Goal: Task Accomplishment & Management: Use online tool/utility

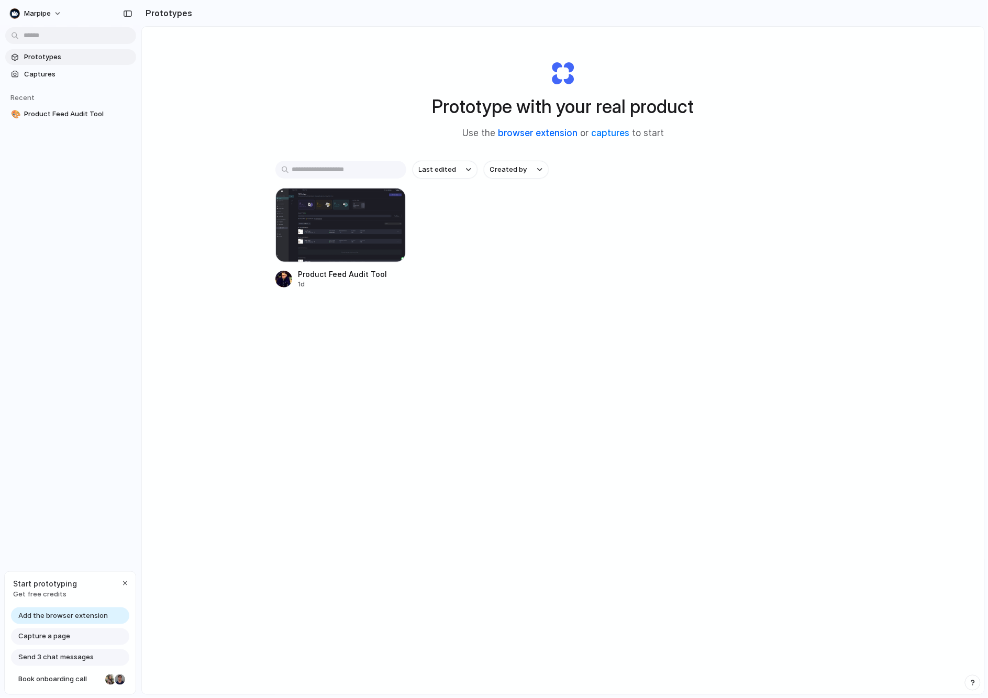
click at [524, 131] on link "browser extension" at bounding box center [538, 133] width 80 height 10
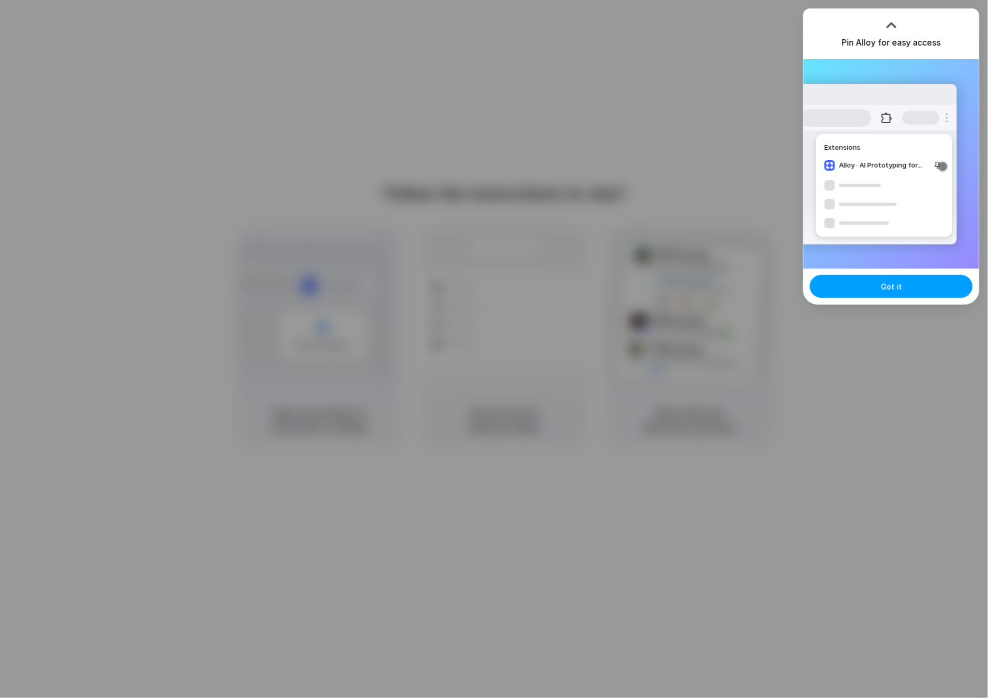
click at [914, 287] on button "Got it" at bounding box center [891, 286] width 163 height 23
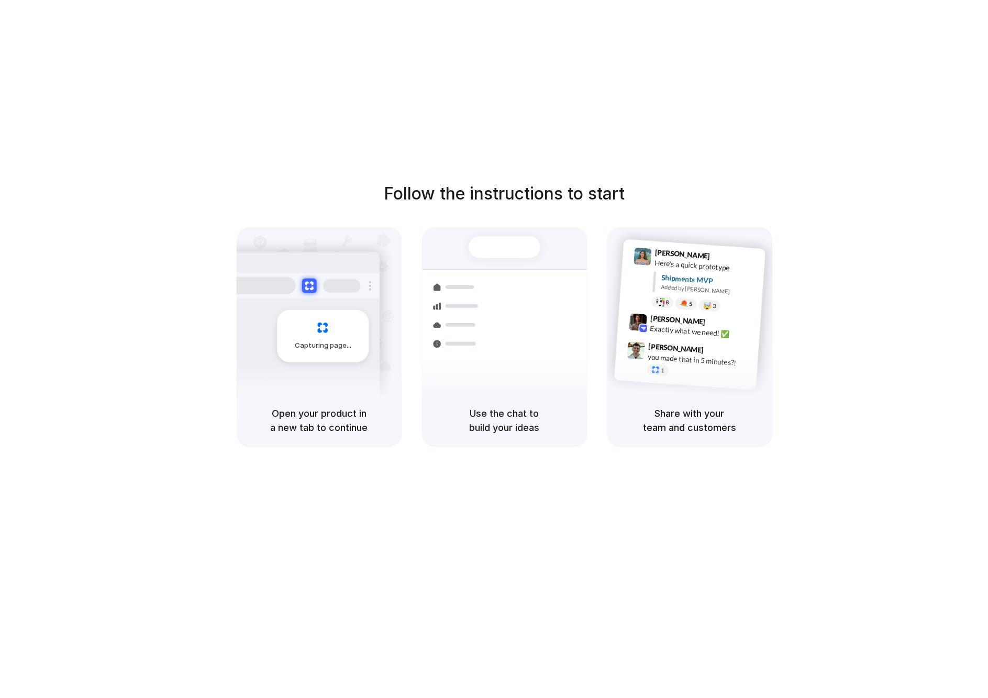
click at [861, 161] on div "Follow the instructions to start Capturing page Open your product in a new tab …" at bounding box center [504, 359] width 1009 height 719
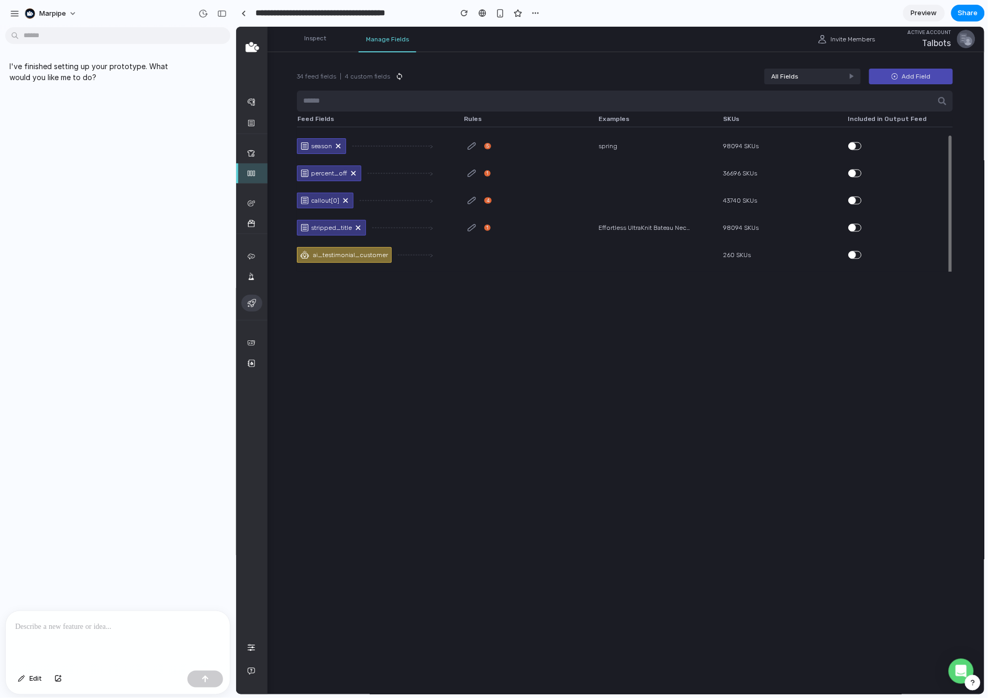
click at [338, 146] on icon at bounding box center [338, 145] width 8 height 8
click at [69, 77] on p "I've finished setting up your prototype. What would you like me to do?" at bounding box center [96, 72] width 175 height 22
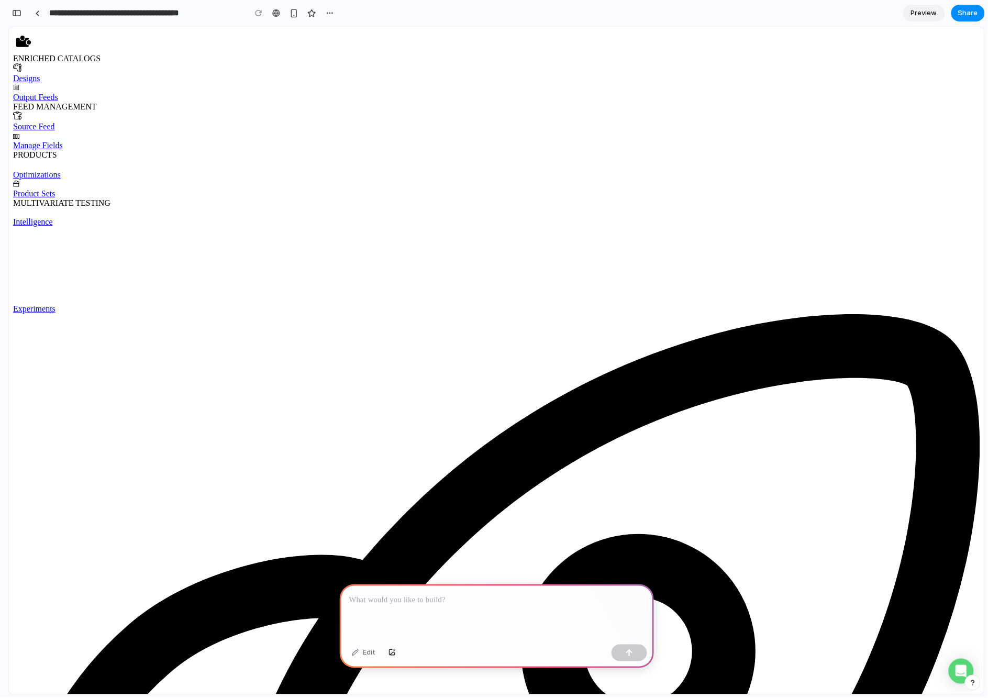
click at [469, 600] on p at bounding box center [496, 600] width 295 height 13
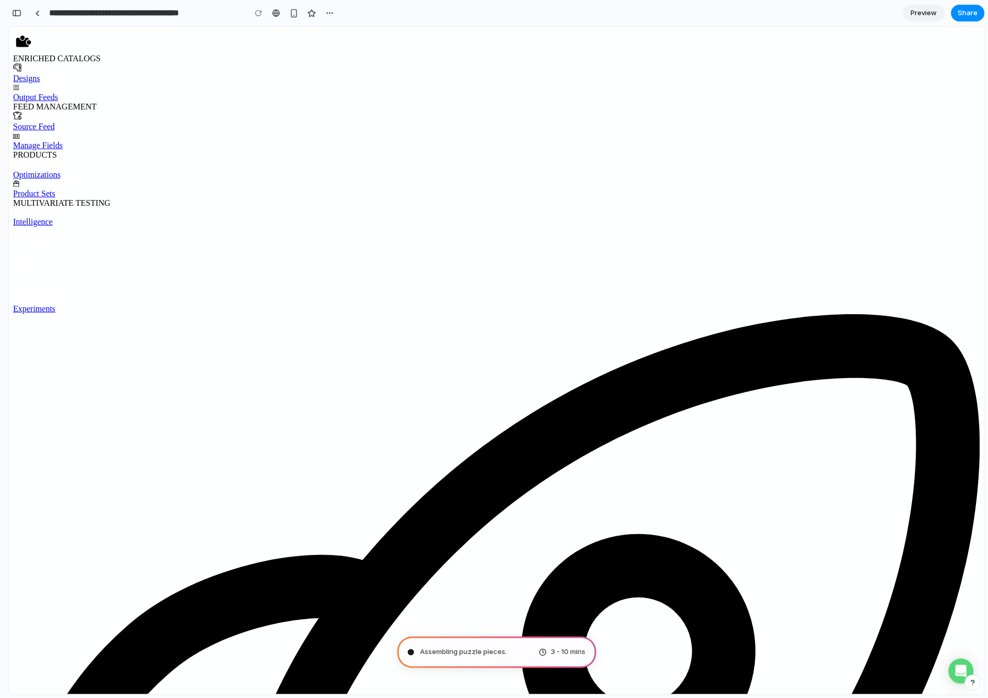
click at [412, 655] on div "Assembling puzzle pieces ." at bounding box center [457, 652] width 99 height 10
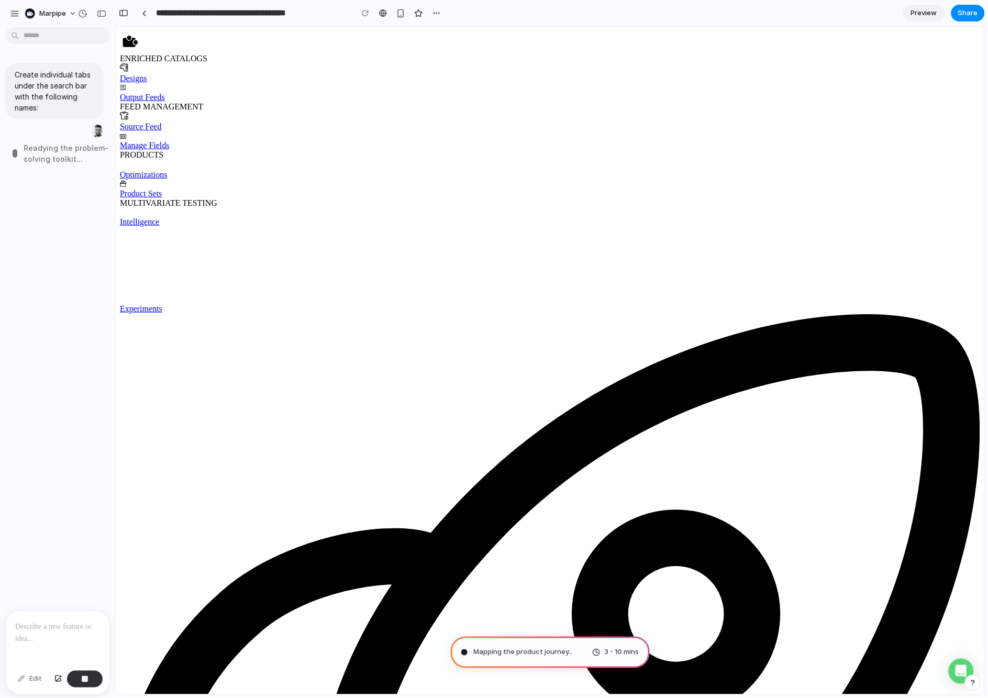
click at [30, 683] on div "Edit" at bounding box center [30, 679] width 35 height 17
click at [45, 81] on p "Create individual tabs under the search bar with the following names:" at bounding box center [55, 91] width 80 height 44
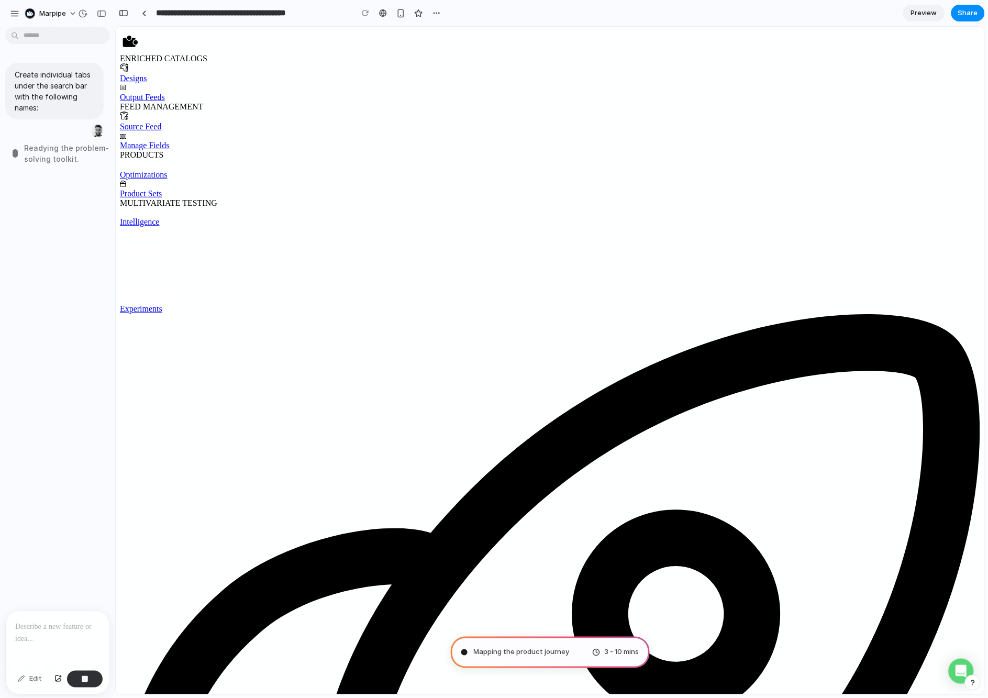
click at [49, 634] on div at bounding box center [58, 639] width 104 height 56
click at [35, 682] on div "Edit" at bounding box center [30, 679] width 35 height 17
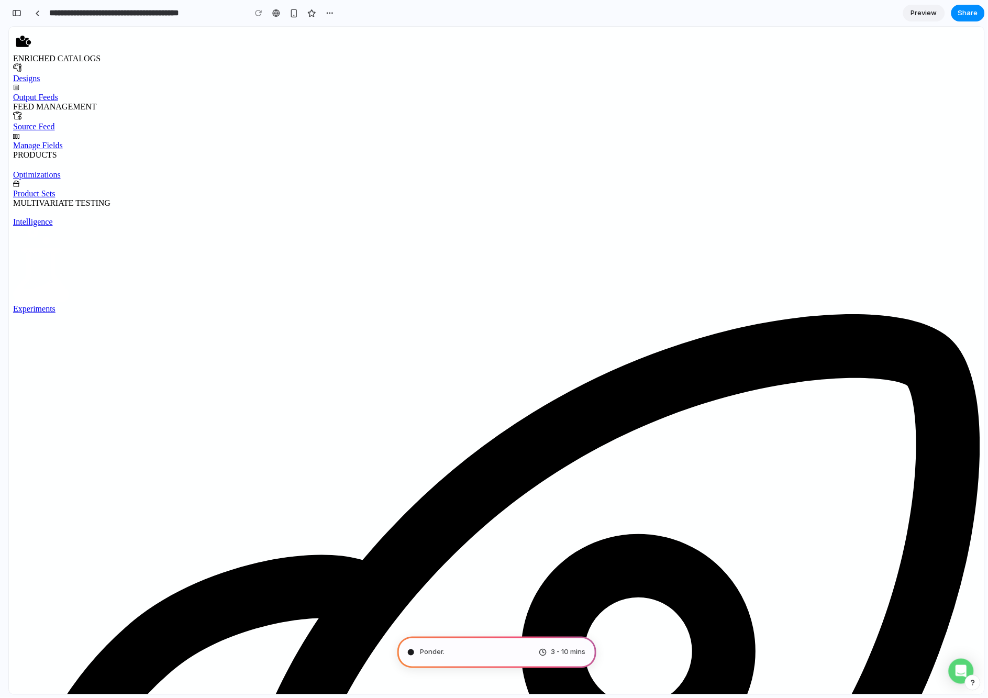
type input "**********"
click at [470, 657] on span "Mapping the product journey ." at bounding box center [468, 652] width 97 height 10
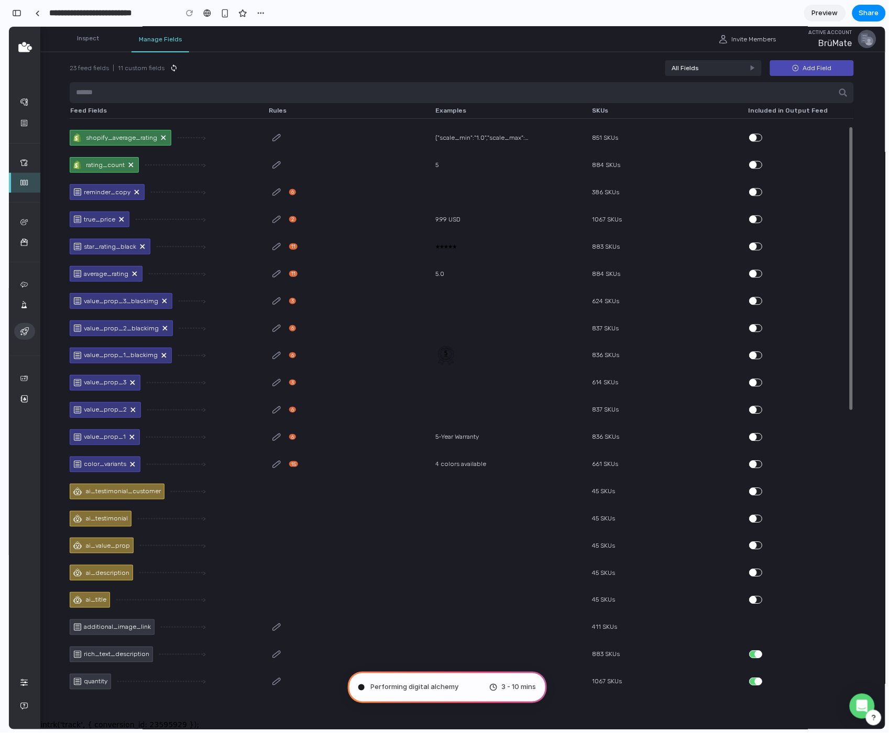
scroll to position [247, 0]
click at [12, 14] on div "button" at bounding box center [16, 12] width 9 height 7
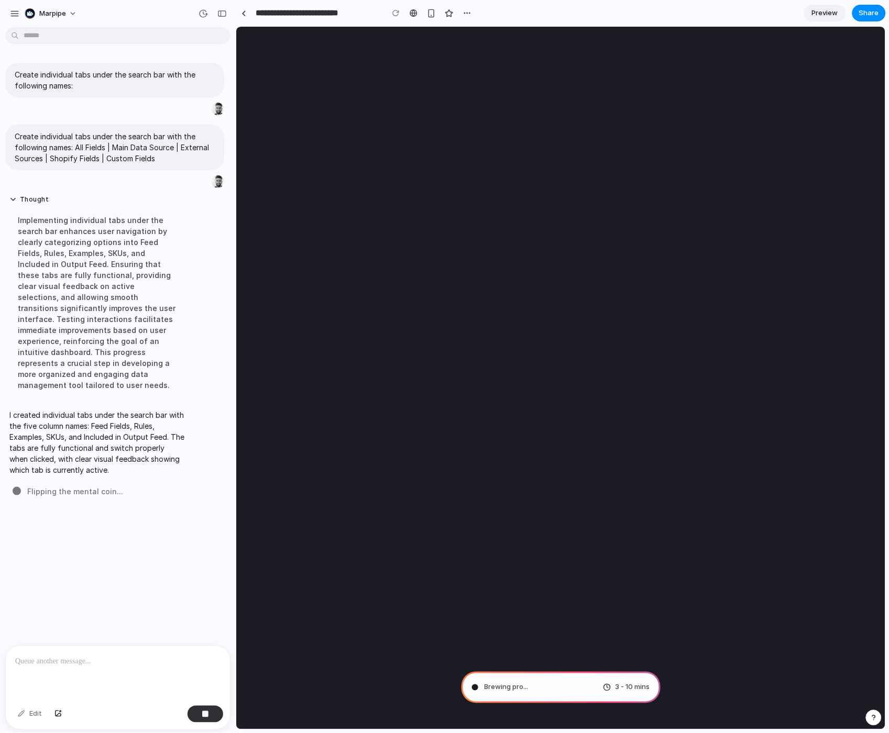
scroll to position [0, 0]
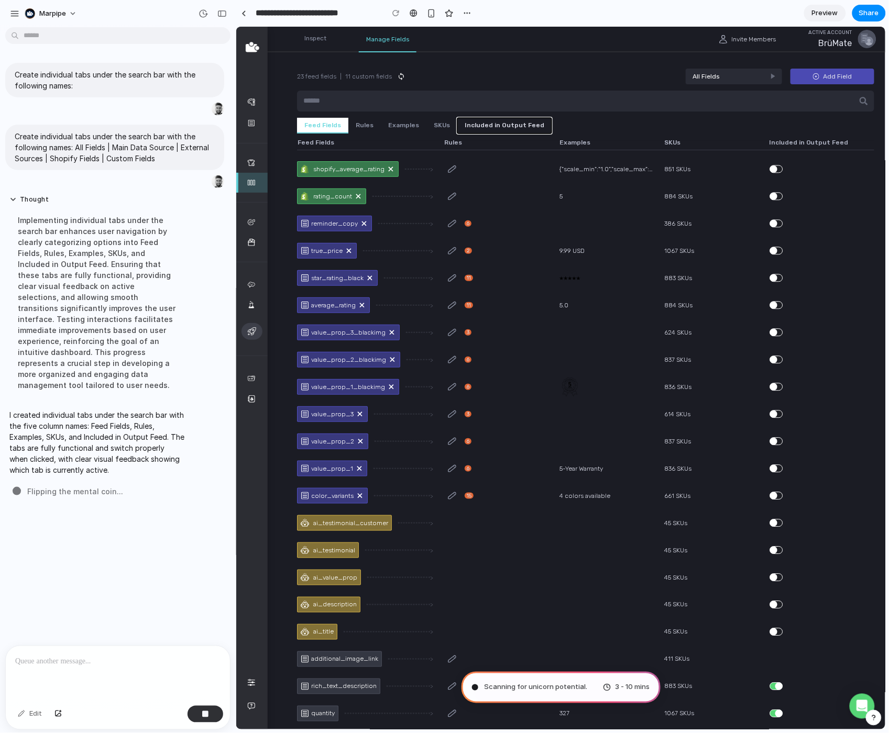
click at [481, 117] on button "Included in Output Feed" at bounding box center [504, 125] width 94 height 16
click at [437, 128] on button "SKUs" at bounding box center [441, 125] width 31 height 16
click at [400, 127] on button "Examples" at bounding box center [403, 125] width 46 height 16
click at [359, 127] on button "Rules" at bounding box center [364, 125] width 32 height 16
click at [318, 126] on button "Feed Fields" at bounding box center [321, 125] width 51 height 16
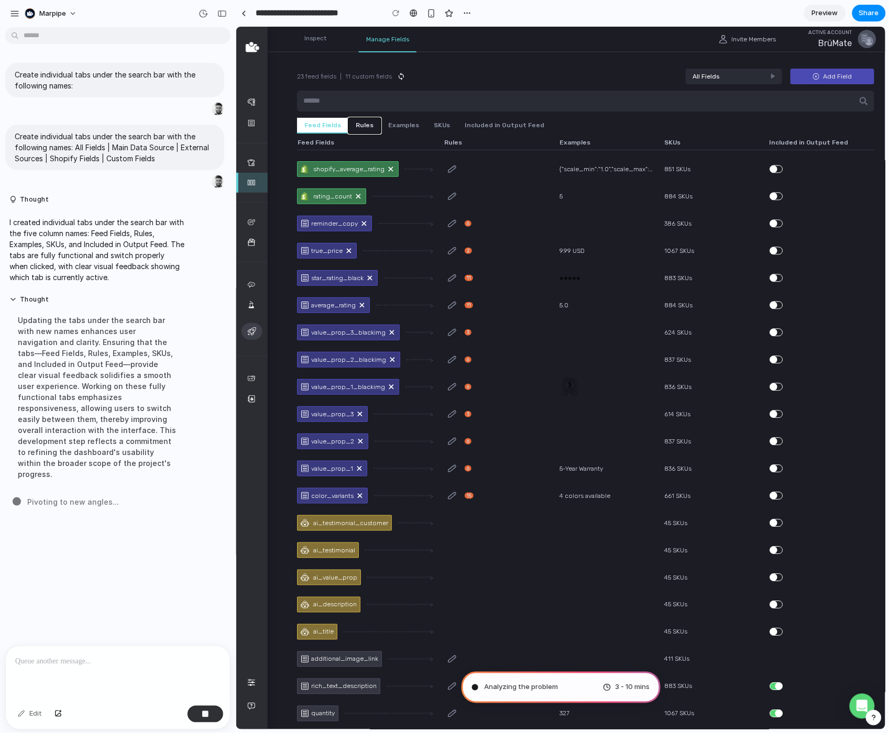
click at [367, 124] on button "Rules" at bounding box center [364, 125] width 32 height 16
click at [402, 125] on button "Examples" at bounding box center [403, 125] width 46 height 16
click at [441, 122] on button "SKUs" at bounding box center [441, 125] width 31 height 16
click at [489, 123] on button "Included in Output Feed" at bounding box center [504, 125] width 94 height 16
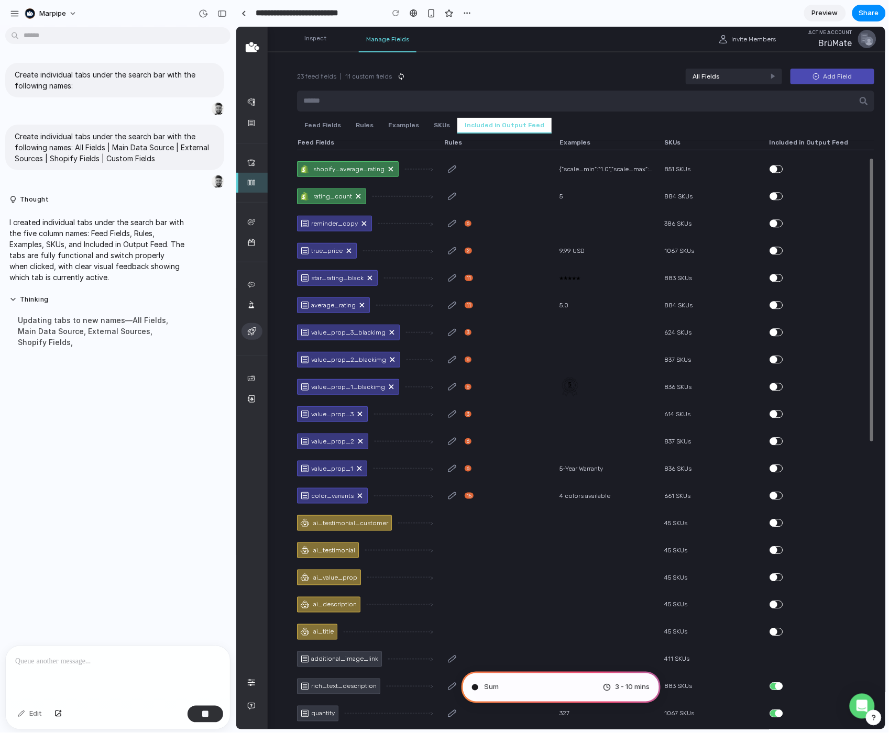
click at [524, 324] on div "3" at bounding box center [485, 332] width 84 height 17
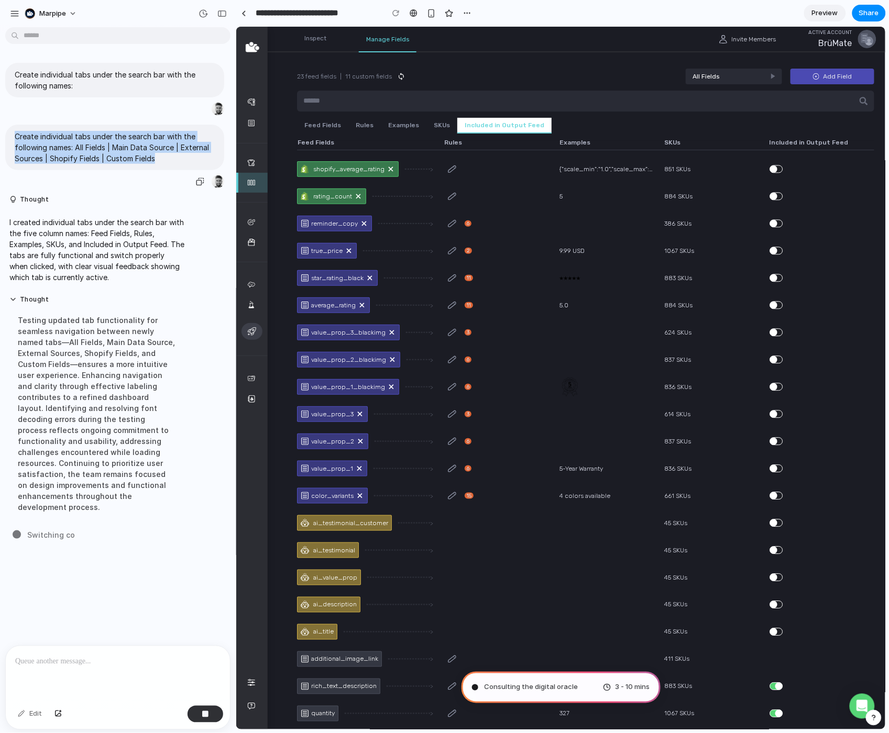
drag, startPoint x: 158, startPoint y: 158, endPoint x: 7, endPoint y: 130, distance: 152.8
click at [7, 130] on div "Create individual tabs under the search bar with the following names: All Field…" at bounding box center [114, 148] width 219 height 46
copy p "Create individual tabs under the search bar with the following names: All Field…"
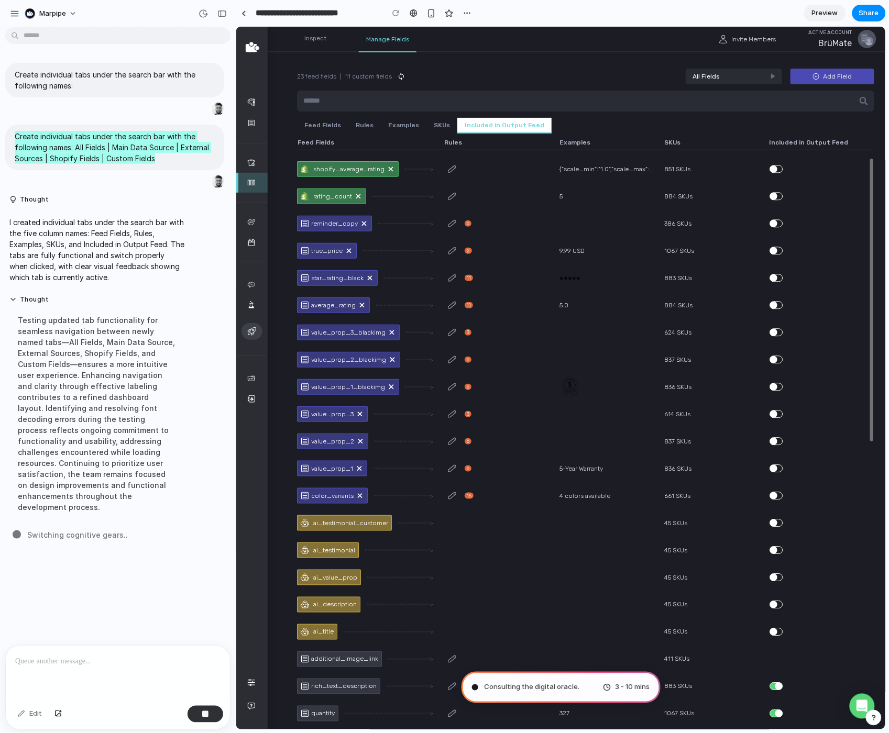
click at [512, 322] on div "value_prop_3_blackimg Field is updating > 3 624 SKUs" at bounding box center [584, 331] width 577 height 21
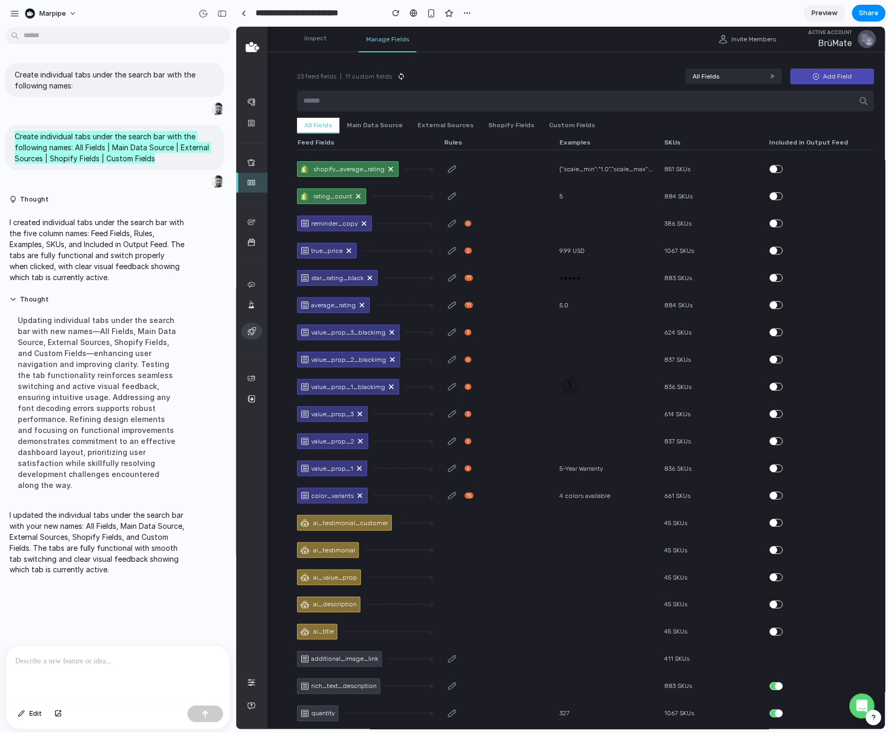
click at [362, 132] on main "23 feed fields | 11 custom fields All Fields Add Field All Fields Main Data Sou…" at bounding box center [585, 377] width 640 height 703
click at [362, 132] on button "Main Data Source" at bounding box center [374, 125] width 71 height 16
click at [427, 121] on button "External Sources" at bounding box center [444, 125] width 71 height 16
click at [318, 123] on button "All Fields" at bounding box center [317, 125] width 42 height 16
click at [46, 674] on div at bounding box center [118, 674] width 224 height 56
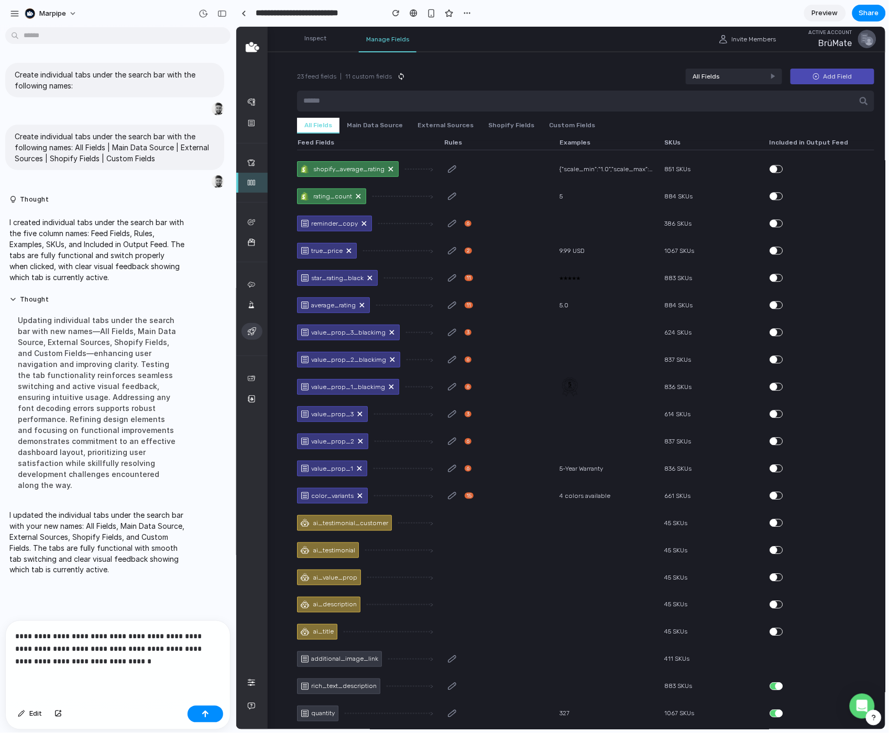
click at [34, 650] on p "**********" at bounding box center [117, 649] width 205 height 38
click at [191, 636] on p "**********" at bounding box center [117, 649] width 205 height 38
click at [89, 650] on p "**********" at bounding box center [117, 649] width 205 height 38
click at [190, 661] on p "**********" at bounding box center [117, 643] width 205 height 50
click at [205, 697] on div "button" at bounding box center [205, 714] width 7 height 7
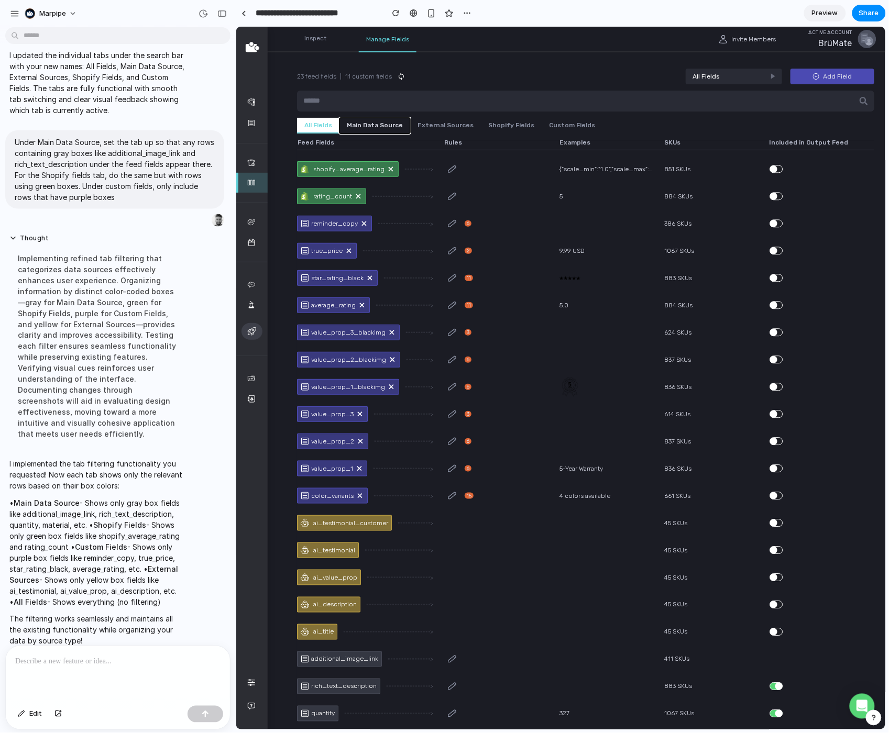
click at [367, 123] on button "Main Data Source" at bounding box center [374, 125] width 71 height 16
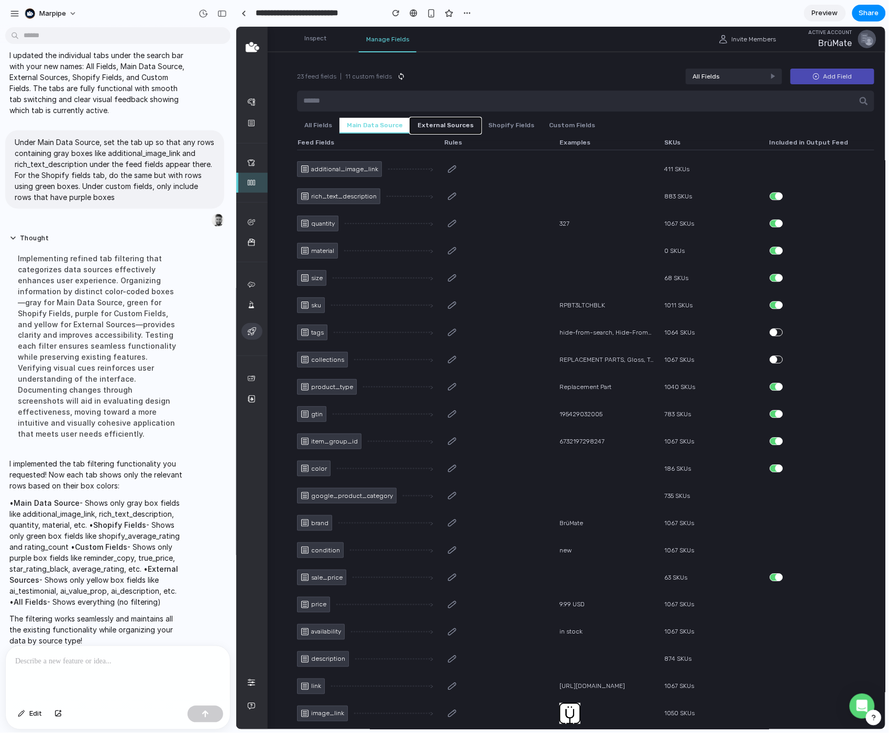
click at [437, 124] on button "External Sources" at bounding box center [444, 125] width 71 height 16
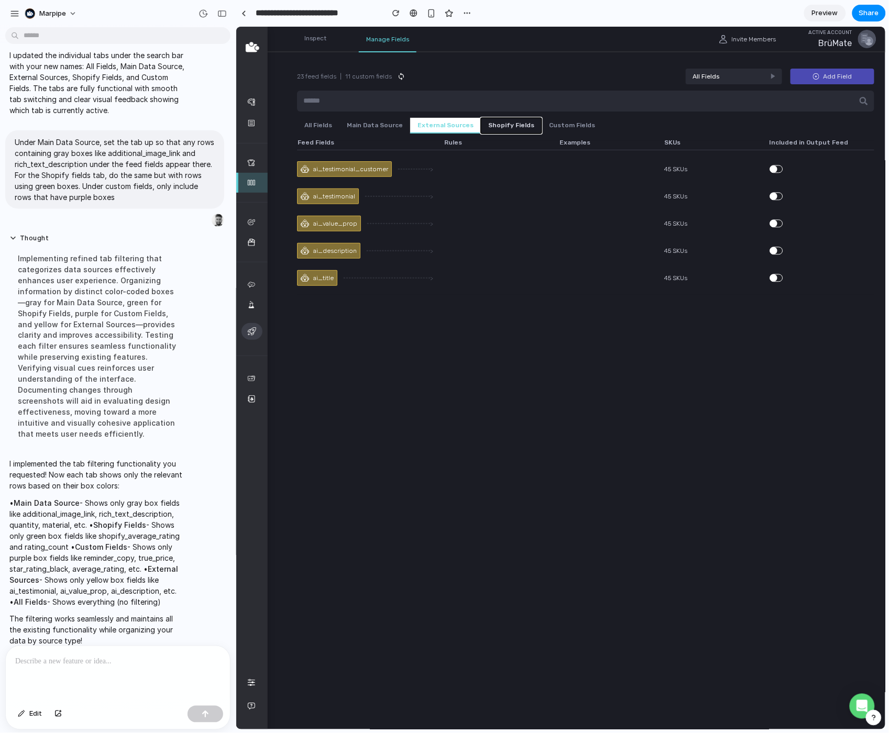
click at [495, 121] on button "Shopify Fields" at bounding box center [510, 125] width 61 height 16
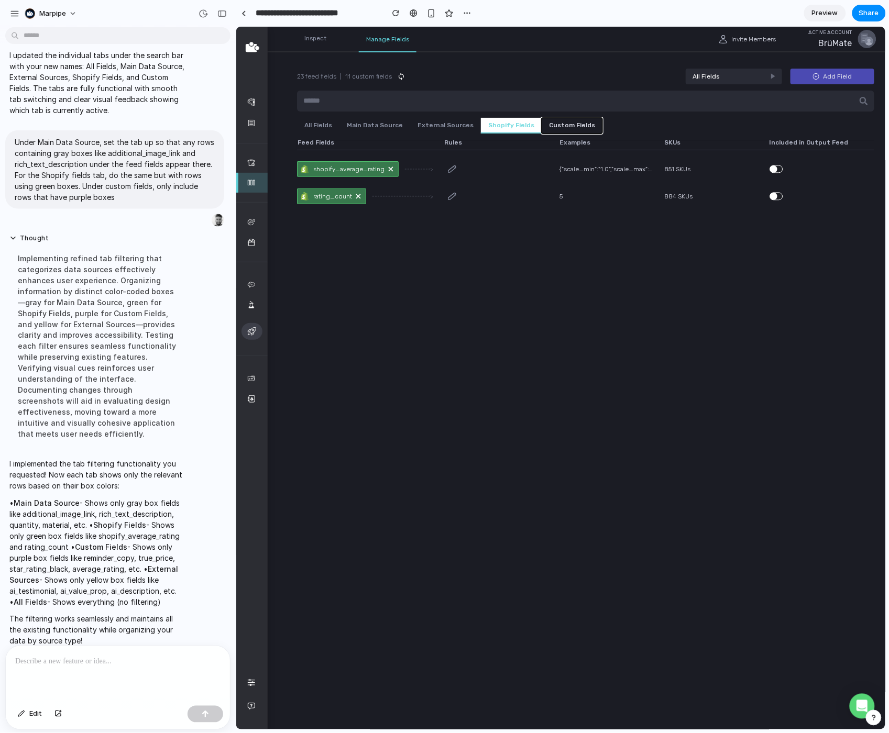
click at [551, 123] on button "Custom Fields" at bounding box center [571, 125] width 61 height 16
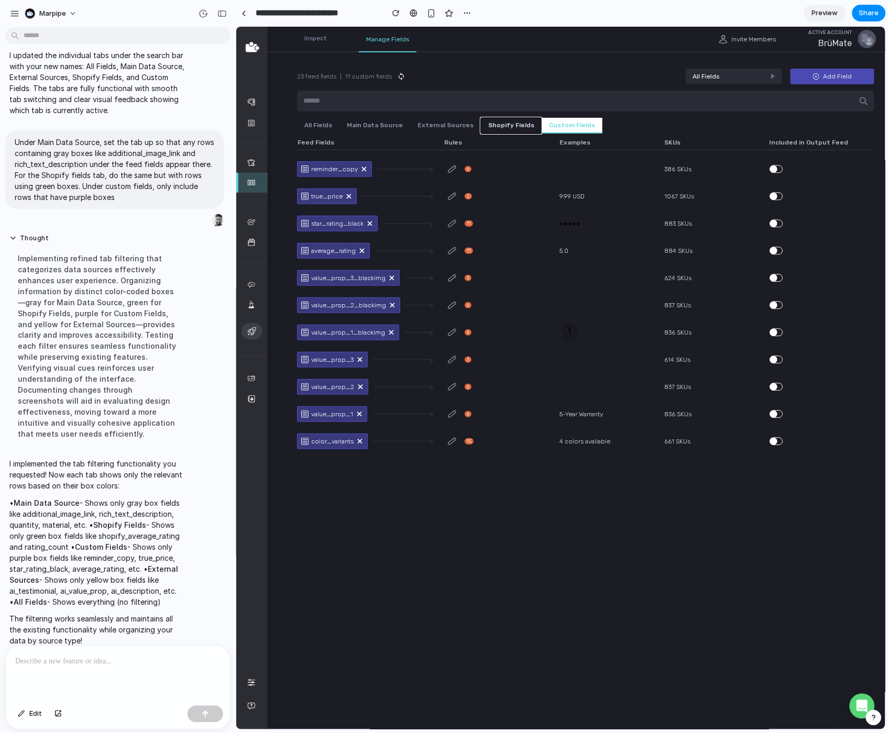
click at [500, 126] on button "Shopify Fields" at bounding box center [510, 125] width 61 height 16
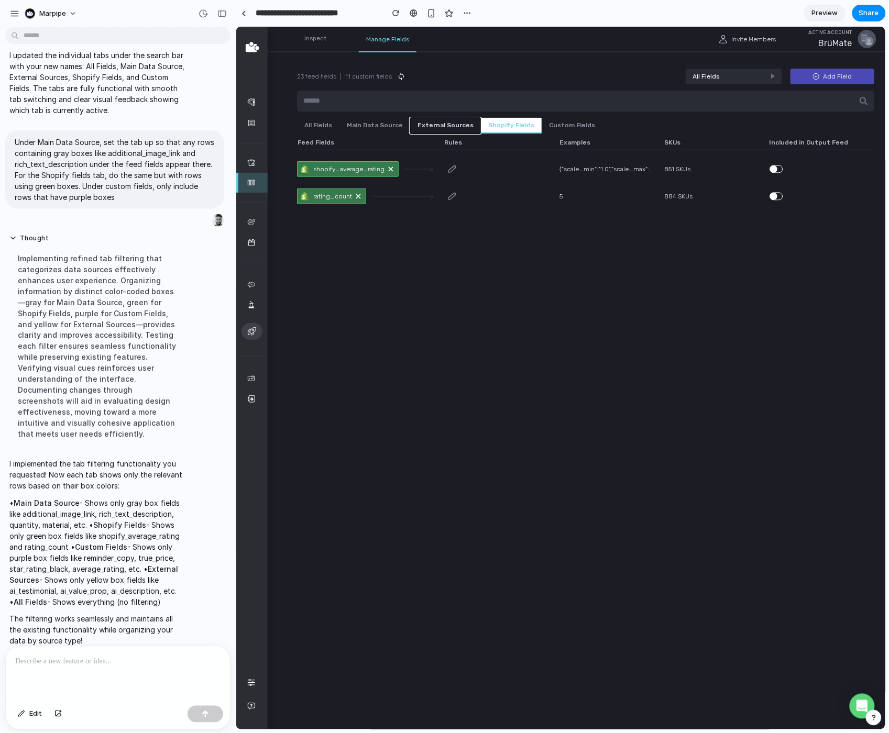
click at [449, 126] on button "External Sources" at bounding box center [444, 125] width 71 height 16
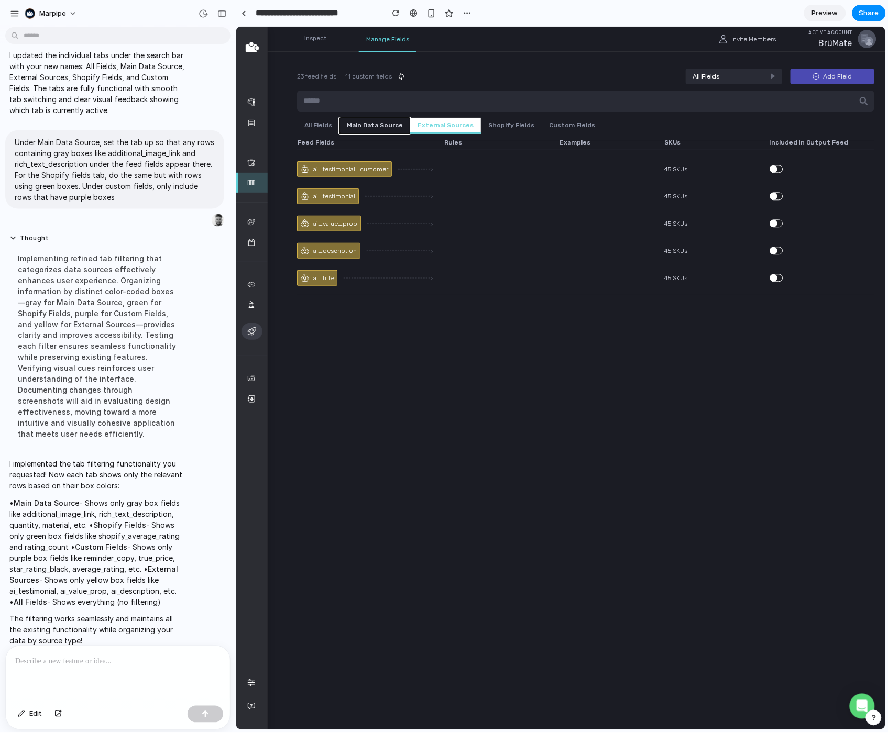
click at [375, 128] on button "Main Data Source" at bounding box center [374, 125] width 71 height 16
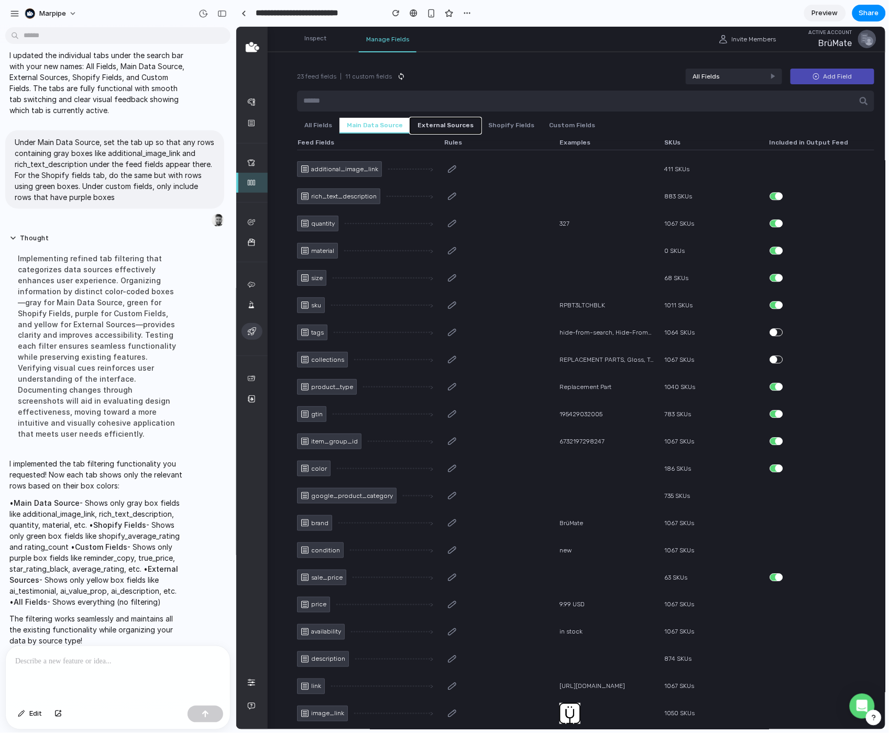
click at [421, 127] on button "External Sources" at bounding box center [444, 125] width 71 height 16
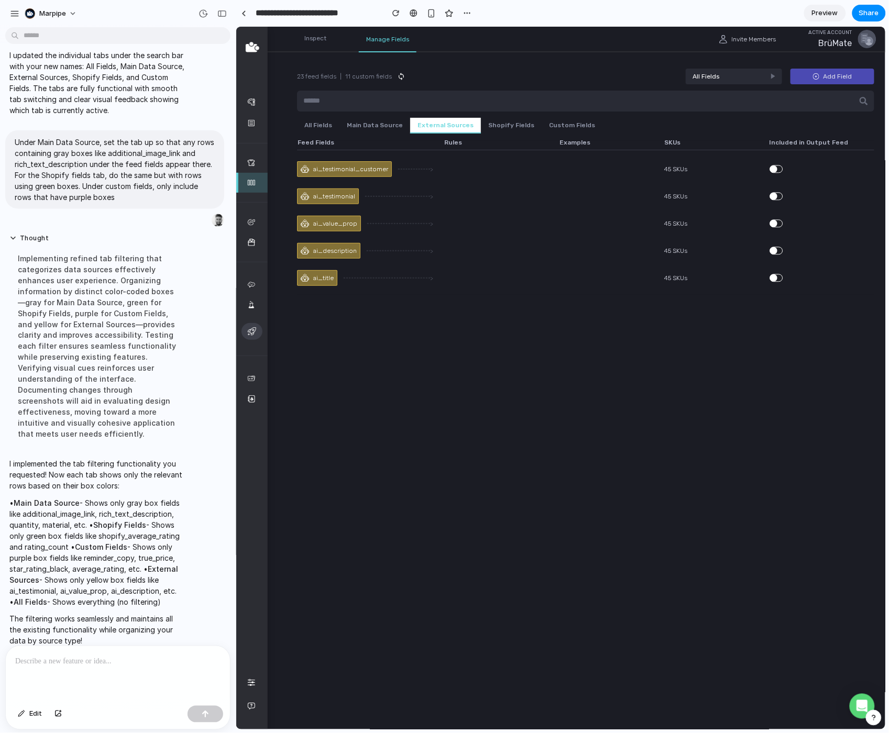
click at [37, 664] on p at bounding box center [117, 662] width 205 height 13
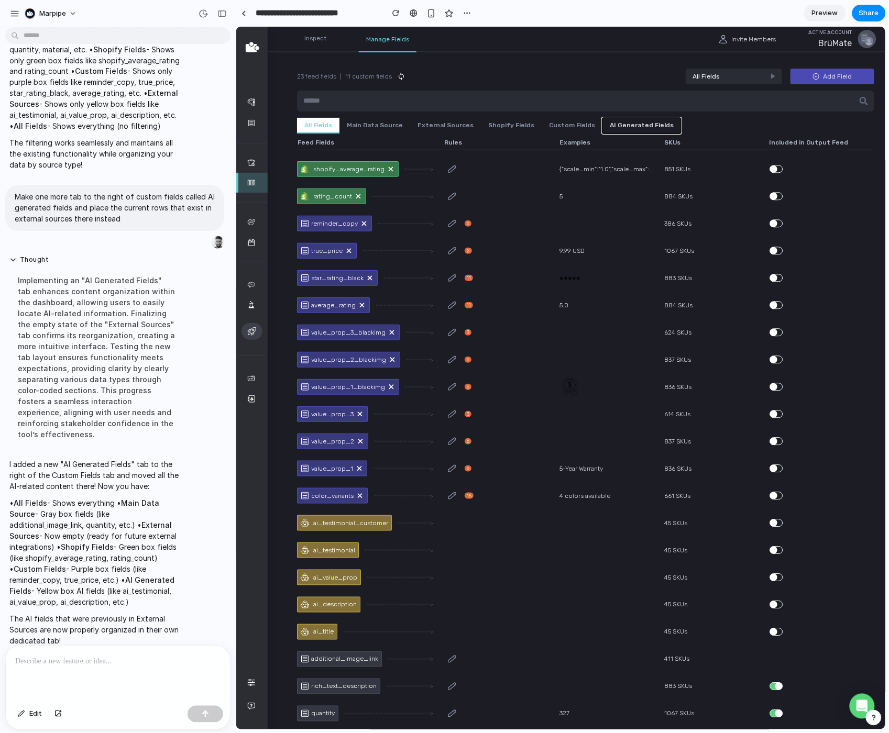
click at [619, 126] on button "AI Generated Fields" at bounding box center [641, 125] width 79 height 16
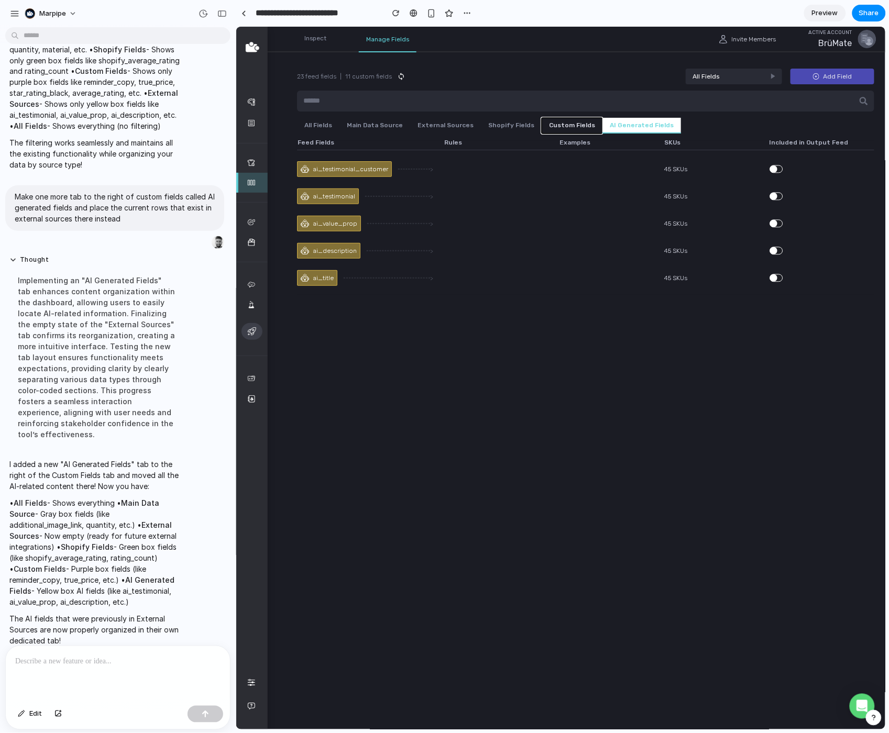
click at [549, 126] on button "Custom Fields" at bounding box center [571, 125] width 61 height 16
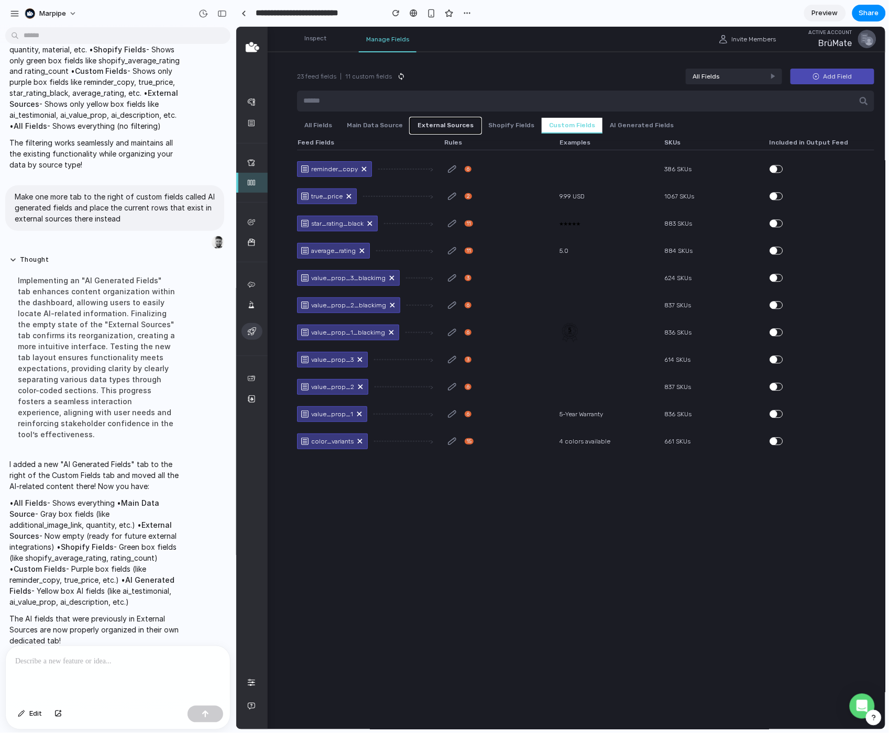
click at [426, 126] on button "External Sources" at bounding box center [444, 125] width 71 height 16
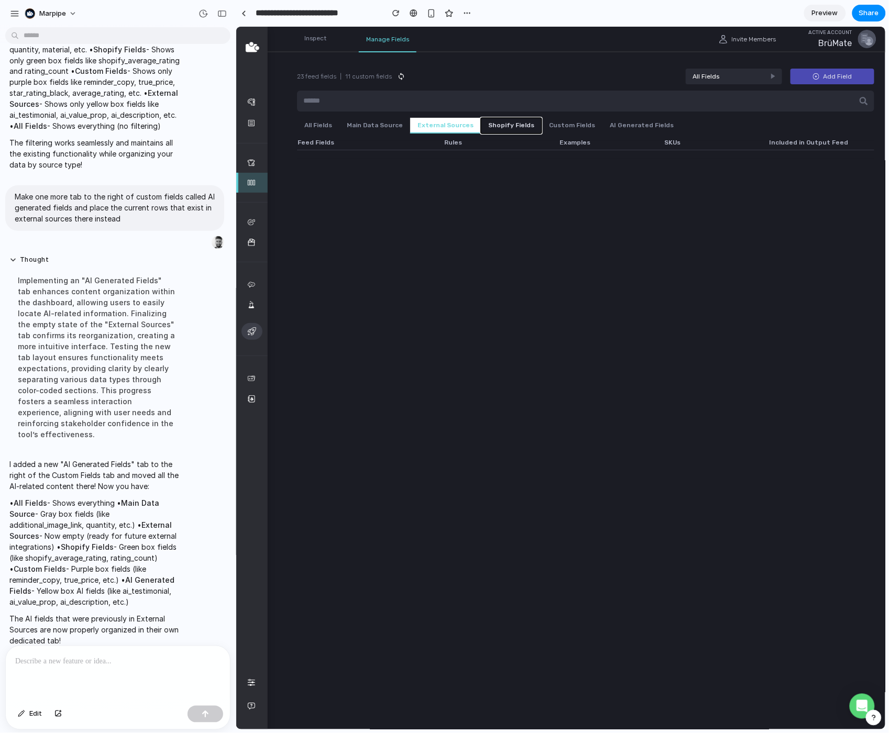
click at [491, 125] on button "Shopify Fields" at bounding box center [510, 125] width 61 height 16
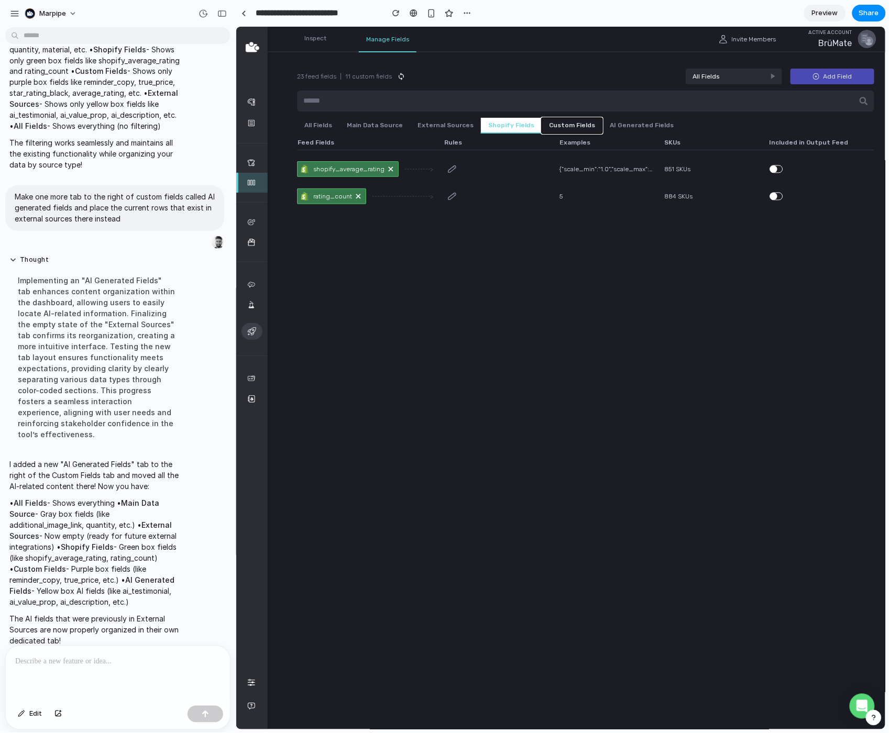
click at [554, 126] on button "Custom Fields" at bounding box center [571, 125] width 61 height 16
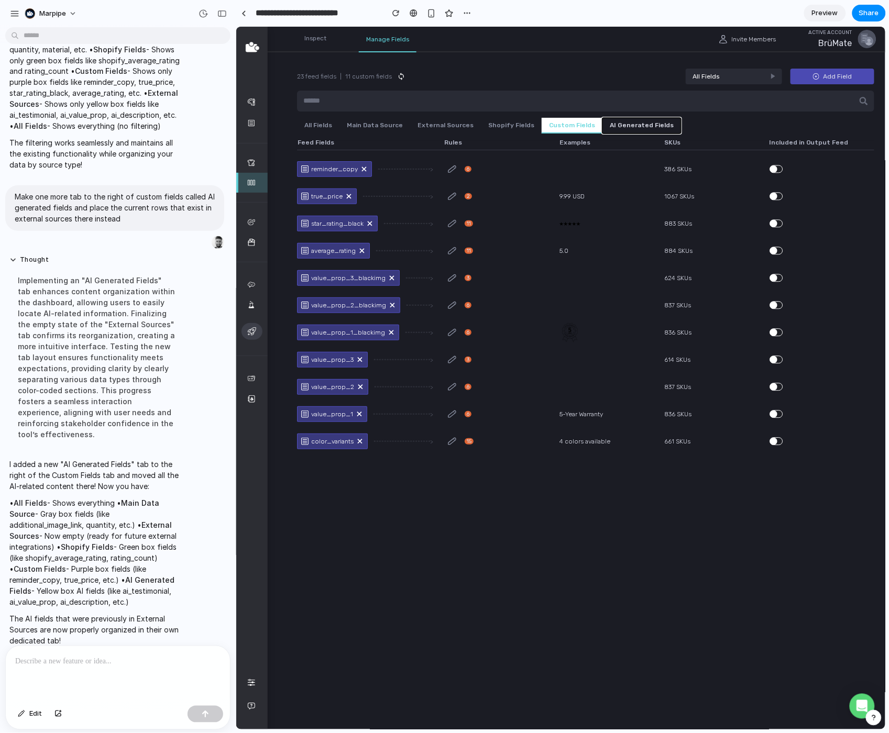
click at [617, 127] on button "AI Generated Fields" at bounding box center [641, 125] width 79 height 16
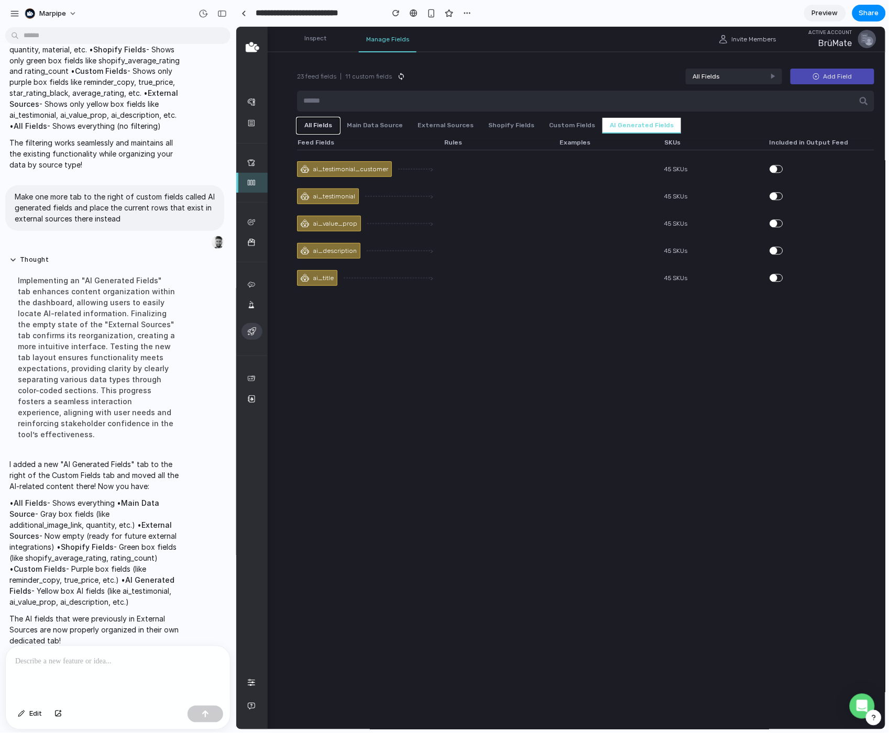
click at [300, 127] on button "All Fields" at bounding box center [317, 125] width 42 height 16
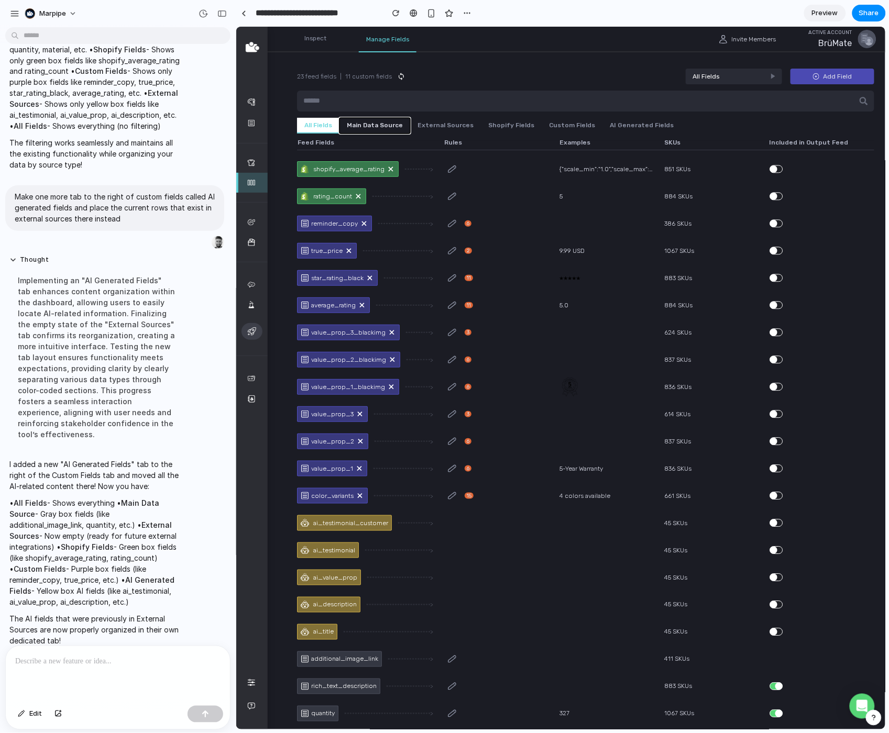
click at [372, 125] on button "Main Data Source" at bounding box center [374, 125] width 71 height 16
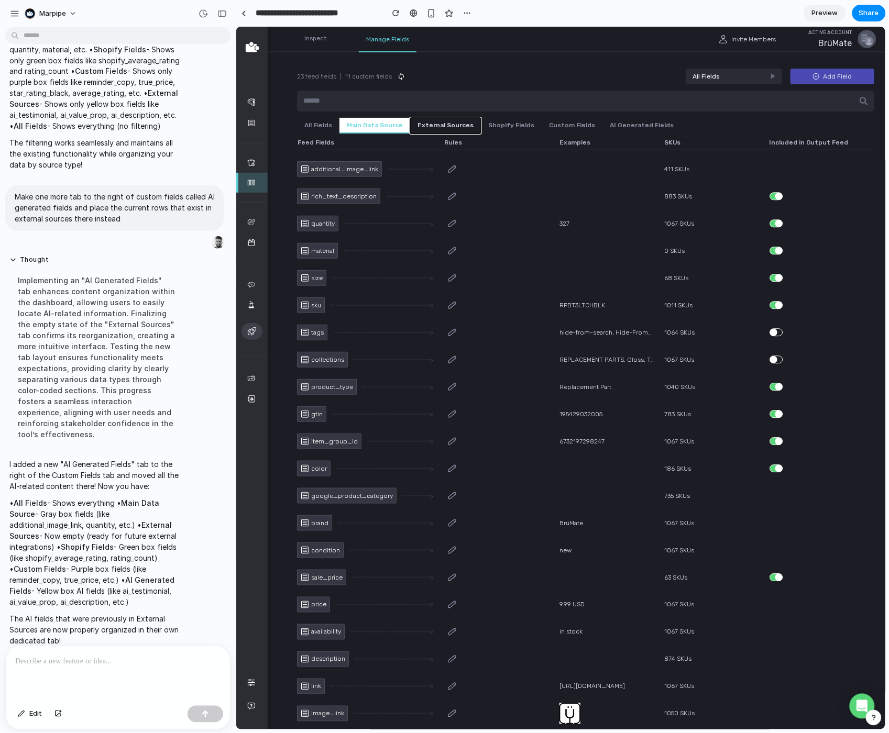
click at [440, 121] on button "External Sources" at bounding box center [444, 125] width 71 height 16
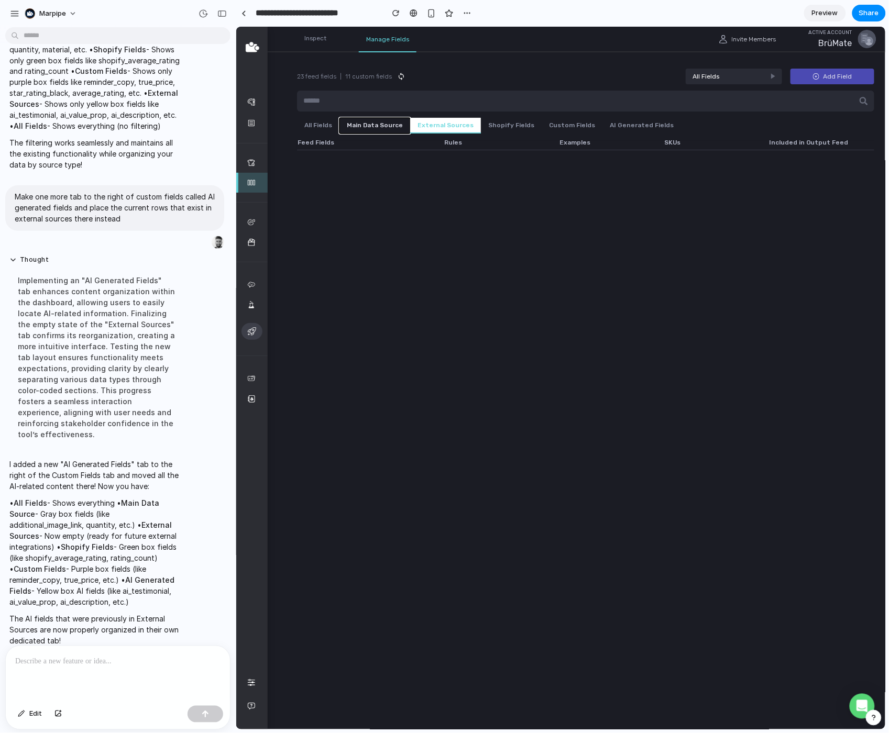
click at [365, 118] on button "Main Data Source" at bounding box center [374, 125] width 71 height 16
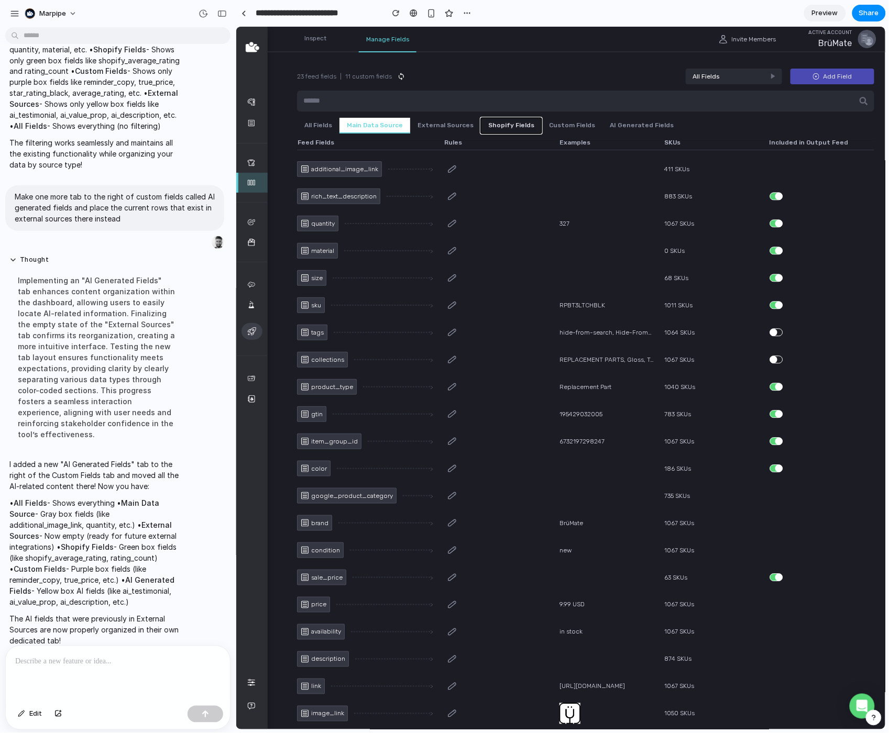
click at [507, 119] on button "Shopify Fields" at bounding box center [510, 125] width 61 height 16
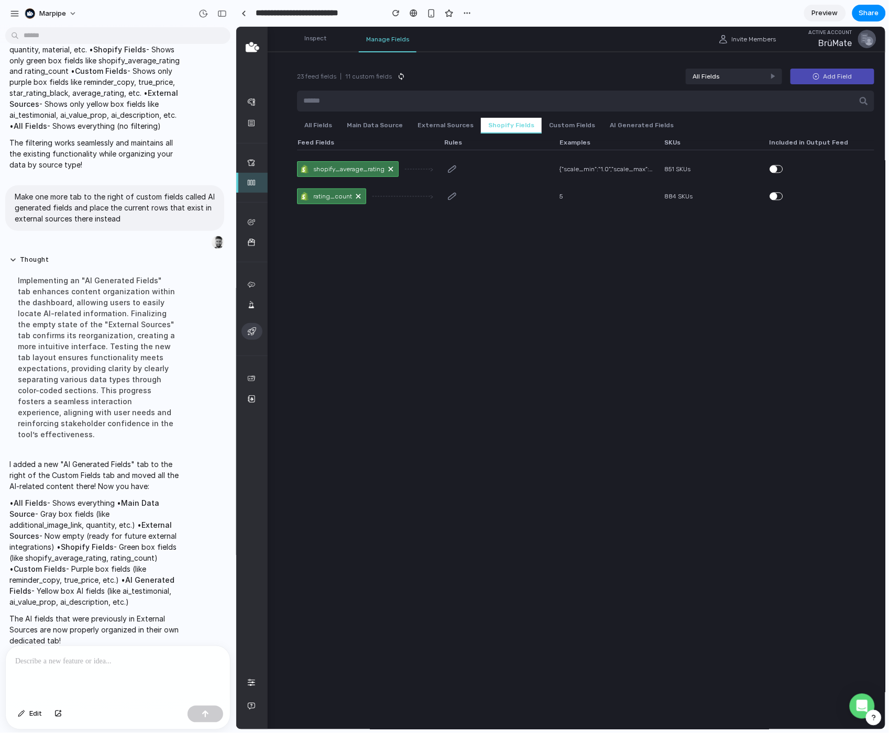
click at [63, 667] on p at bounding box center [117, 662] width 205 height 13
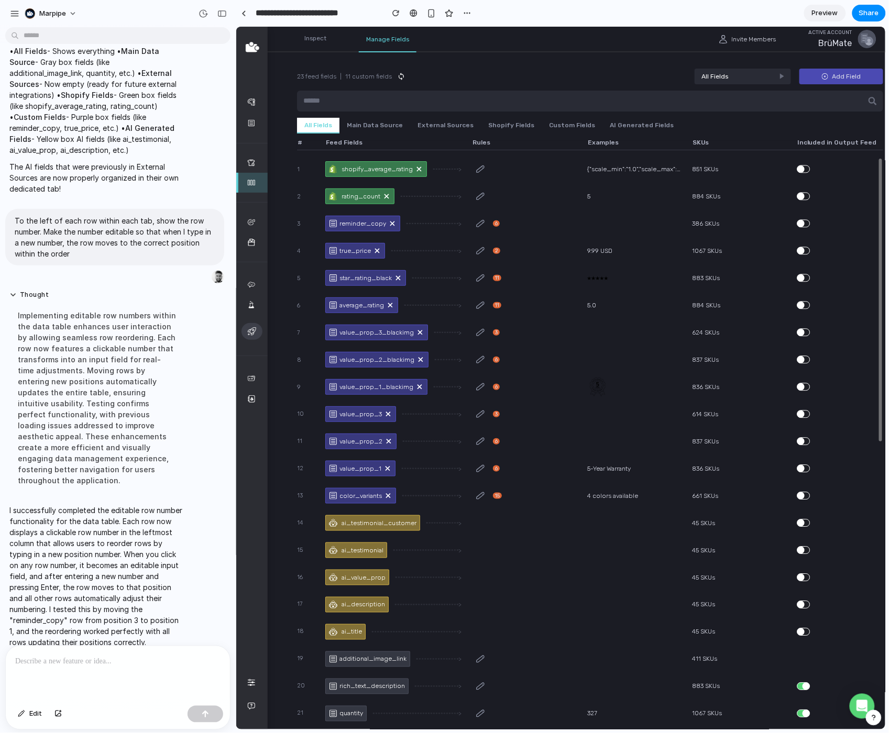
click at [298, 169] on div "1" at bounding box center [306, 168] width 21 height 10
click at [295, 169] on main "23 feed fields | 11 custom fields All Fields Add Field All Fields Main Data Sou…" at bounding box center [589, 377] width 649 height 703
click at [370, 121] on button "Main Data Source" at bounding box center [374, 125] width 71 height 16
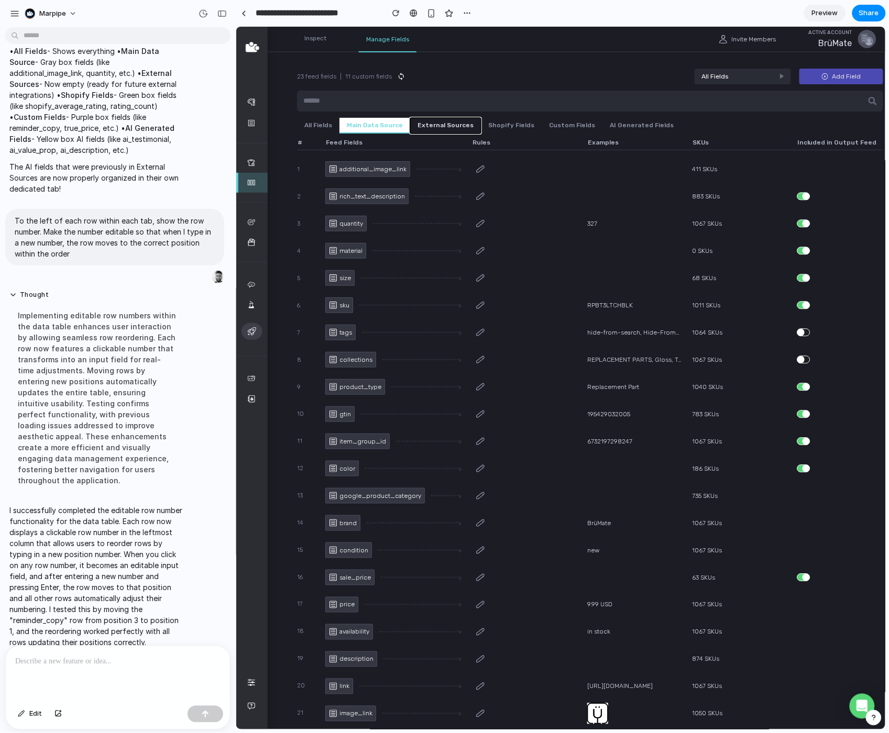
click at [448, 119] on button "External Sources" at bounding box center [444, 125] width 71 height 16
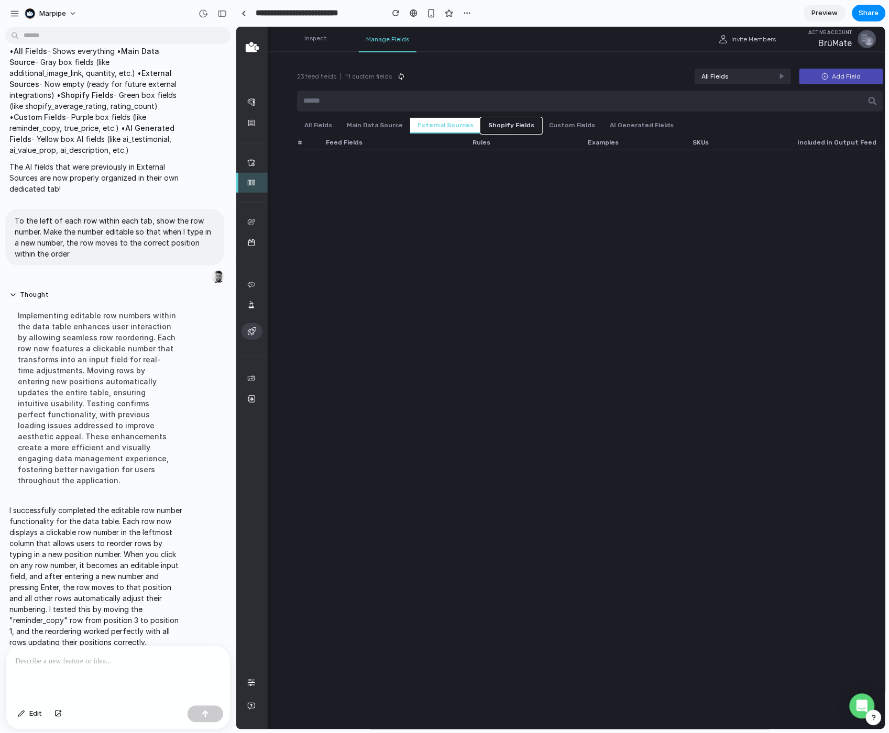
click at [515, 121] on button "Shopify Fields" at bounding box center [510, 125] width 61 height 16
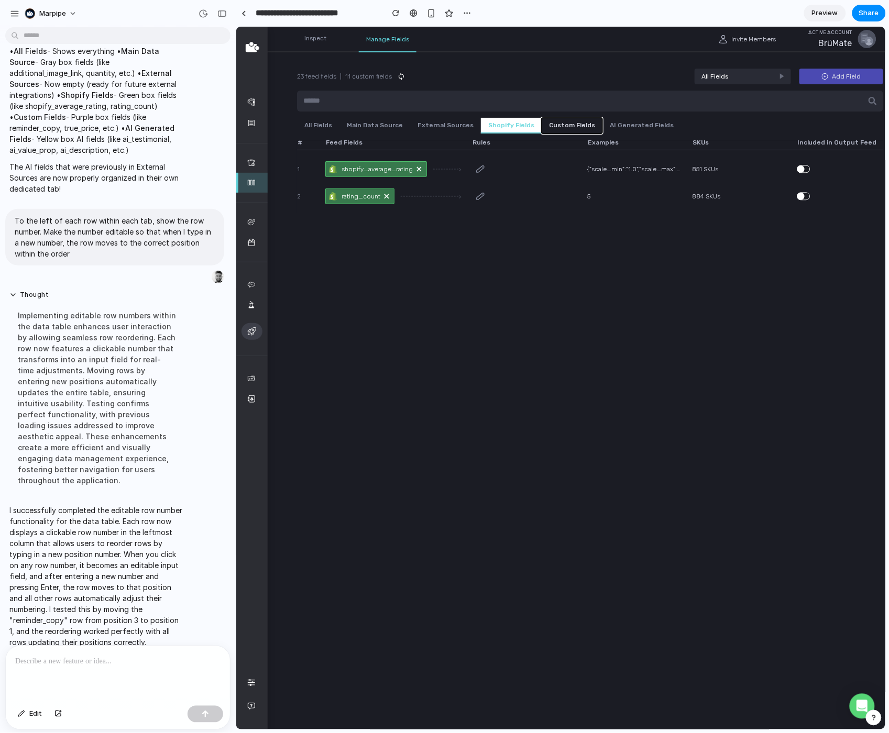
click at [560, 123] on button "Custom Fields" at bounding box center [571, 125] width 61 height 16
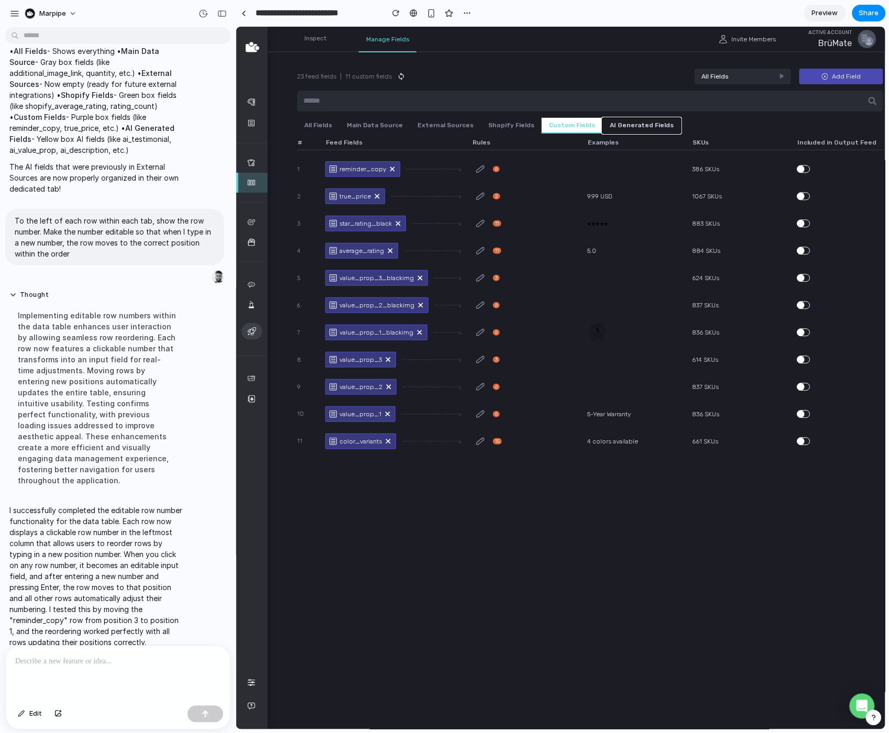
click at [647, 124] on button "AI Generated Fields" at bounding box center [641, 125] width 79 height 16
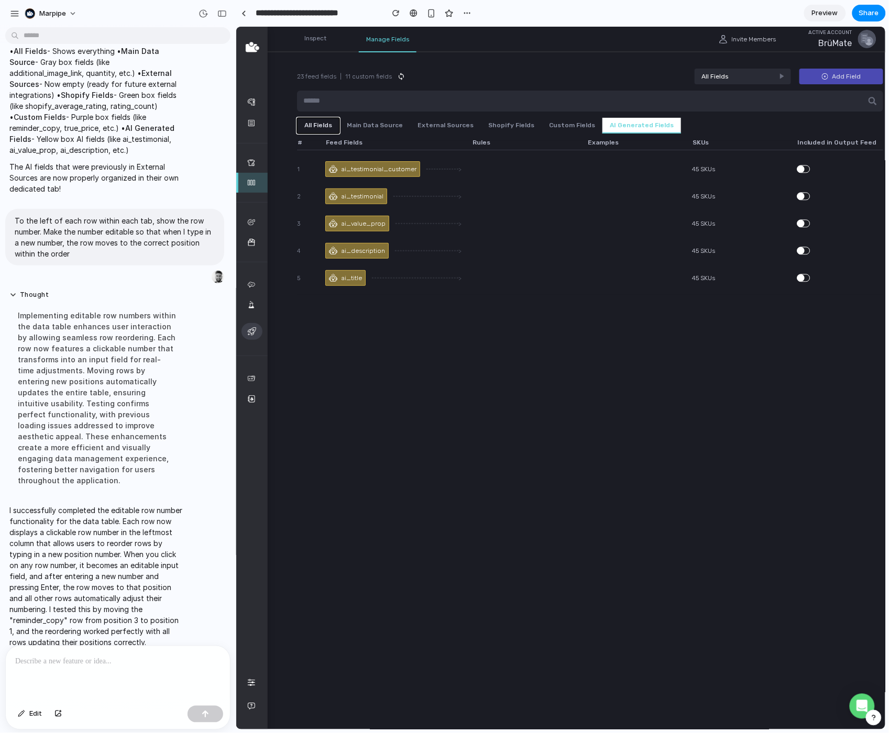
click at [320, 122] on button "All Fields" at bounding box center [317, 125] width 42 height 16
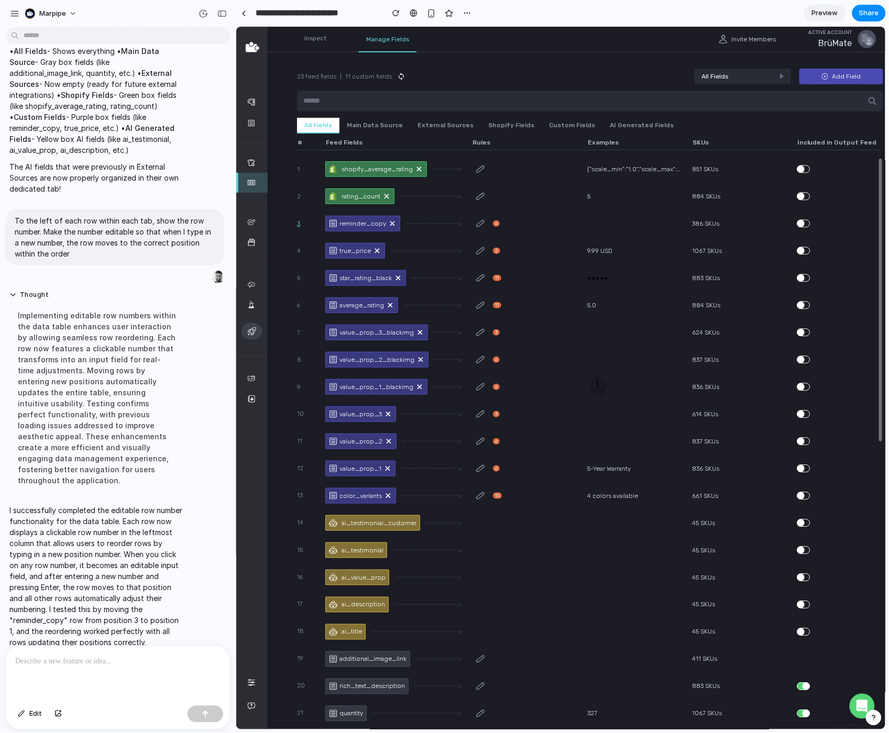
click at [298, 223] on span "3" at bounding box center [297, 223] width 3 height 10
click at [290, 223] on main "23 feed fields | 11 custom fields All Fields Add Field All Fields Main Data Sou…" at bounding box center [589, 377] width 649 height 703
click at [298, 224] on span "3" at bounding box center [297, 223] width 3 height 10
click at [298, 222] on input "*" at bounding box center [303, 223] width 15 height 11
type input "*"
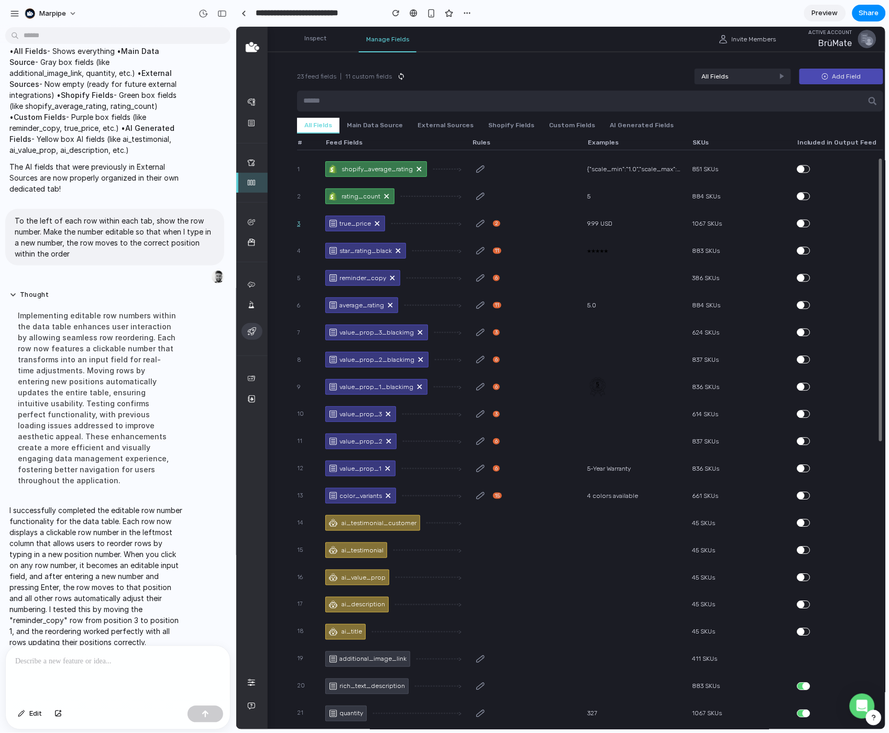
click at [298, 224] on span "3" at bounding box center [297, 223] width 3 height 10
click at [300, 222] on input "*" at bounding box center [303, 223] width 15 height 11
type input "**"
click at [80, 675] on div at bounding box center [118, 674] width 224 height 56
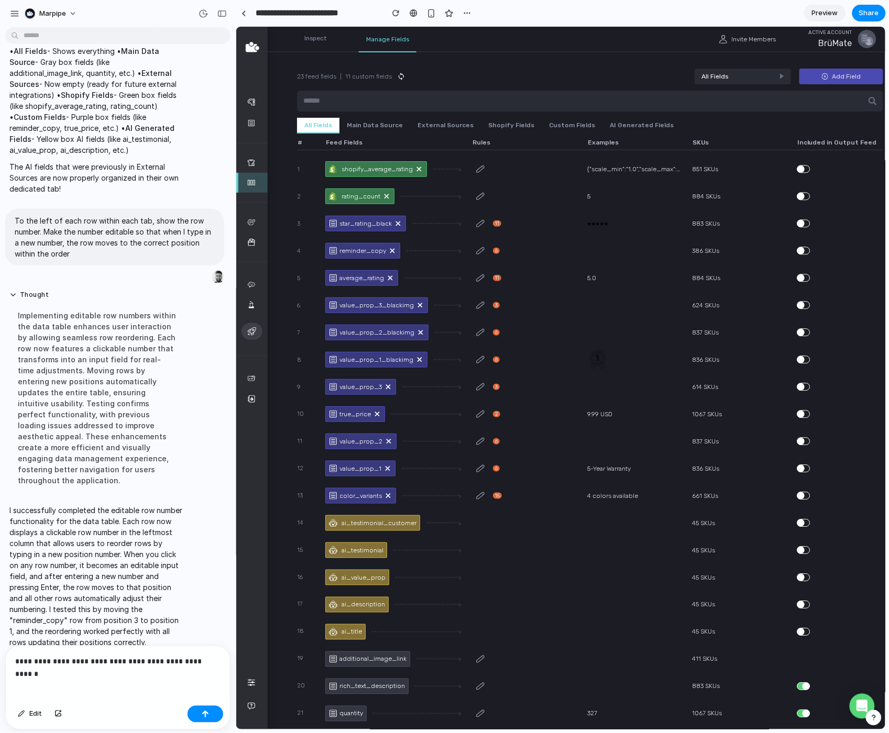
scroll to position [823, 0]
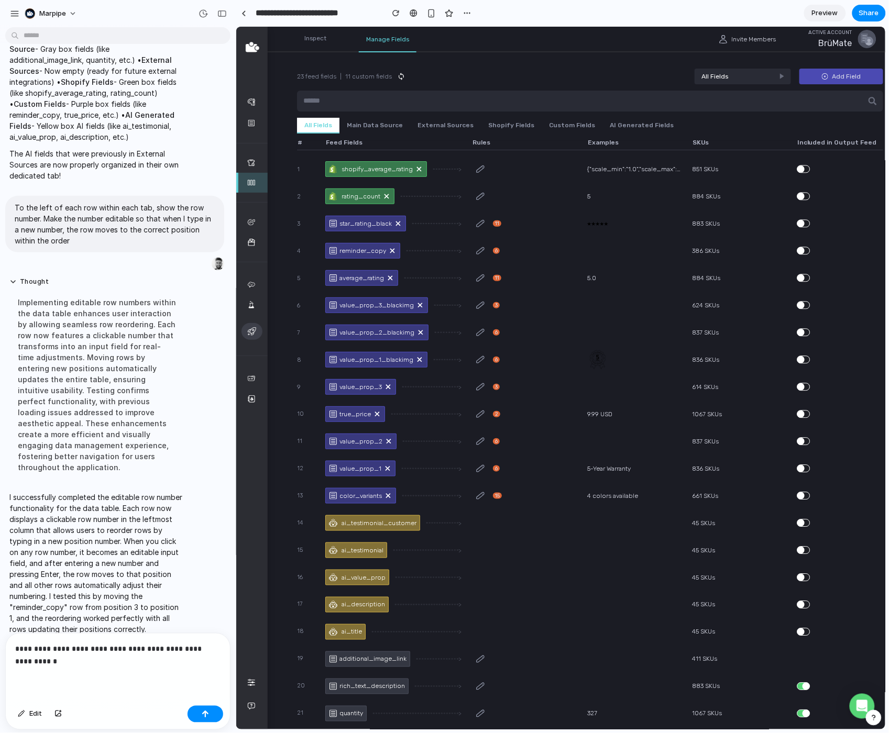
click at [283, 173] on main "23 feed fields | 11 custom fields All Fields Add Field All Fields Main Data Sou…" at bounding box center [589, 377] width 649 height 703
click at [297, 170] on span "1" at bounding box center [297, 168] width 3 height 10
click at [90, 671] on div "**********" at bounding box center [118, 668] width 224 height 68
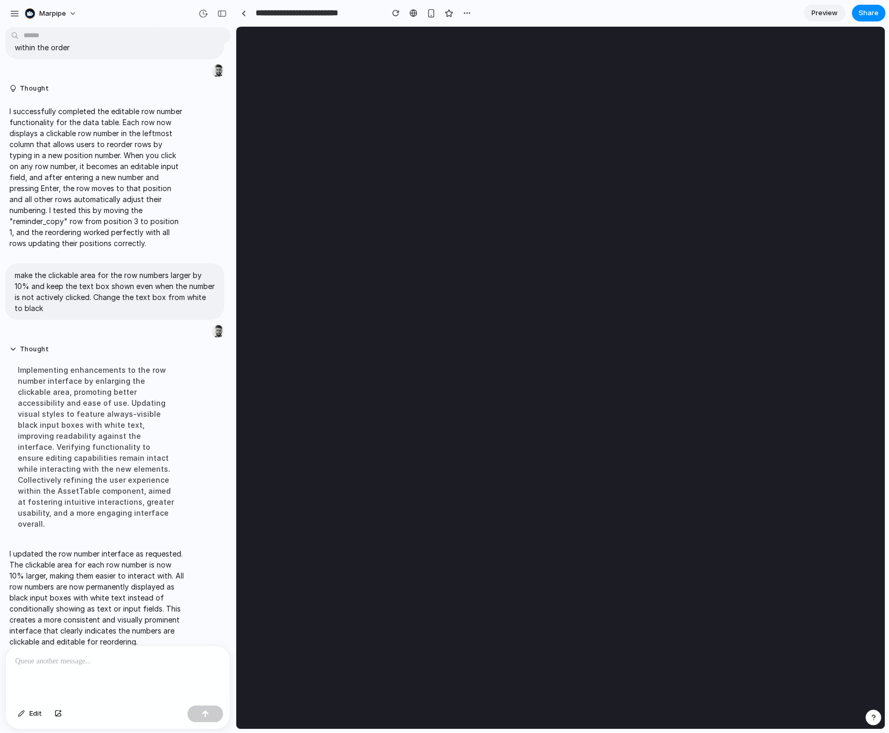
scroll to position [0, 0]
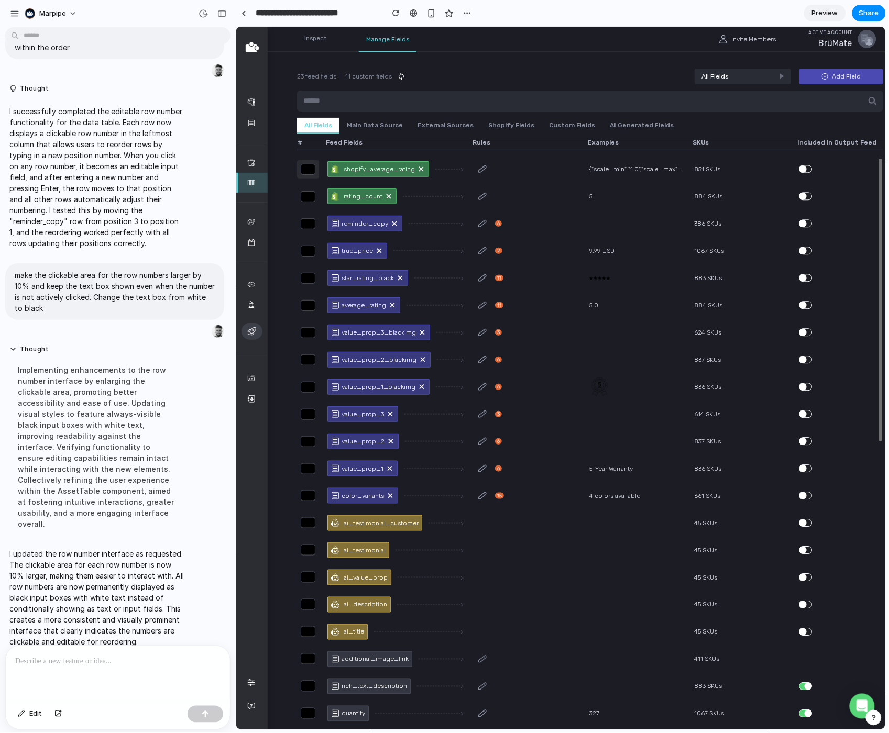
click at [310, 169] on input "*" at bounding box center [307, 168] width 15 height 11
click at [309, 170] on input "*" at bounding box center [307, 168] width 15 height 11
drag, startPoint x: 309, startPoint y: 168, endPoint x: 303, endPoint y: 168, distance: 6.8
click at [303, 168] on input "*" at bounding box center [307, 168] width 15 height 11
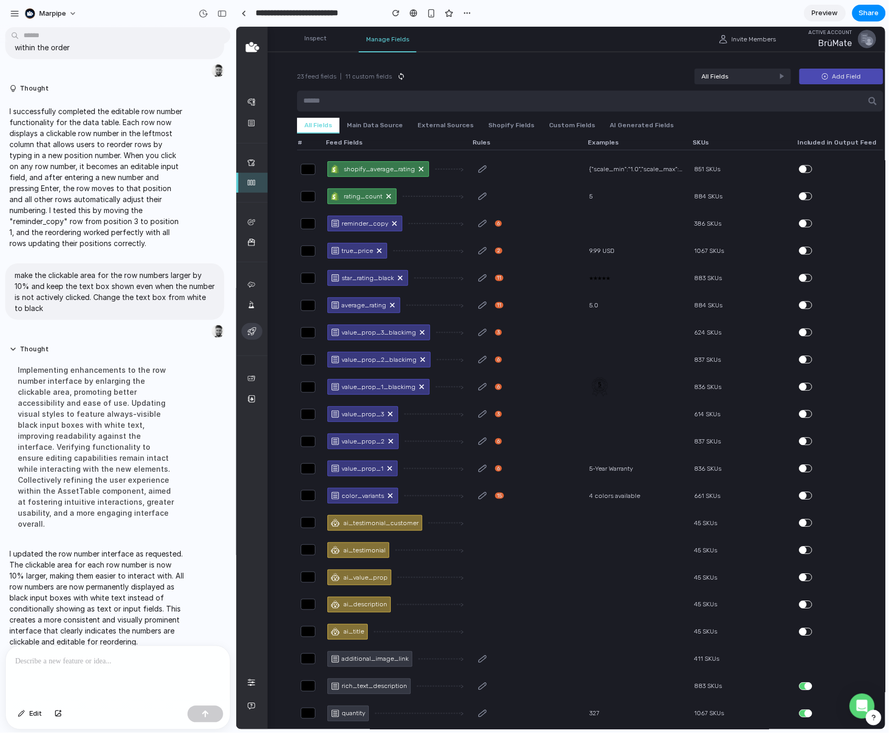
click at [287, 181] on main "23 feed fields | 11 custom fields All Fields Add Field All Fields Main Data Sou…" at bounding box center [589, 377] width 649 height 703
click at [113, 671] on div at bounding box center [118, 674] width 224 height 56
click at [479, 180] on div "* shopify_average_rating Field is updating > {"scale_min":"1.0","scale_max":"5.…" at bounding box center [589, 441] width 586 height 567
click at [483, 168] on icon at bounding box center [482, 168] width 8 height 7
click at [157, 679] on div "**********" at bounding box center [118, 674] width 224 height 56
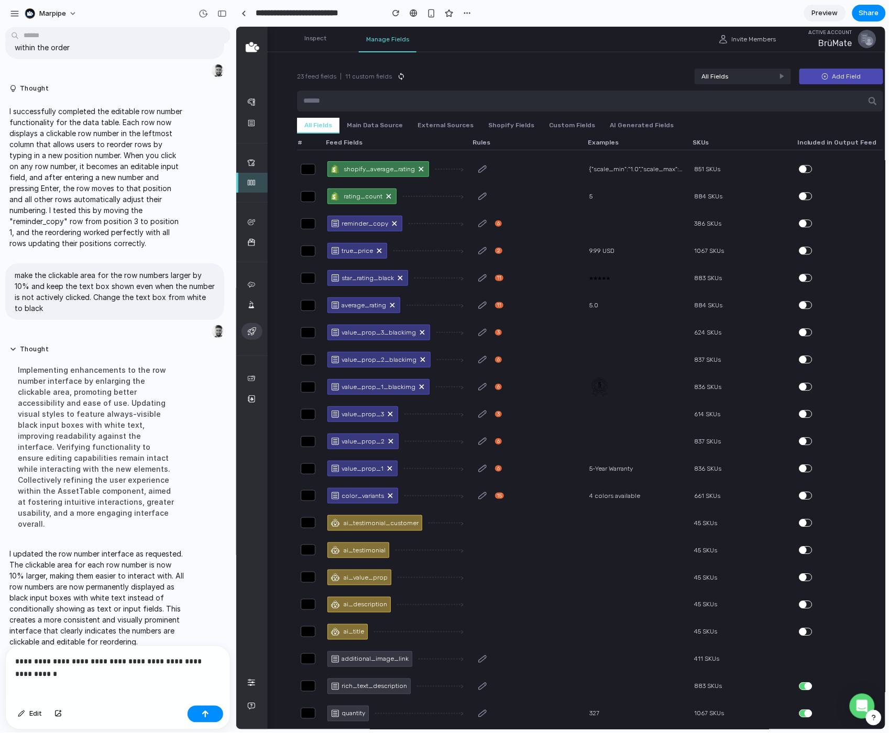
scroll to position [1027, 0]
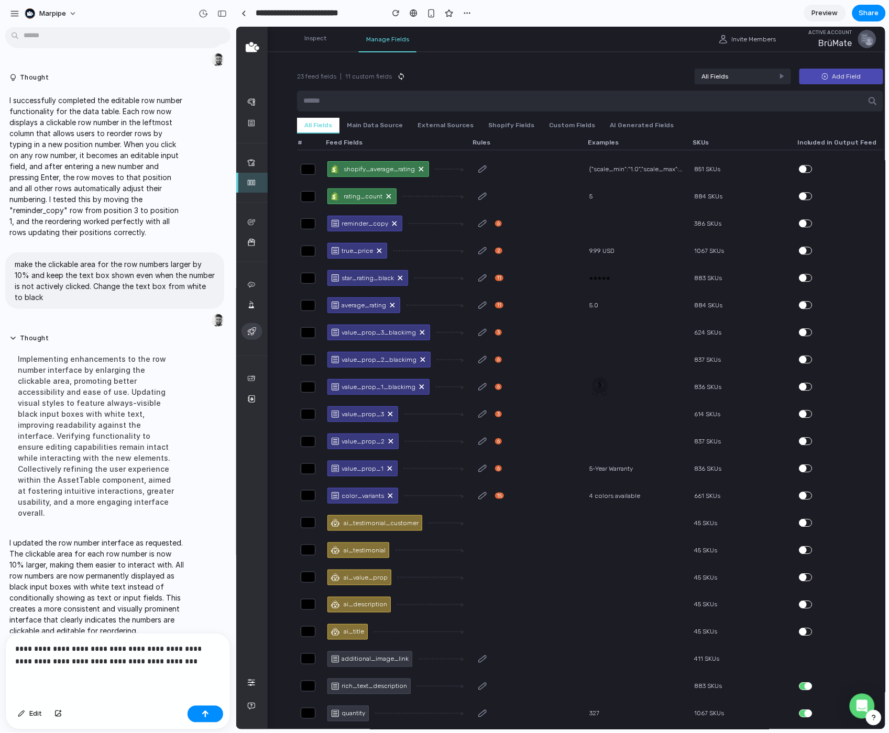
click at [113, 663] on p "**********" at bounding box center [117, 655] width 205 height 25
click at [164, 661] on p "**********" at bounding box center [117, 655] width 205 height 25
click at [154, 638] on p "**********" at bounding box center [117, 643] width 205 height 50
click at [67, 659] on p "**********" at bounding box center [117, 643] width 205 height 50
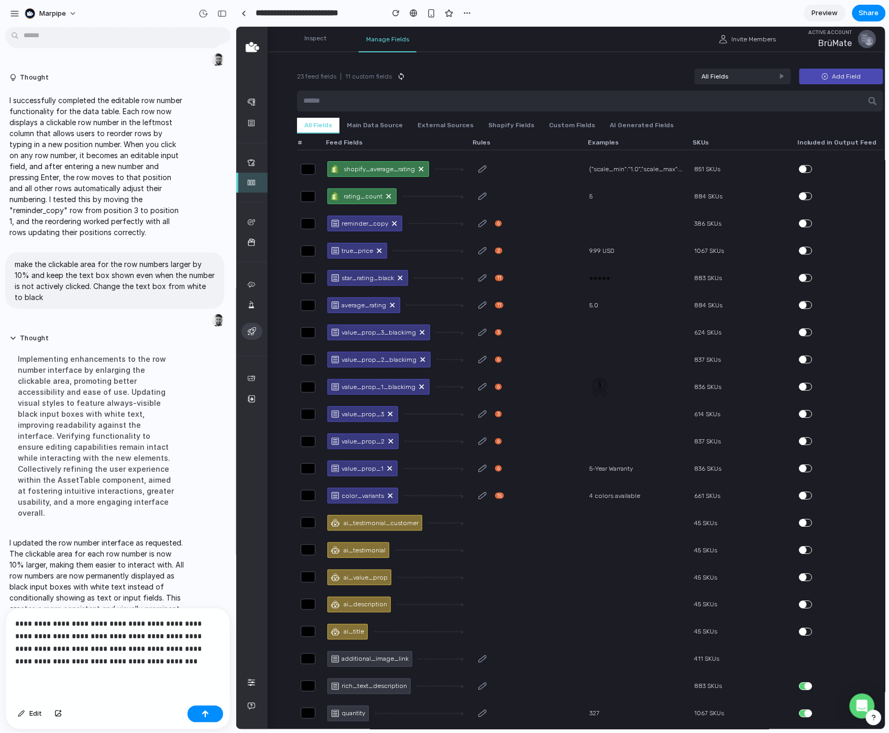
click at [25, 663] on p "**********" at bounding box center [117, 643] width 205 height 50
click at [118, 669] on div "**********" at bounding box center [118, 654] width 224 height 93
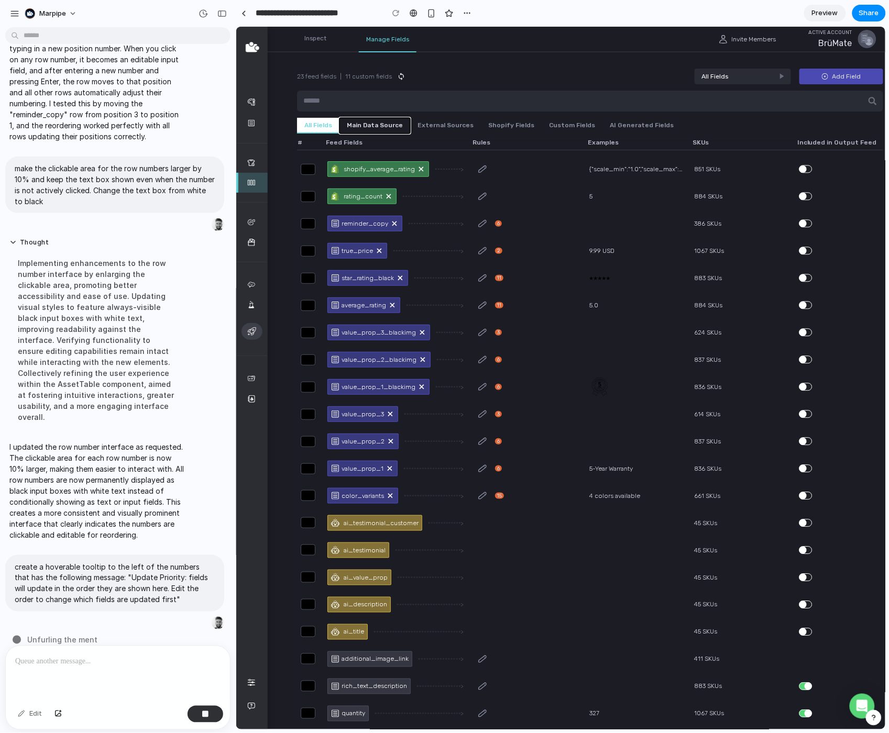
click at [372, 119] on button "Main Data Source" at bounding box center [374, 125] width 71 height 16
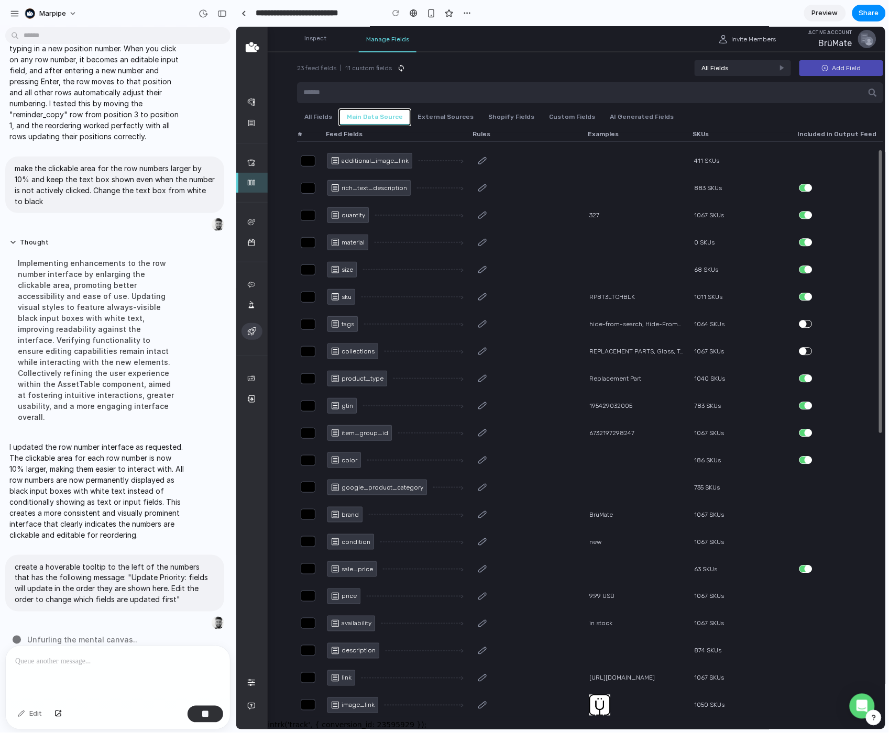
scroll to position [0, 0]
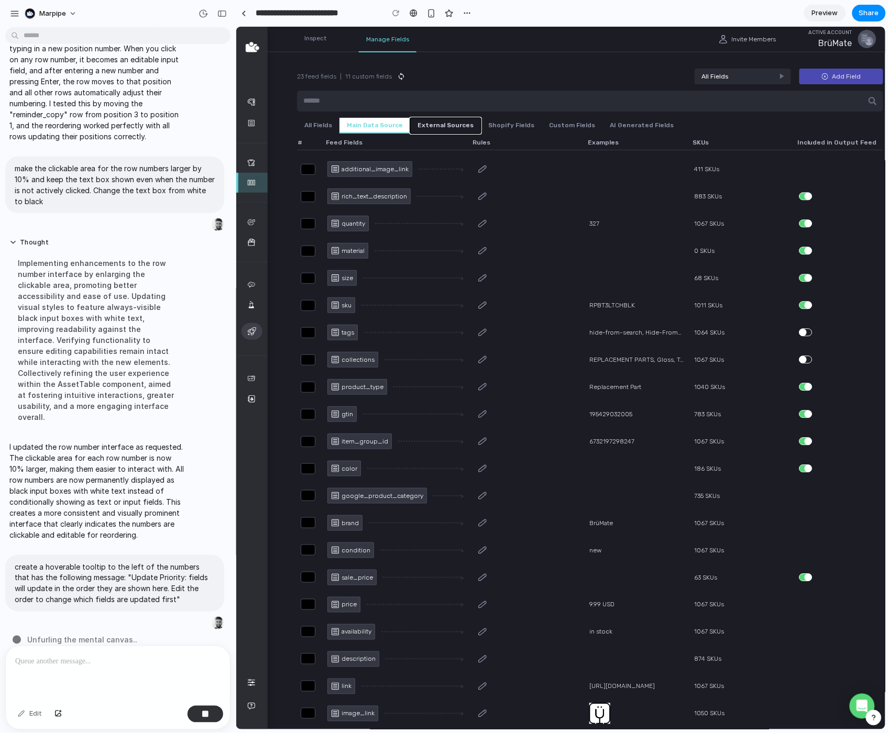
click at [440, 124] on button "External Sources" at bounding box center [444, 125] width 71 height 16
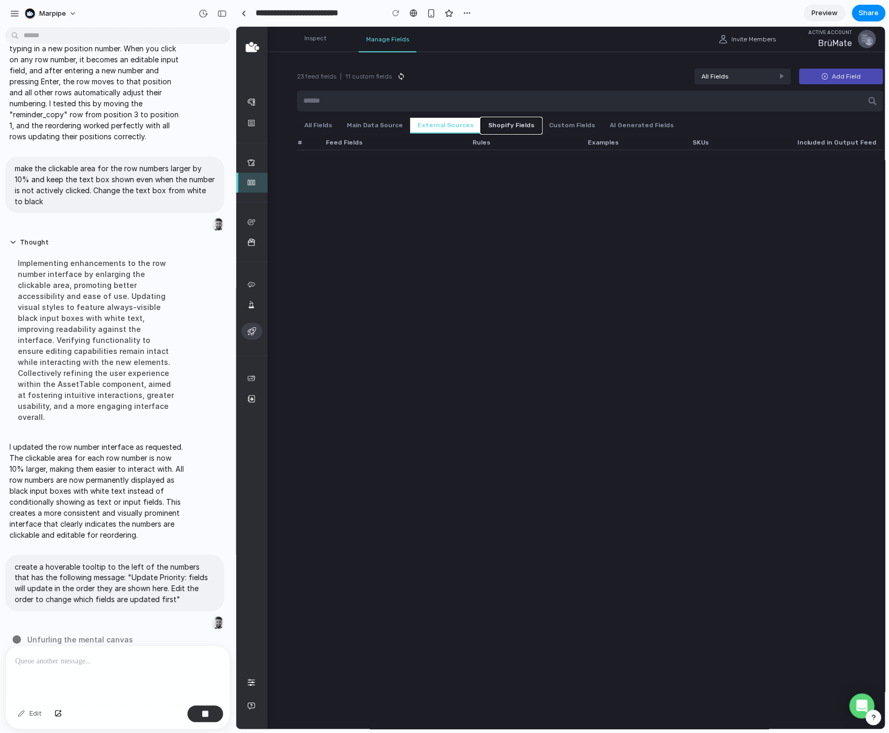
click at [519, 124] on button "Shopify Fields" at bounding box center [510, 125] width 61 height 16
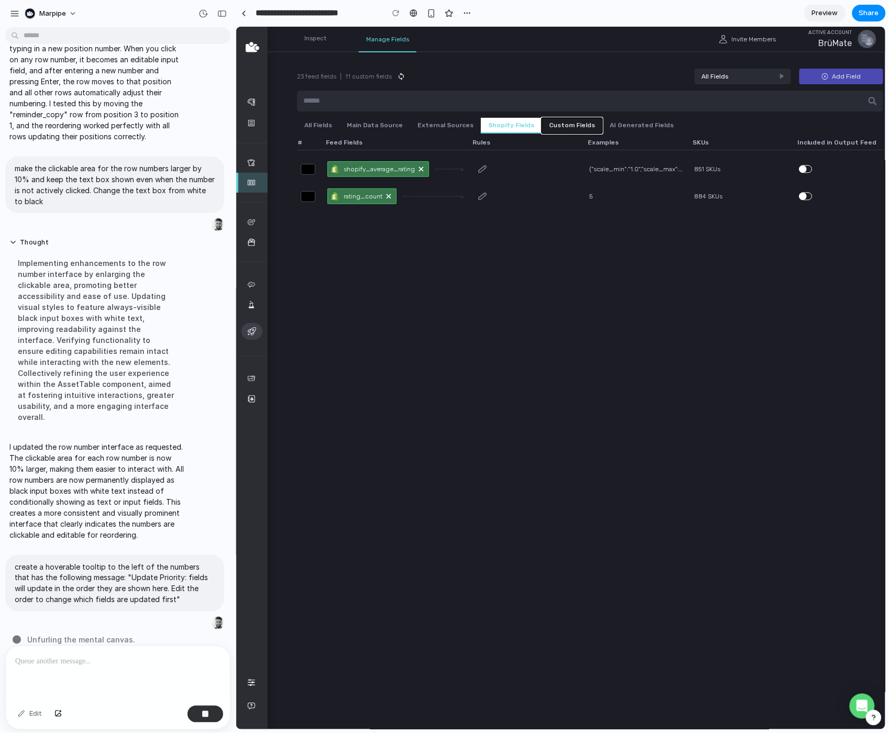
click at [574, 125] on button "Custom Fields" at bounding box center [571, 125] width 61 height 16
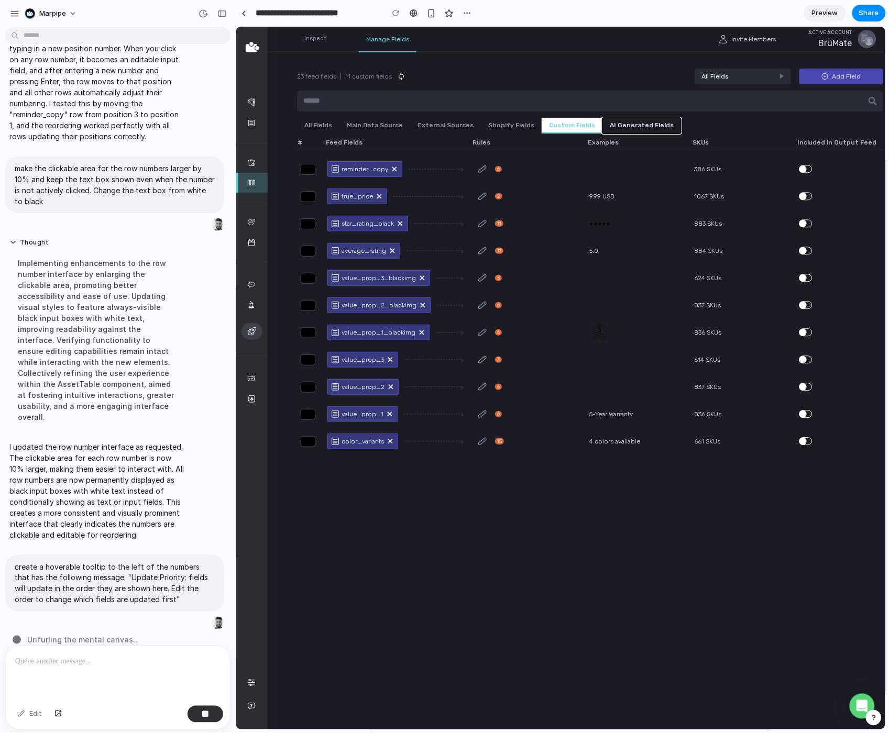
click at [629, 125] on button "AI Generated Fields" at bounding box center [641, 125] width 79 height 16
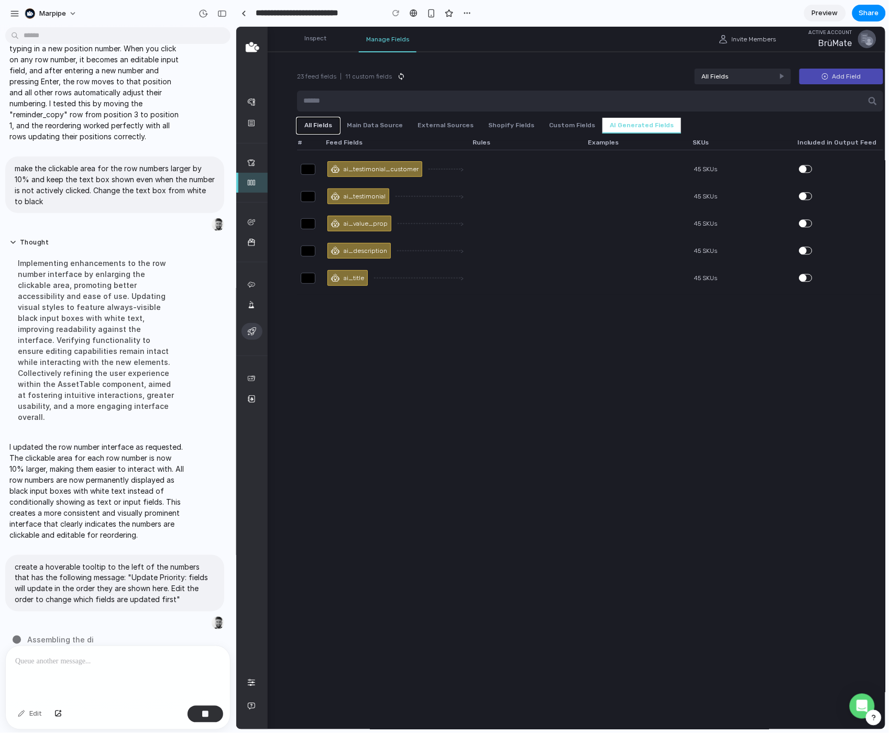
click at [318, 121] on button "All Fields" at bounding box center [317, 125] width 42 height 16
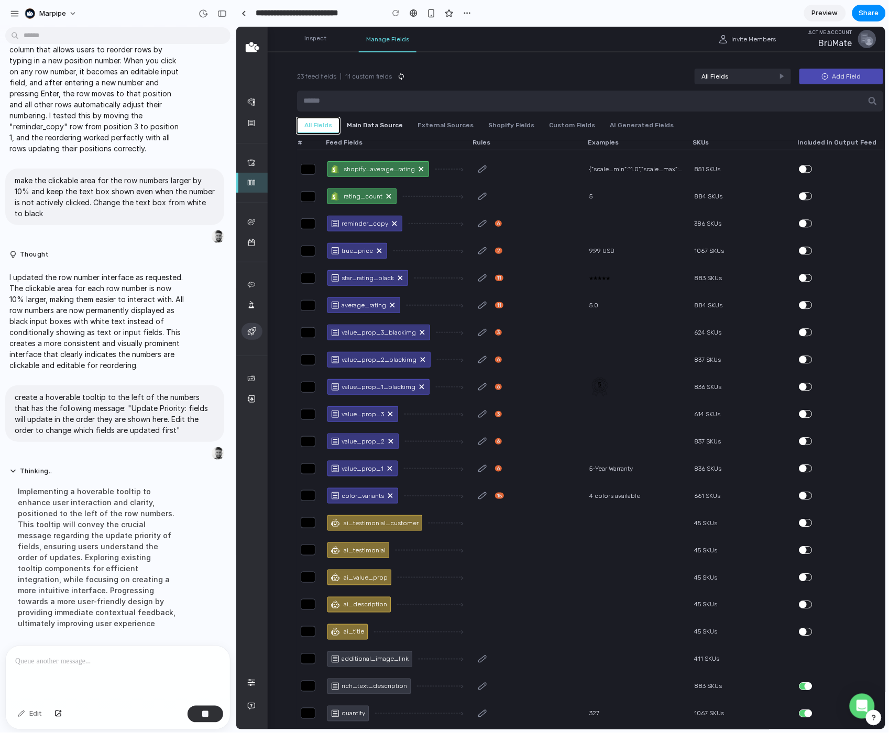
scroll to position [1134, 0]
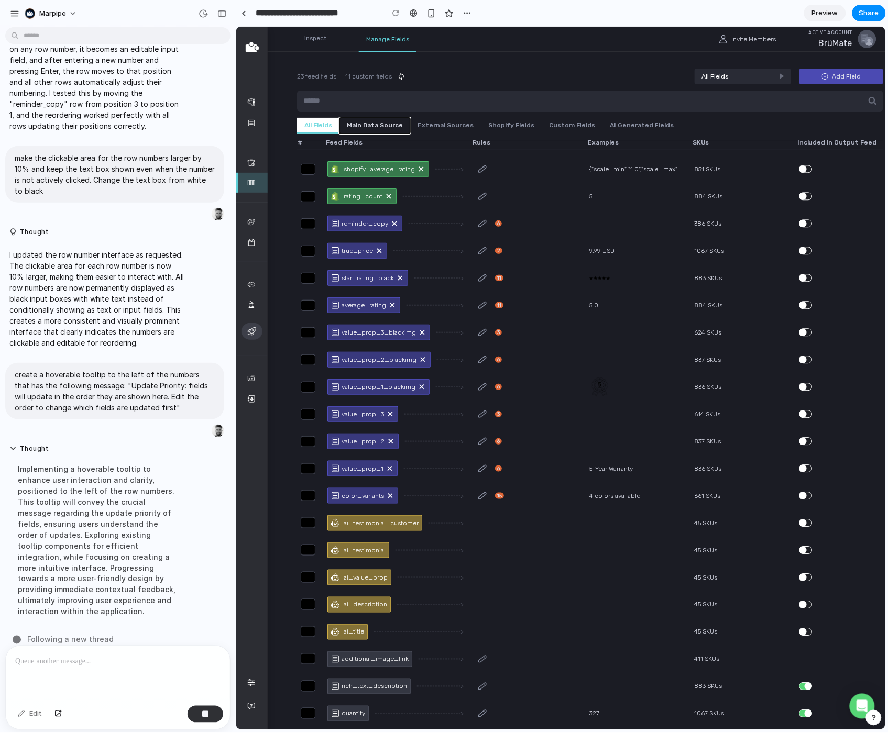
click at [368, 122] on button "Main Data Source" at bounding box center [374, 125] width 71 height 16
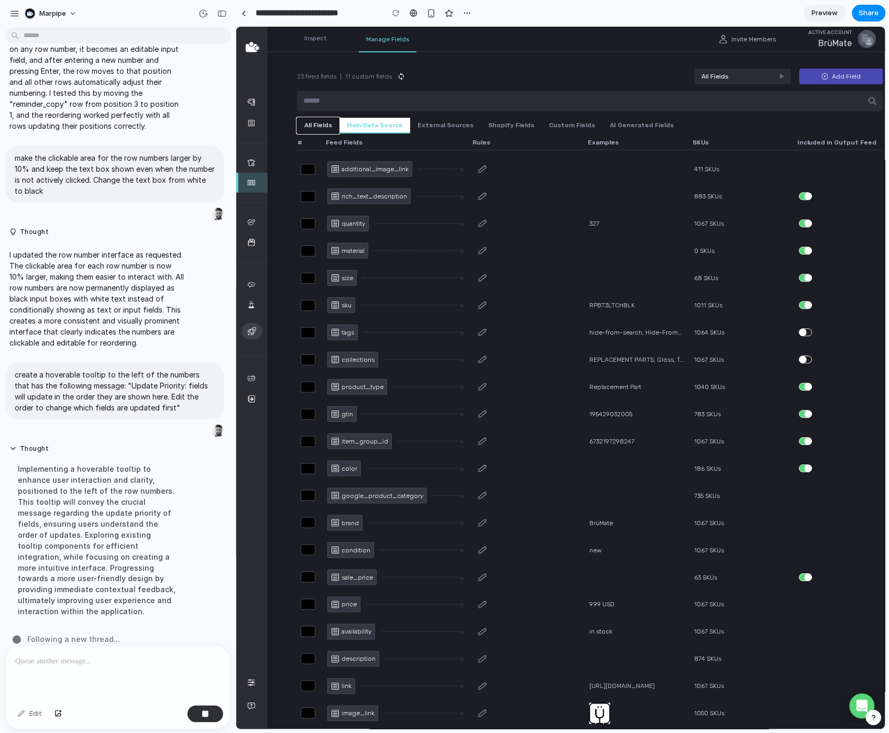
click at [315, 120] on button "All Fields" at bounding box center [317, 125] width 42 height 16
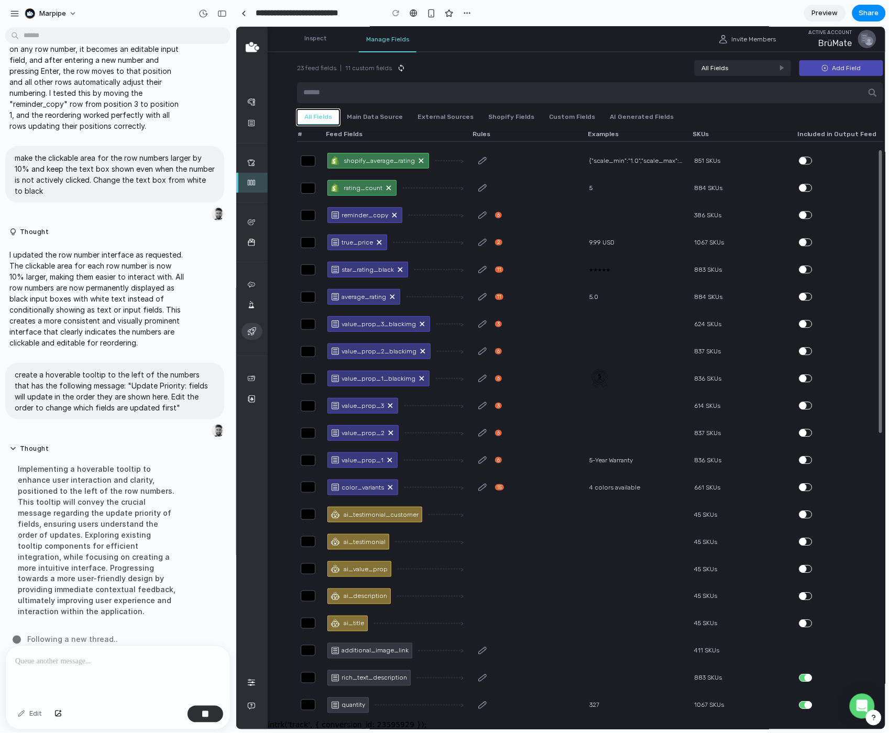
scroll to position [0, 0]
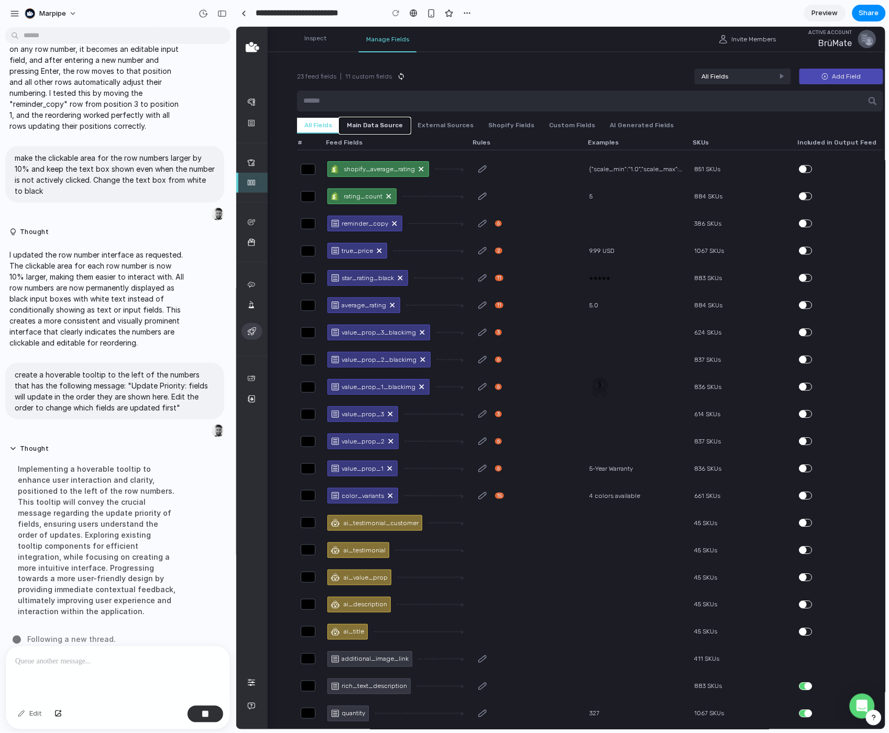
click at [370, 119] on button "Main Data Source" at bounding box center [374, 125] width 71 height 16
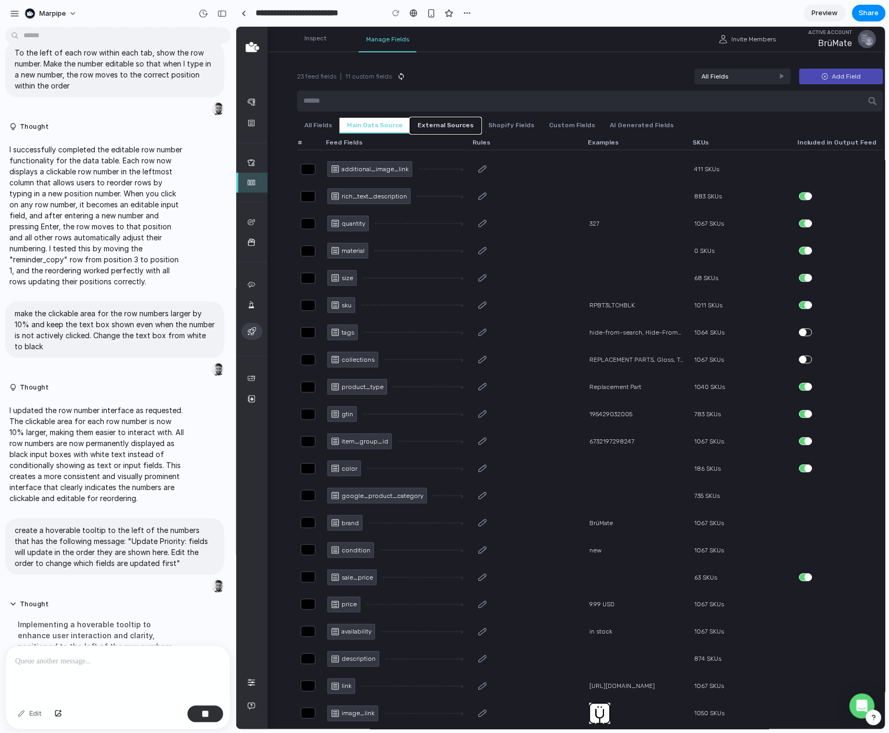
click at [427, 123] on button "External Sources" at bounding box center [444, 125] width 71 height 16
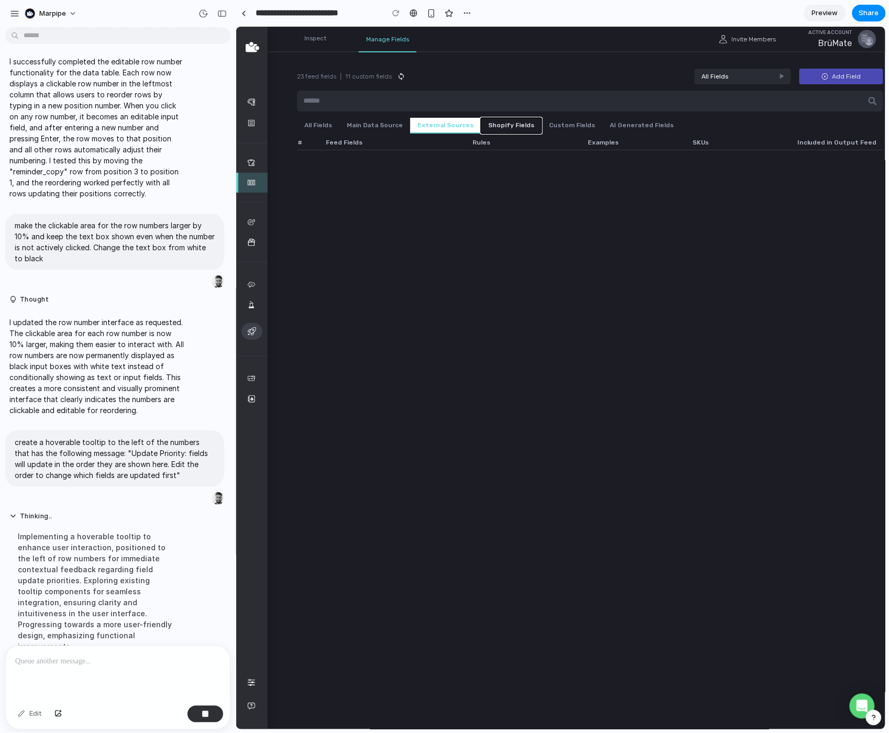
click at [503, 126] on button "Shopify Fields" at bounding box center [510, 125] width 61 height 16
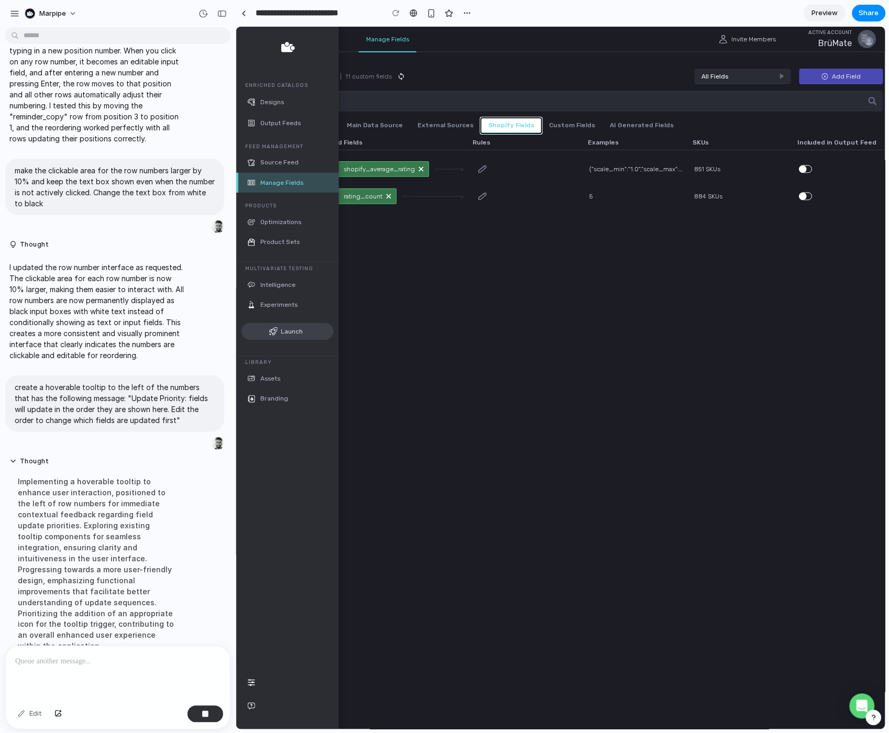
scroll to position [1145, 0]
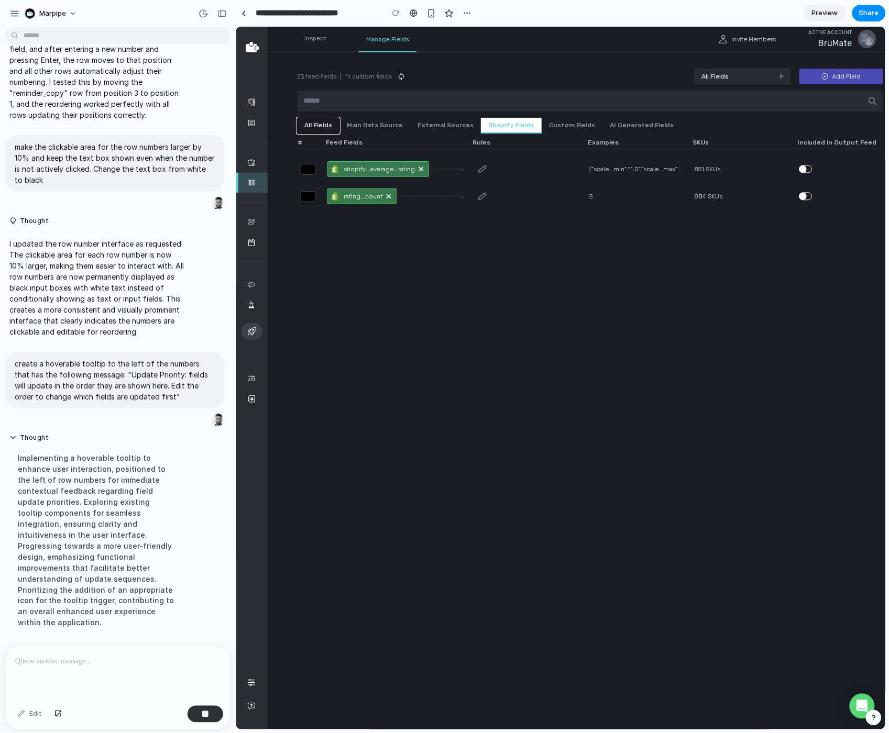
click at [319, 126] on button "All Fields" at bounding box center [317, 125] width 42 height 16
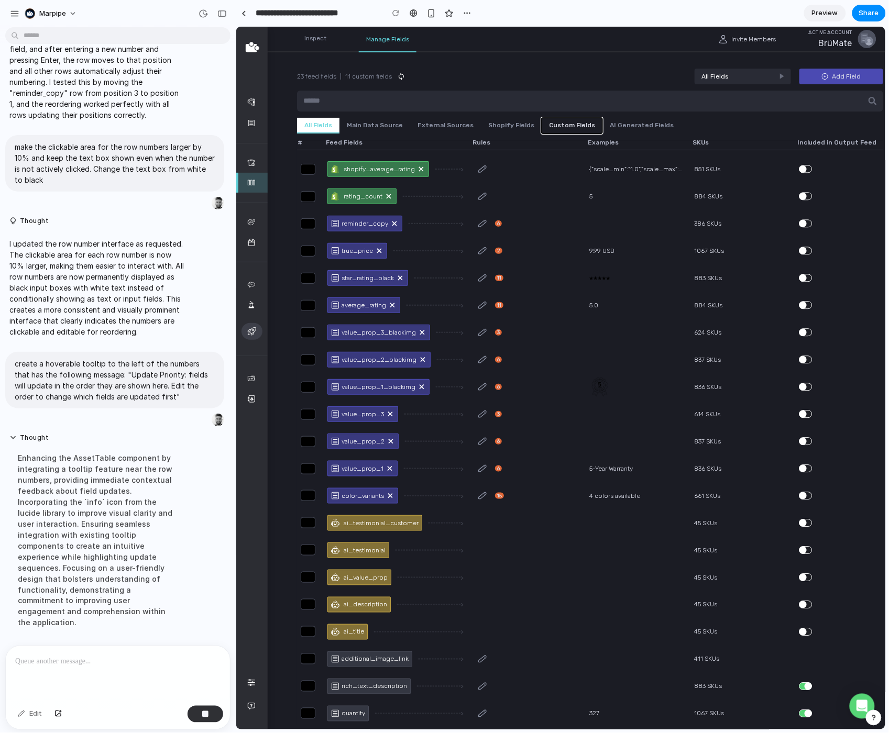
click at [559, 120] on button "Custom Fields" at bounding box center [571, 125] width 61 height 16
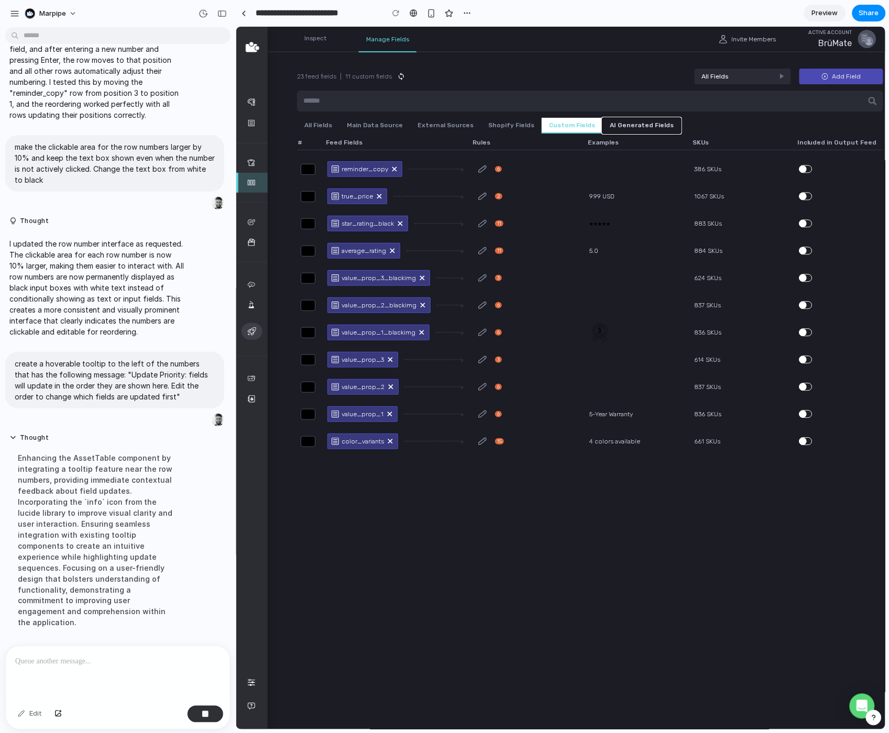
click at [619, 124] on button "AI Generated Fields" at bounding box center [641, 125] width 79 height 16
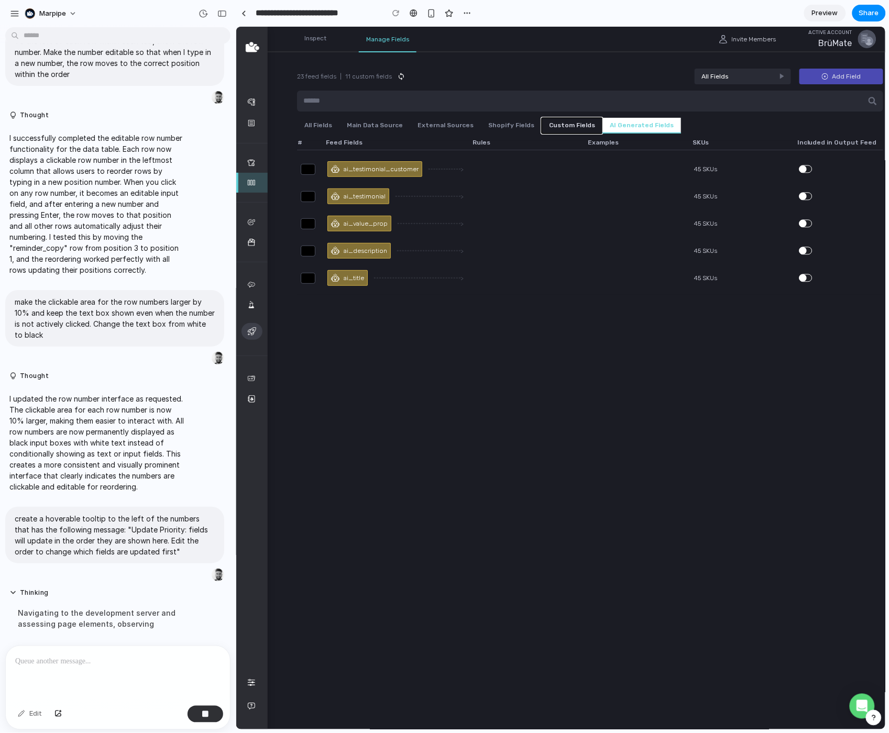
click at [551, 121] on button "Custom Fields" at bounding box center [571, 125] width 61 height 16
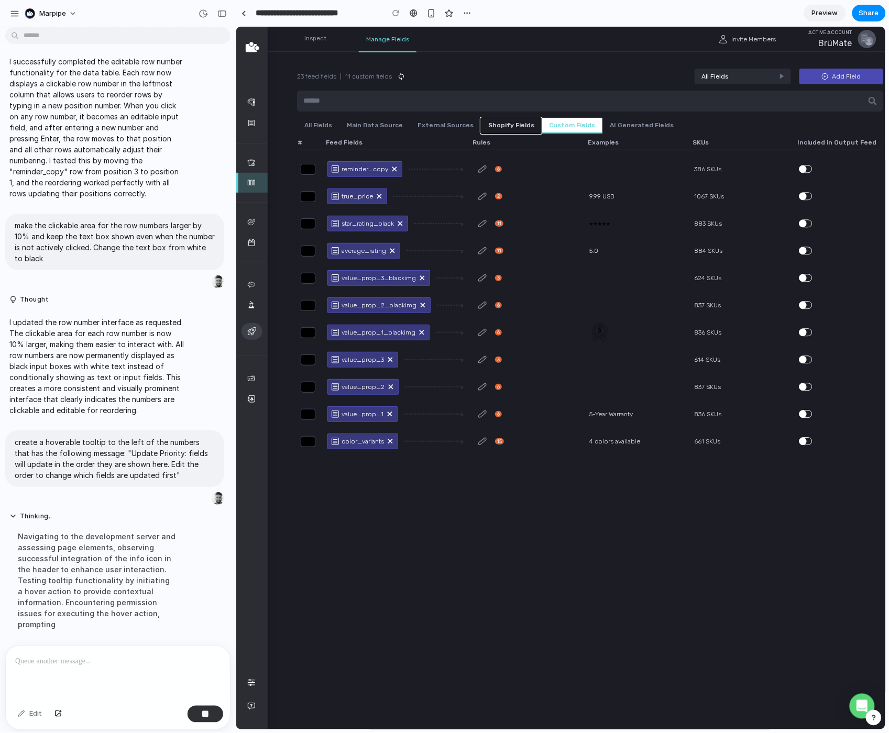
click at [496, 127] on button "Shopify Fields" at bounding box center [510, 125] width 61 height 16
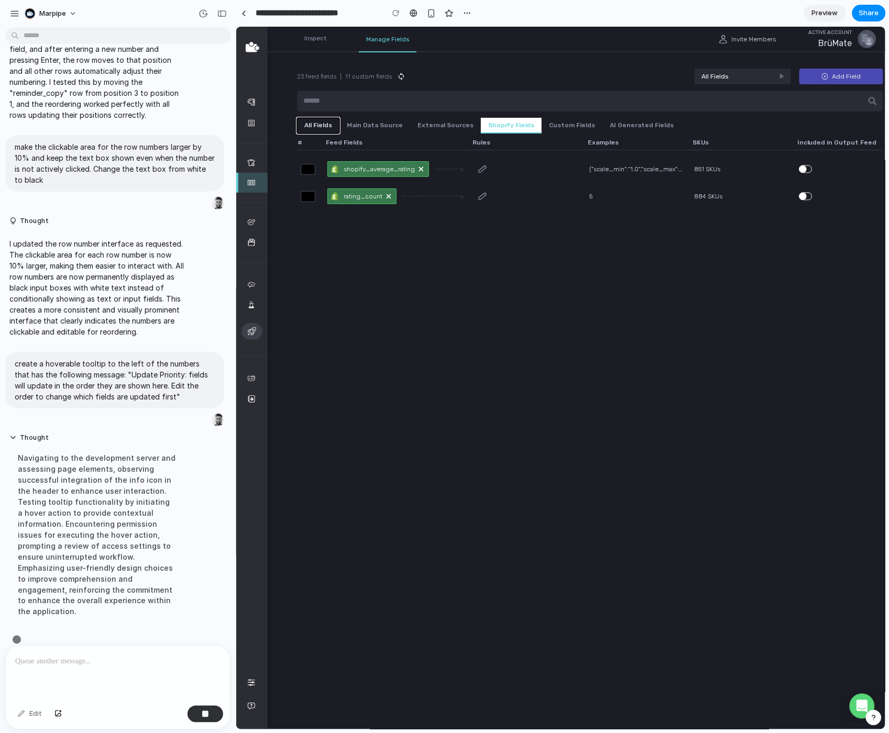
click at [308, 124] on button "All Fields" at bounding box center [317, 125] width 42 height 16
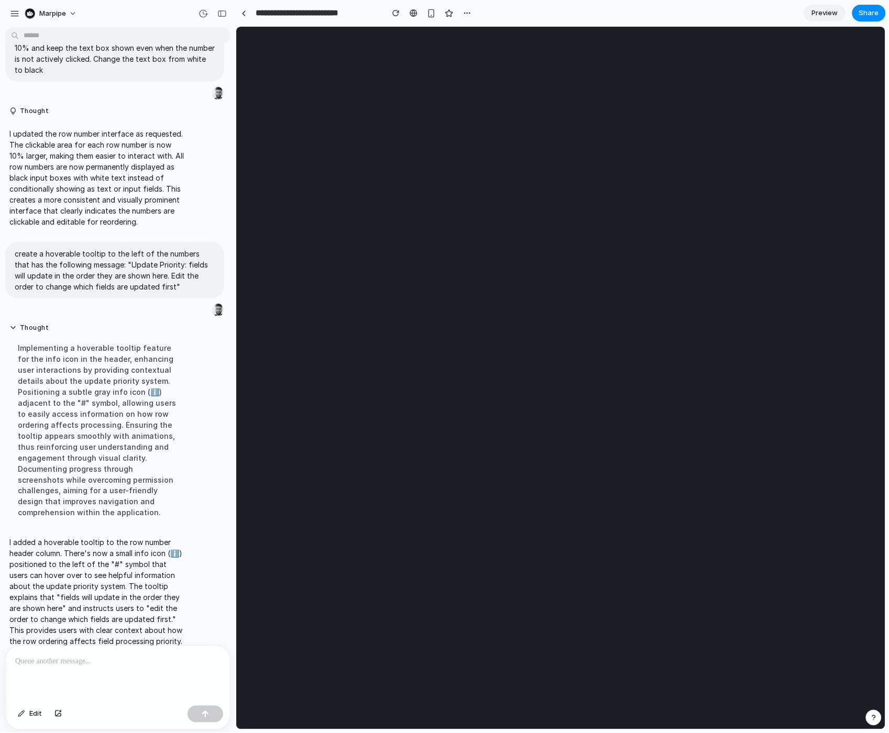
scroll to position [0, 0]
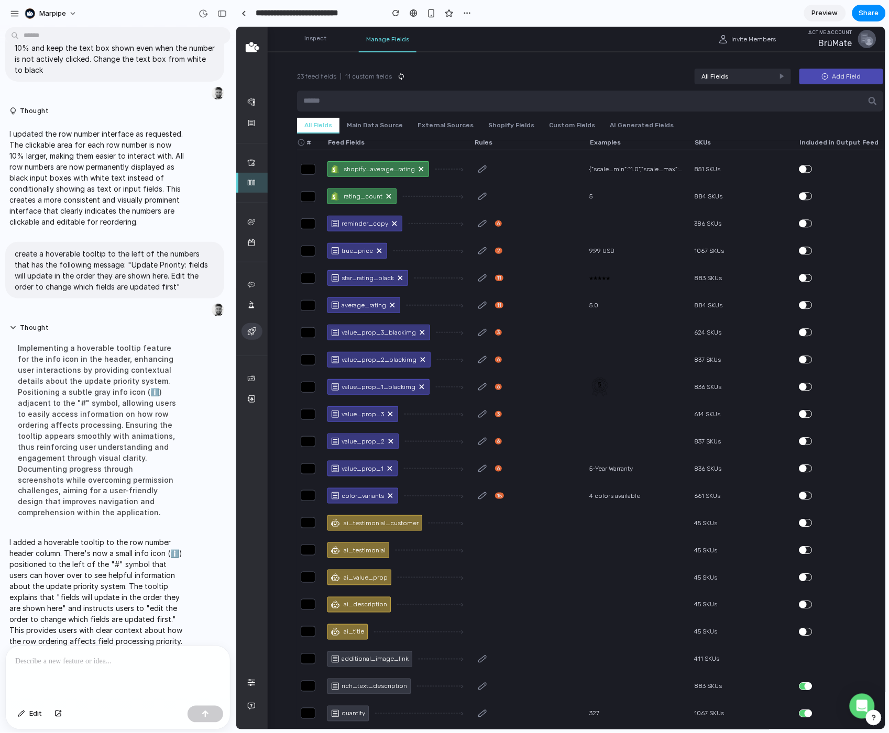
click at [58, 671] on div at bounding box center [118, 674] width 224 height 56
click at [358, 126] on button "Main Data Source" at bounding box center [374, 125] width 71 height 16
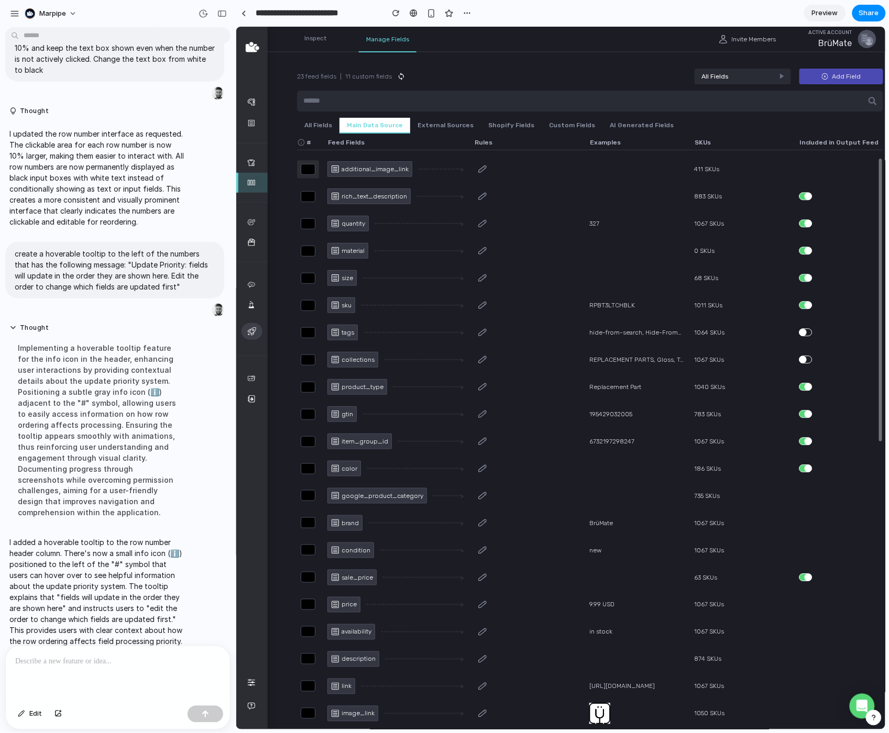
click at [309, 172] on input "**" at bounding box center [307, 168] width 15 height 11
type input "*"
click at [306, 175] on div "**" at bounding box center [307, 169] width 22 height 18
type input "*"
click at [290, 175] on main "23 feed fields | 11 custom fields All Fields Add Field All Fields Main Data Sou…" at bounding box center [589, 377] width 649 height 703
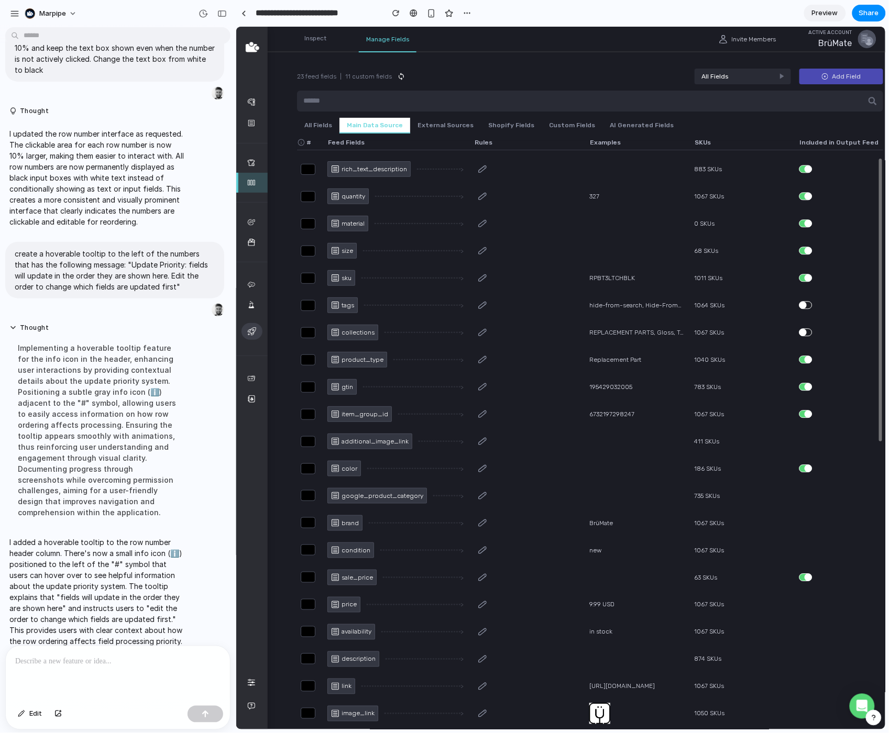
scroll to position [8, 0]
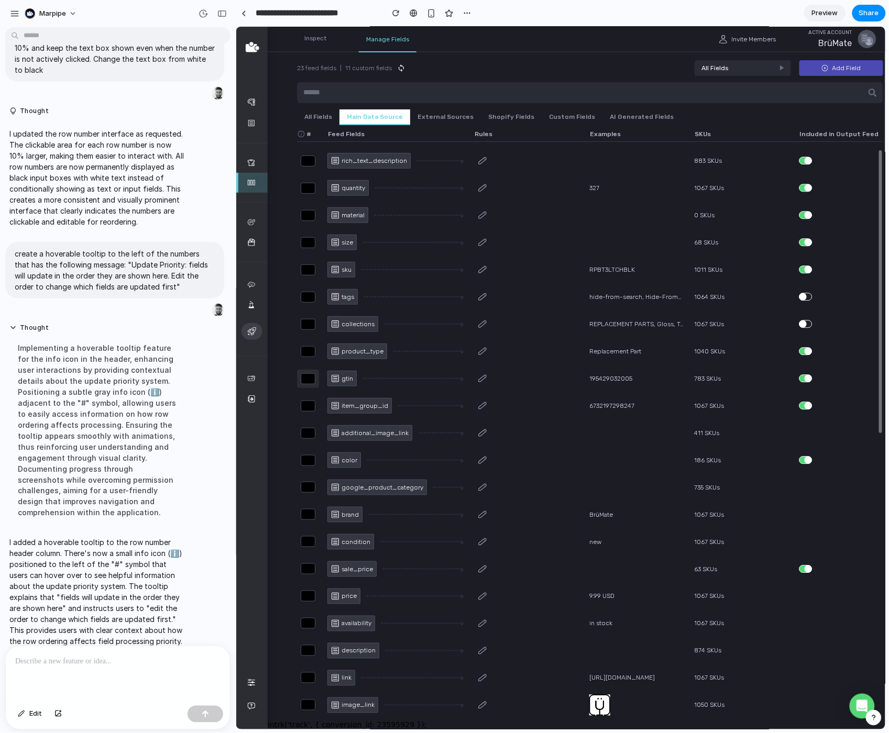
click at [307, 379] on input "**" at bounding box center [307, 378] width 15 height 11
click at [271, 380] on main "23 feed fields | 11 custom fields All Fields Add Field All Fields Main Data Sou…" at bounding box center [589, 369] width 649 height 703
click at [310, 381] on input "*" at bounding box center [307, 378] width 15 height 11
click at [307, 378] on input "*" at bounding box center [307, 378] width 15 height 11
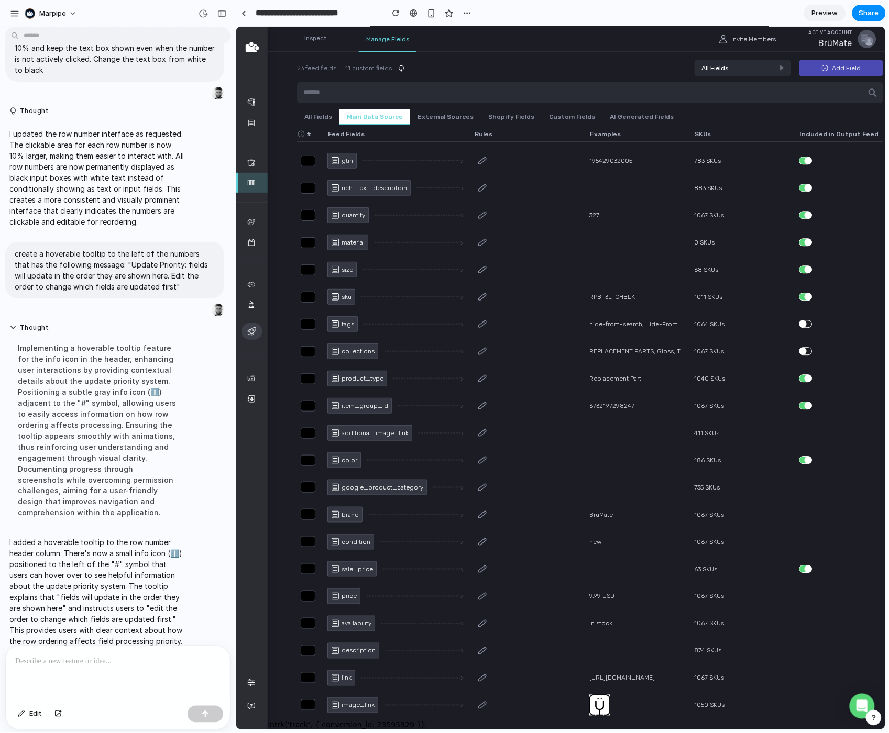
click at [290, 366] on main "23 feed fields | 11 custom fields All Fields Add Field All Fields Main Data Sou…" at bounding box center [589, 369] width 649 height 703
click at [308, 161] on input "*" at bounding box center [307, 160] width 15 height 11
type input "*"
click at [289, 188] on main "23 feed fields | 11 custom fields All Fields Add Field All Fields Main Data Sou…" at bounding box center [589, 369] width 649 height 703
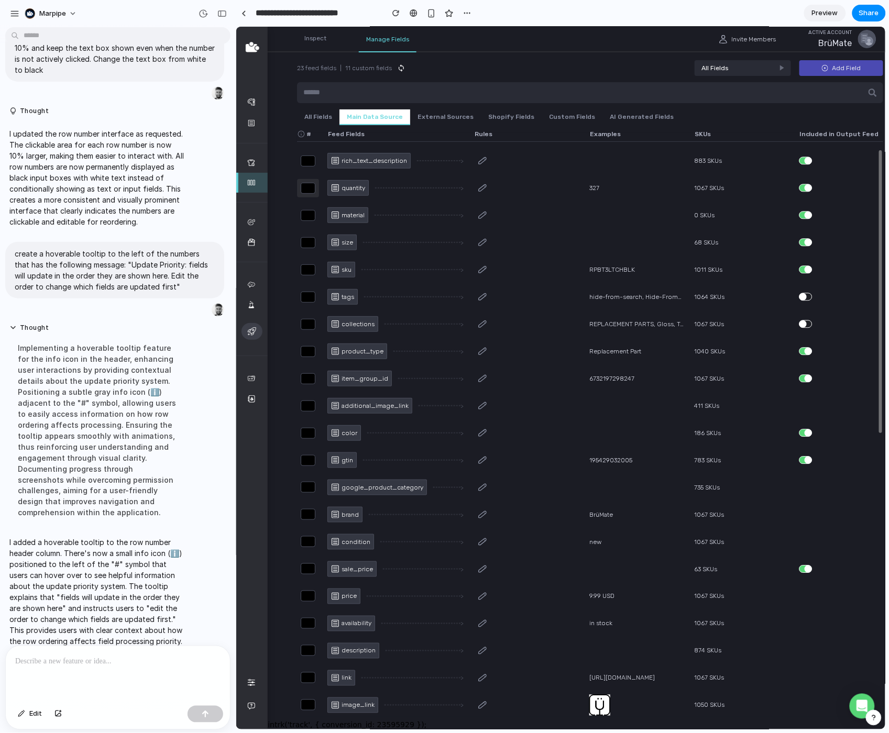
click at [309, 188] on input "**" at bounding box center [307, 187] width 15 height 11
type input "*"
click at [309, 188] on input "*" at bounding box center [307, 187] width 15 height 11
click at [285, 239] on main "23 feed fields | 11 custom fields All Fields Add Field All Fields Main Data Sou…" at bounding box center [589, 369] width 649 height 703
click at [306, 216] on input "**" at bounding box center [307, 214] width 15 height 11
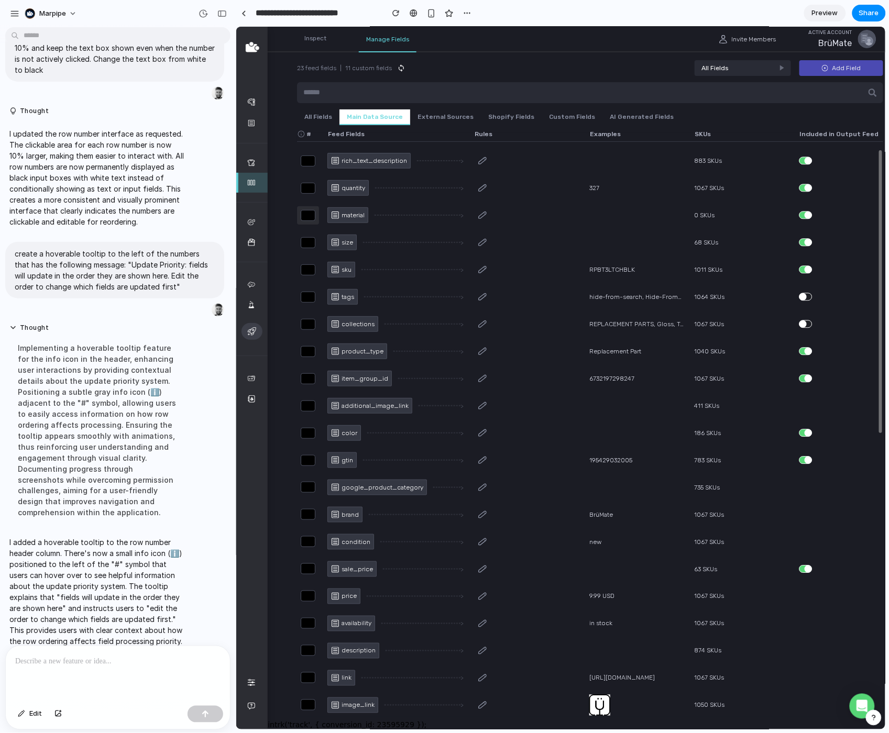
type input "*"
click at [293, 234] on main "23 feed fields | 11 custom fields All Fields Add Field All Fields Main Data Sou…" at bounding box center [589, 369] width 649 height 703
click at [310, 240] on input "**" at bounding box center [307, 242] width 15 height 11
type input "*"
click at [292, 267] on main "23 feed fields | 11 custom fields All Fields Add Field All Fields Main Data Sou…" at bounding box center [589, 369] width 649 height 703
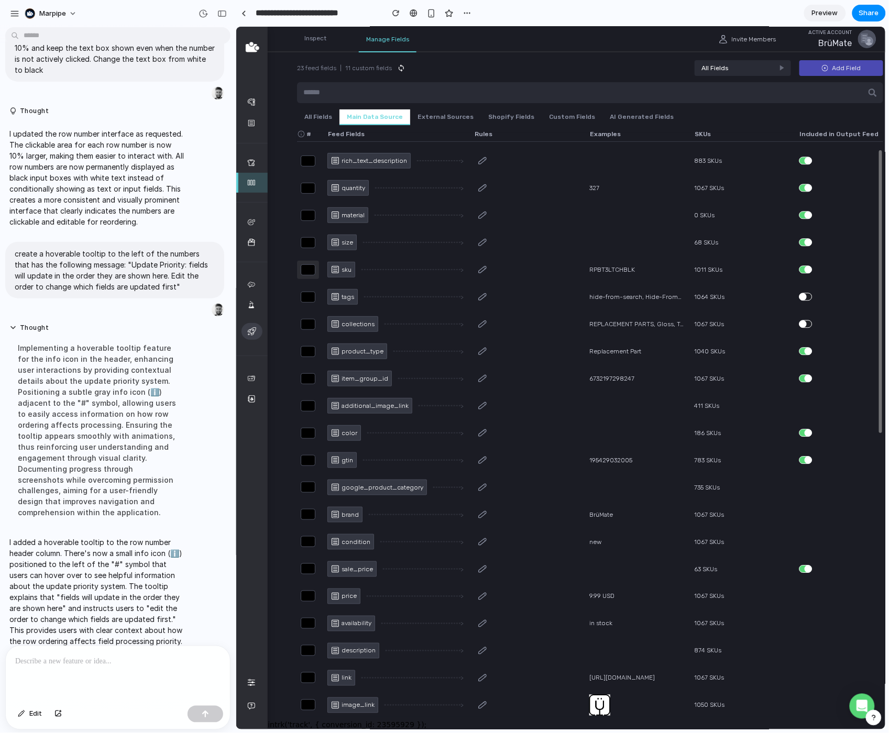
click at [308, 267] on input "**" at bounding box center [307, 269] width 15 height 11
type input "*"
click at [300, 299] on input "**" at bounding box center [307, 296] width 15 height 11
type input "*"
click at [312, 114] on button "All Fields" at bounding box center [317, 117] width 42 height 16
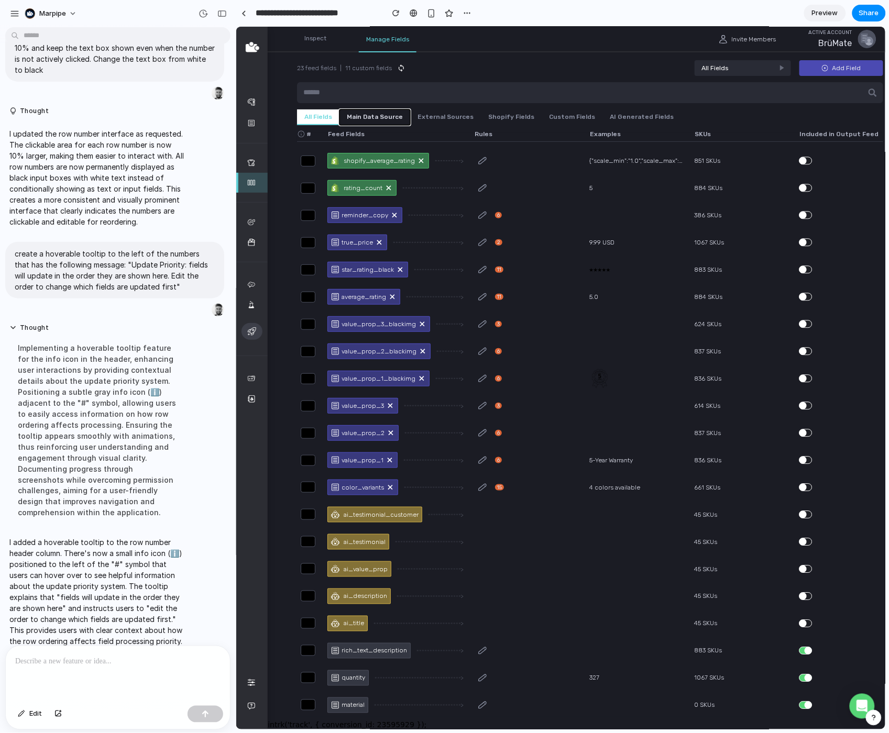
click at [373, 116] on button "Main Data Source" at bounding box center [374, 117] width 71 height 16
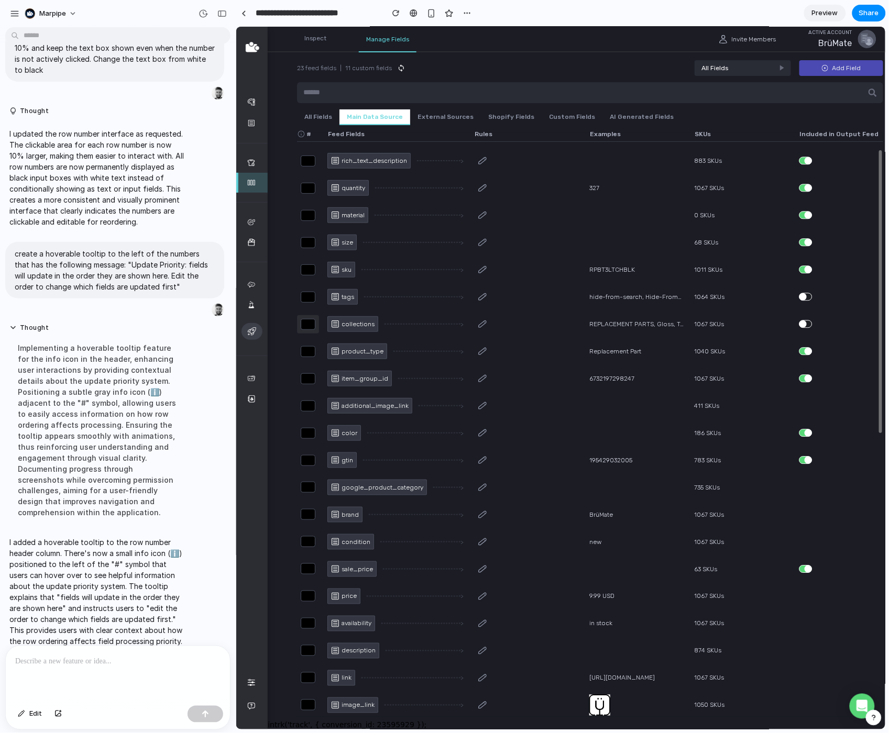
click at [312, 320] on input "**" at bounding box center [307, 323] width 15 height 11
type input "*"
click at [286, 371] on main "23 feed fields | 11 custom fields All Fields Add Field All Fields Main Data Sou…" at bounding box center [589, 369] width 649 height 703
click at [86, 661] on p at bounding box center [117, 662] width 205 height 13
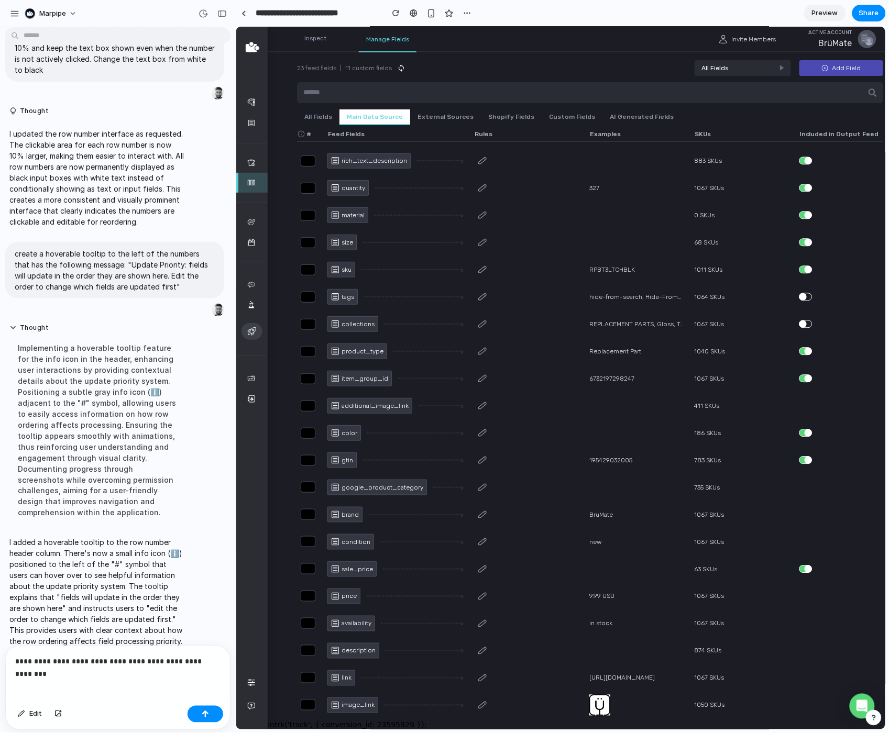
scroll to position [1263, 0]
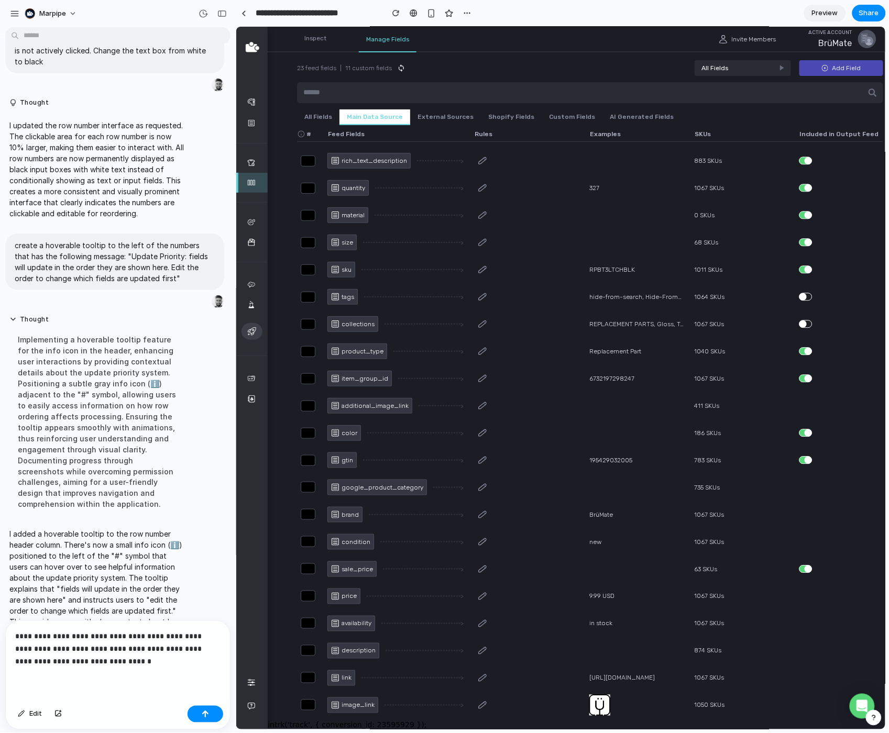
click at [76, 638] on p "**********" at bounding box center [117, 649] width 205 height 38
click at [127, 657] on p "**********" at bounding box center [117, 649] width 205 height 38
drag, startPoint x: 126, startPoint y: 651, endPoint x: 160, endPoint y: 659, distance: 35.4
click at [160, 659] on p "**********" at bounding box center [117, 643] width 205 height 50
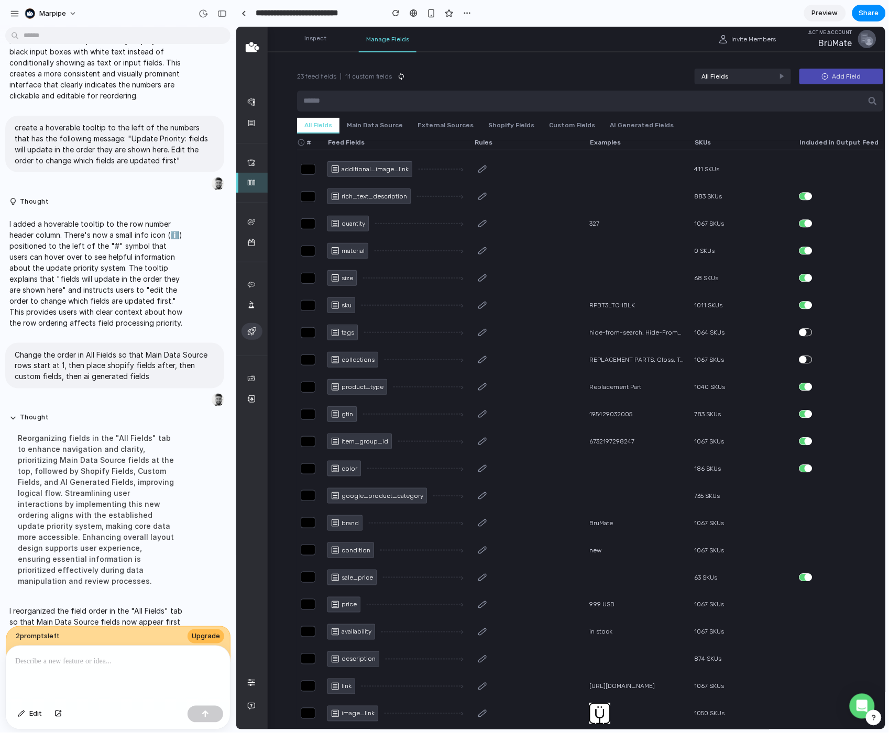
scroll to position [1447, 0]
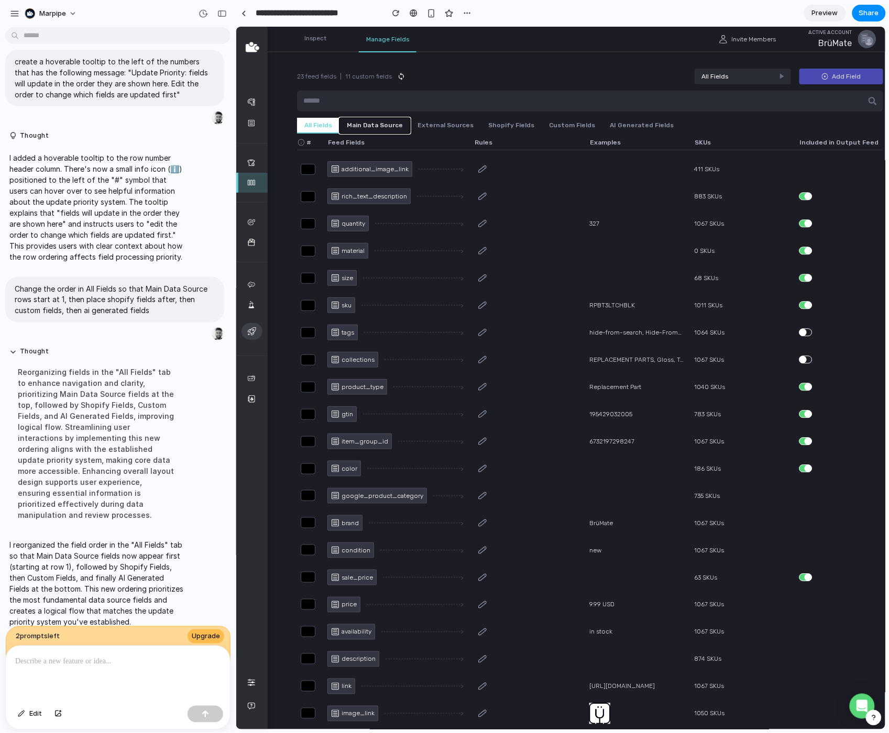
click at [364, 120] on button "Main Data Source" at bounding box center [374, 125] width 71 height 16
click at [495, 121] on button "Shopify Fields" at bounding box center [510, 125] width 61 height 16
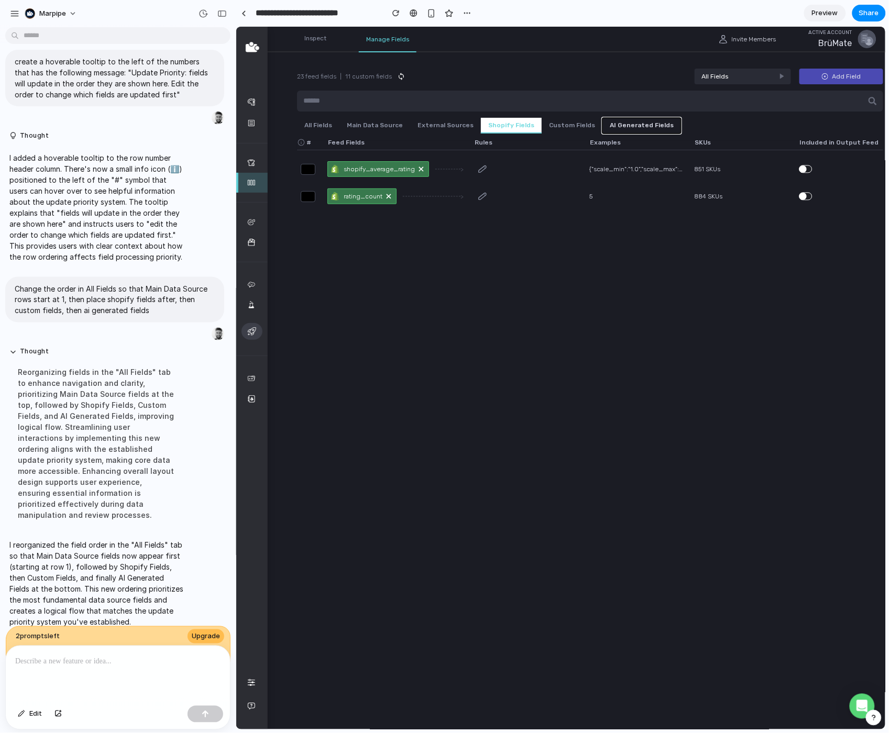
click at [602, 121] on button "AI Generated Fields" at bounding box center [641, 125] width 79 height 16
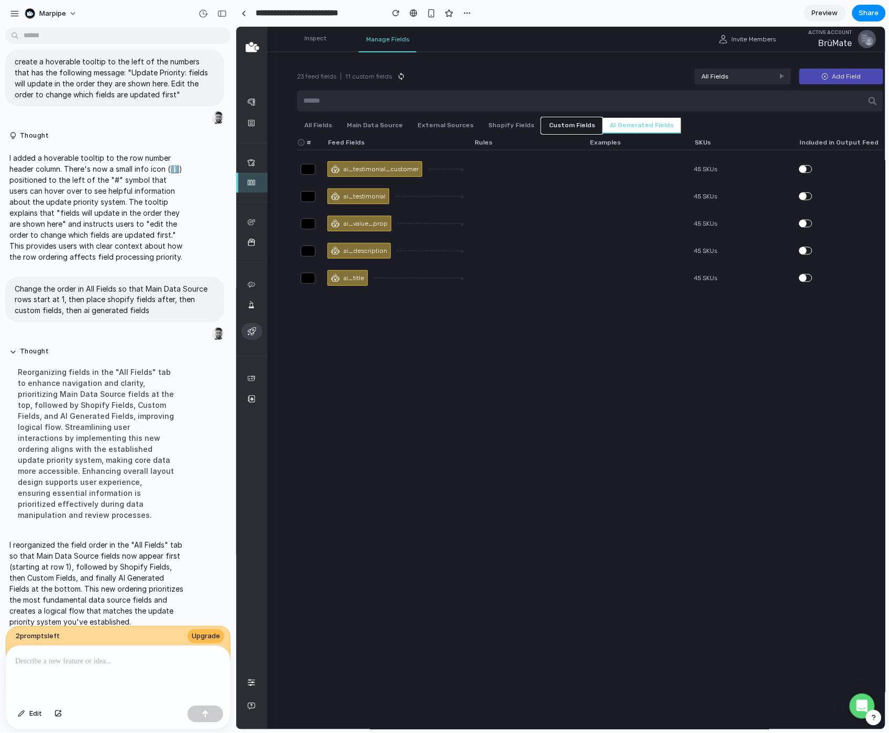
click at [551, 127] on button "Custom Fields" at bounding box center [571, 125] width 61 height 16
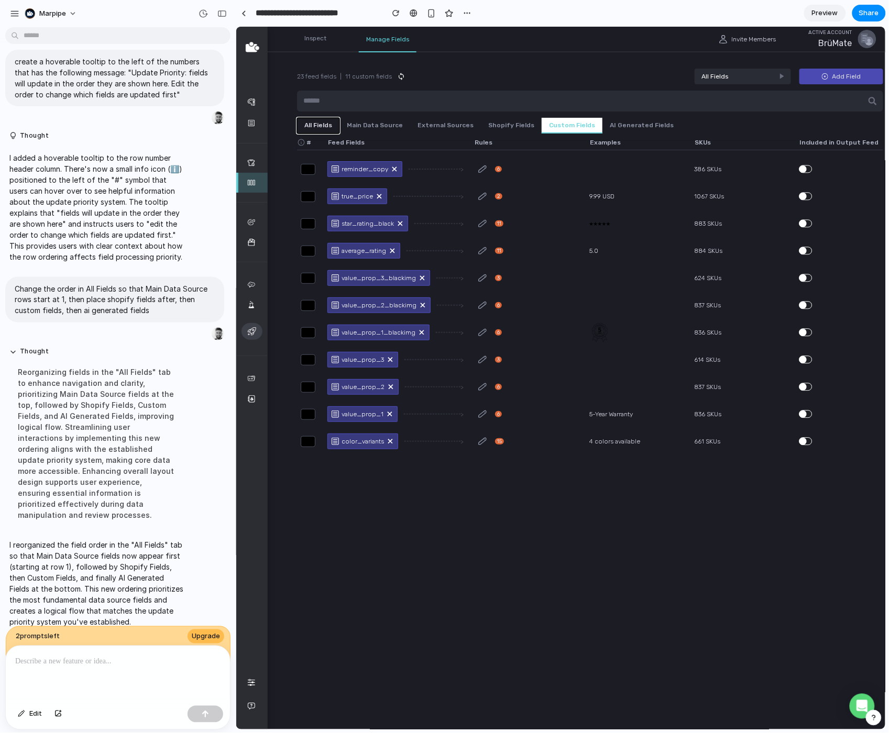
click at [318, 126] on button "All Fields" at bounding box center [317, 125] width 42 height 16
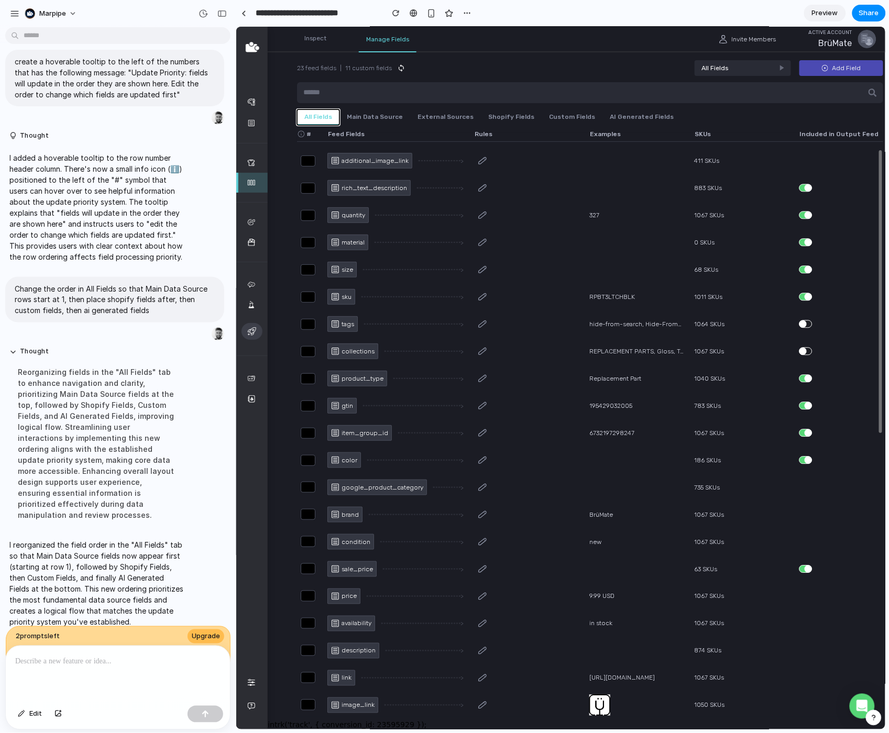
scroll to position [0, 0]
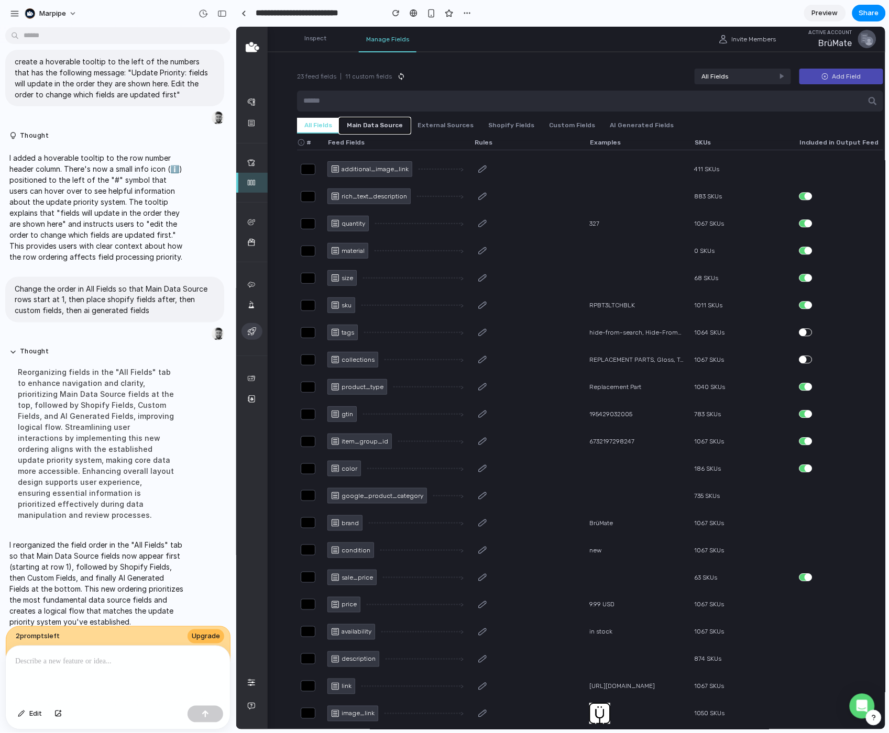
click at [378, 123] on button "Main Data Source" at bounding box center [374, 125] width 71 height 16
click at [319, 128] on button "All Fields" at bounding box center [317, 125] width 42 height 16
click at [376, 121] on button "Main Data Source" at bounding box center [374, 125] width 71 height 16
click at [435, 127] on button "External Sources" at bounding box center [444, 125] width 71 height 16
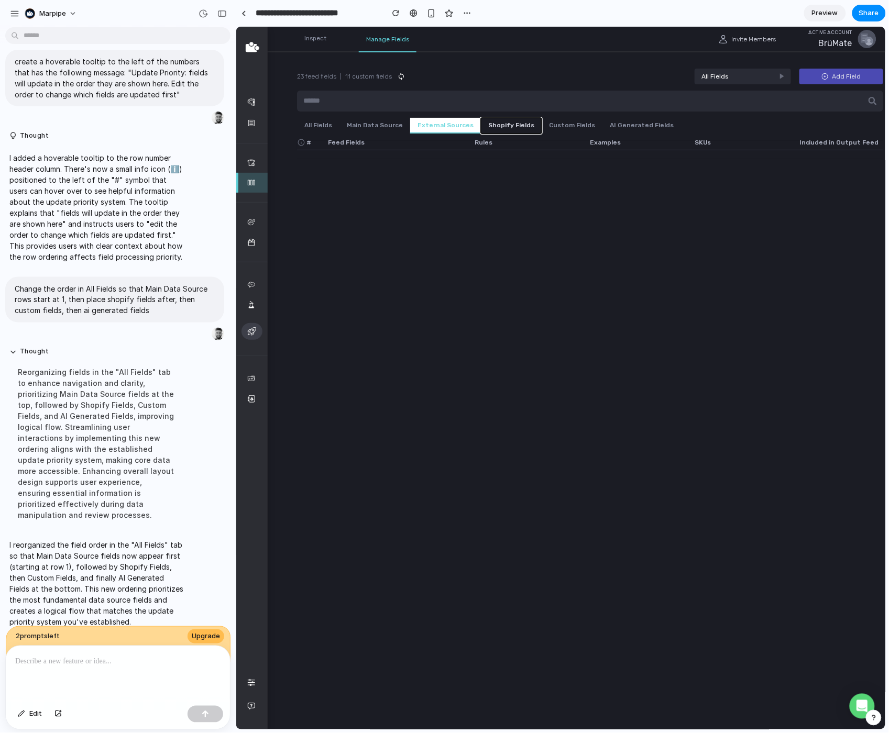
click at [509, 126] on button "Shopify Fields" at bounding box center [510, 125] width 61 height 16
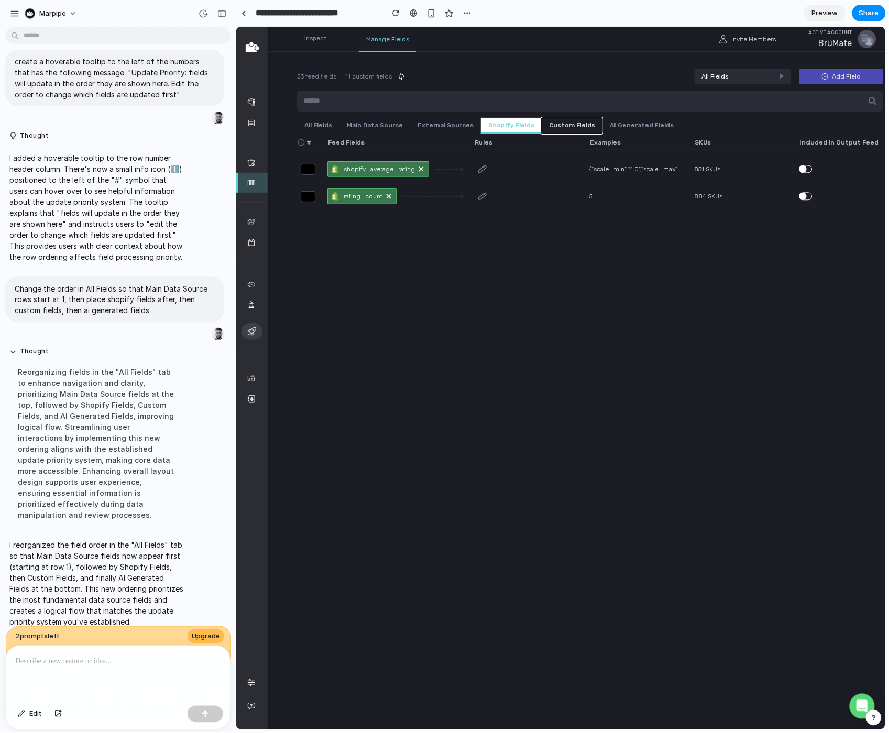
click at [569, 124] on button "Custom Fields" at bounding box center [571, 125] width 61 height 16
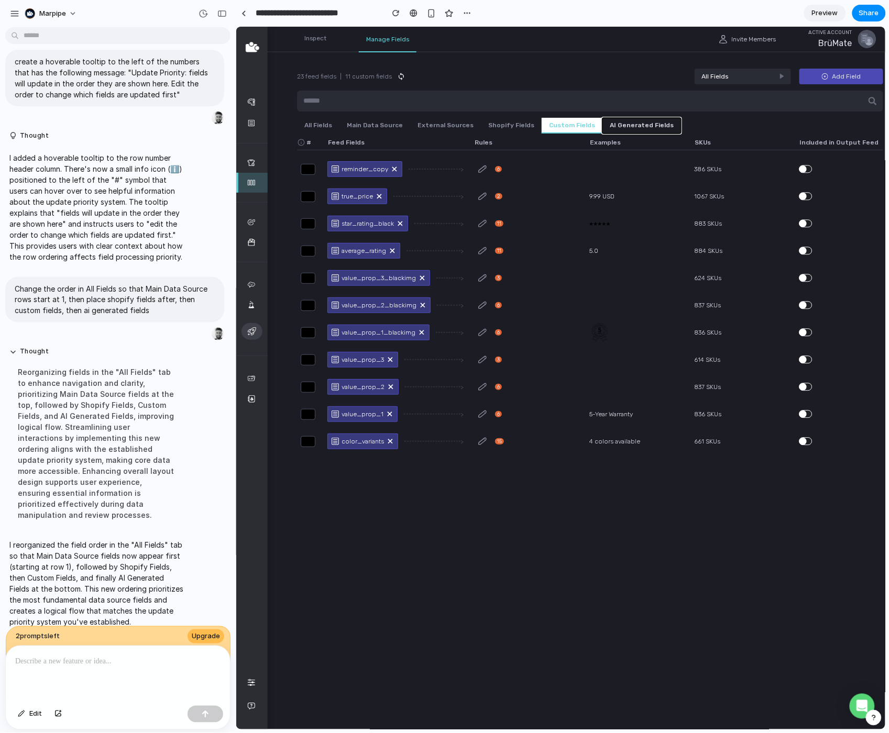
click at [634, 123] on button "AI Generated Fields" at bounding box center [641, 125] width 79 height 16
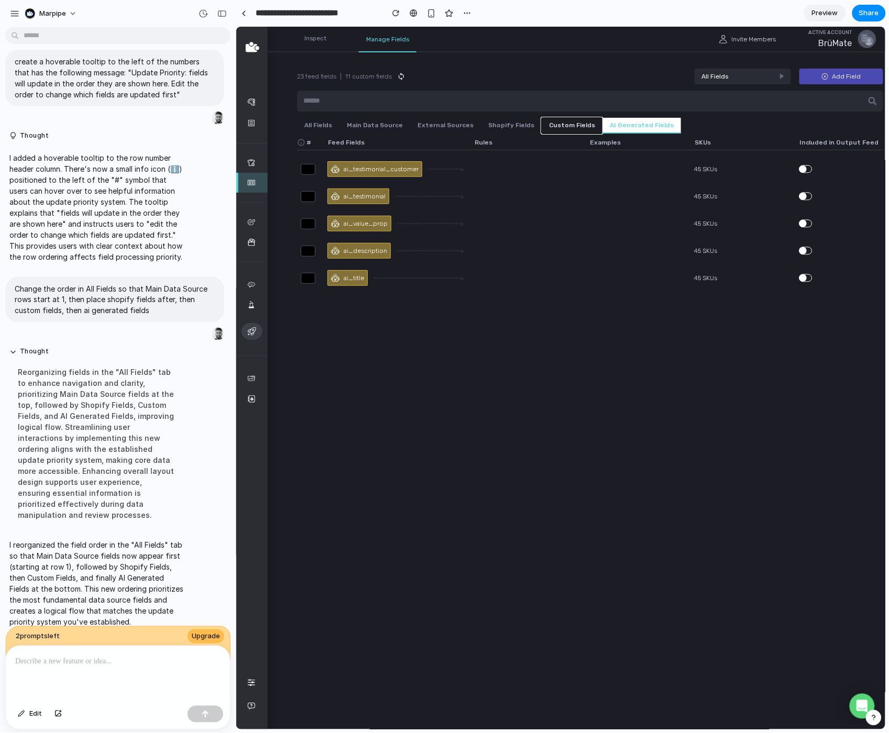
click at [554, 124] on button "Custom Fields" at bounding box center [571, 125] width 61 height 16
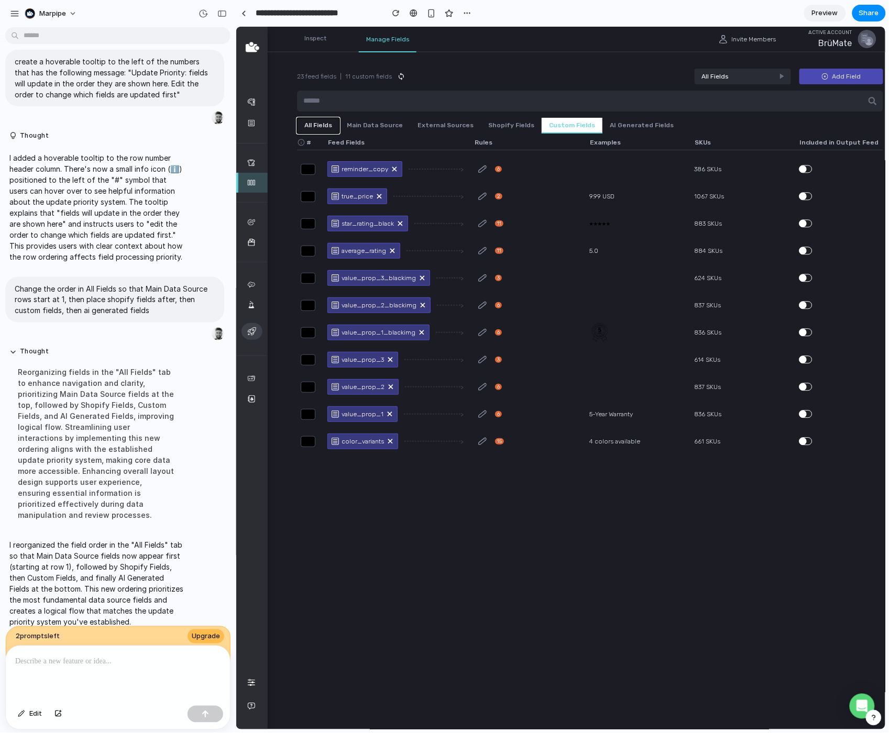
click at [316, 121] on button "All Fields" at bounding box center [317, 125] width 42 height 16
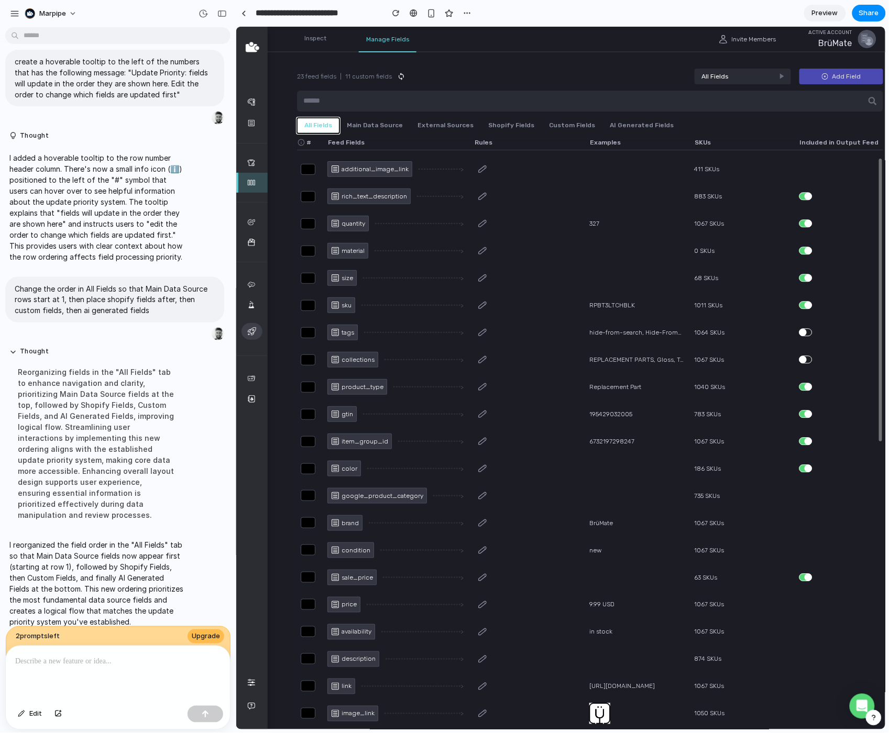
scroll to position [8, 0]
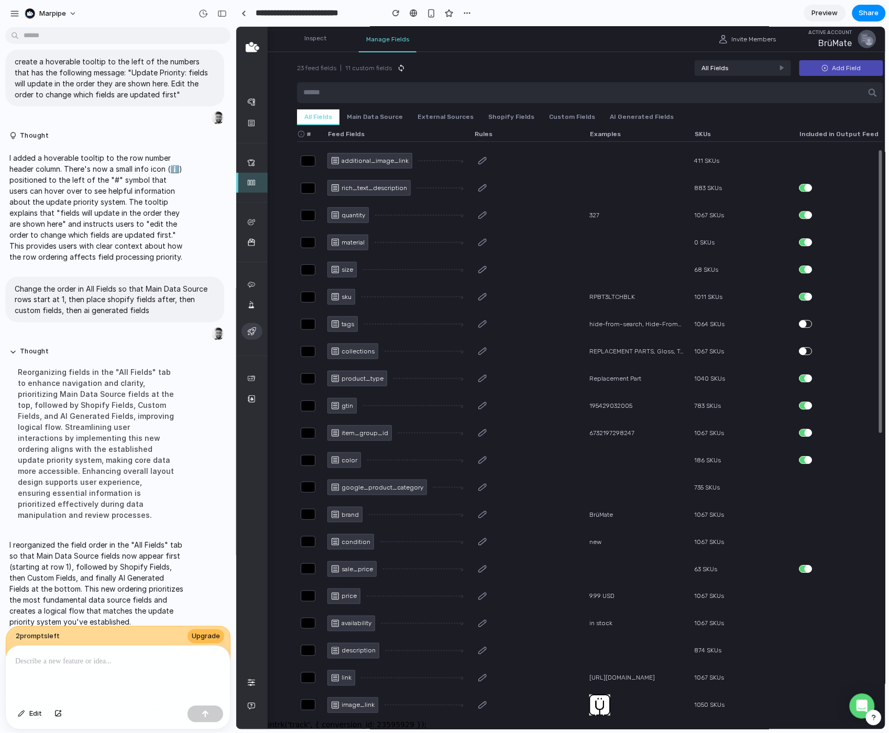
click at [503, 379] on div at bounding box center [515, 378] width 84 height 17
click at [58, 670] on div at bounding box center [118, 674] width 224 height 56
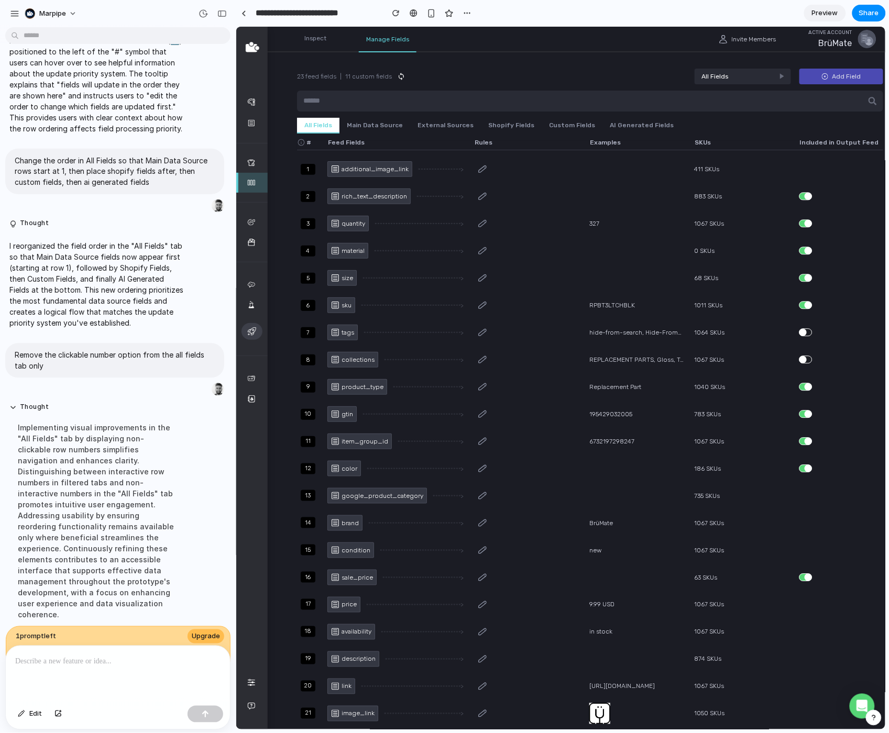
scroll to position [1685, 0]
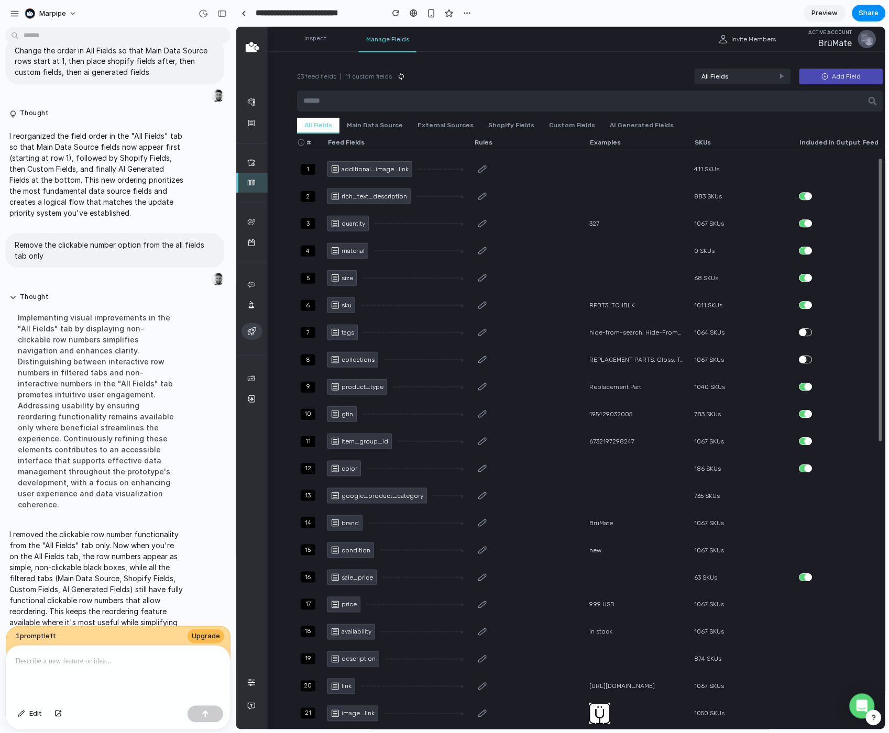
click at [308, 167] on div "1" at bounding box center [307, 168] width 15 height 11
click at [307, 169] on div "1" at bounding box center [307, 168] width 15 height 11
click at [360, 120] on button "Main Data Source" at bounding box center [374, 125] width 71 height 16
click at [315, 119] on button "All Fields" at bounding box center [317, 125] width 42 height 16
click at [372, 124] on button "Main Data Source" at bounding box center [374, 125] width 71 height 16
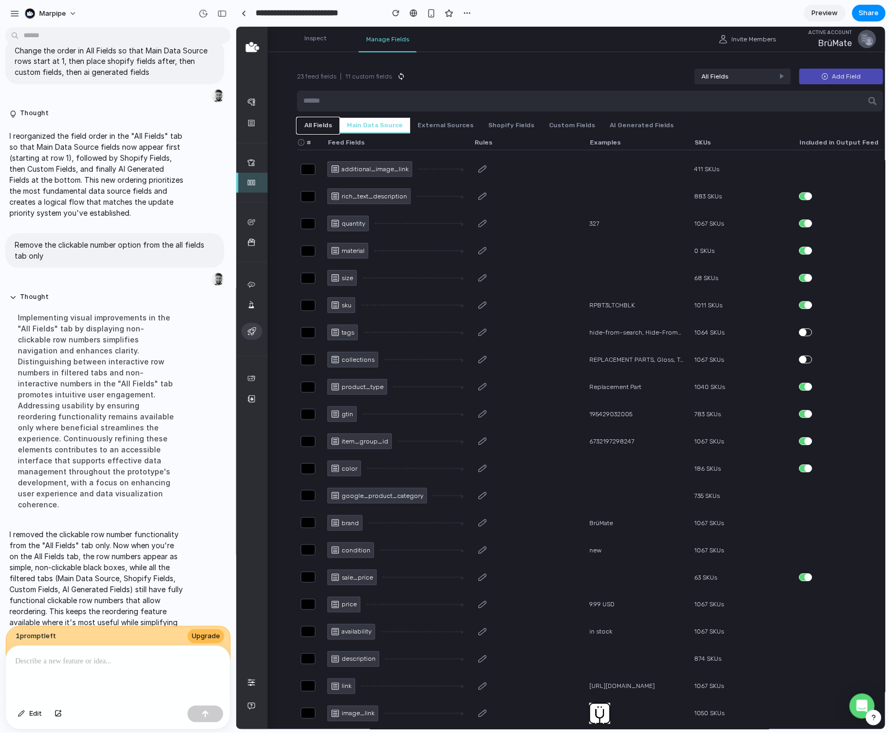
click at [316, 125] on button "All Fields" at bounding box center [317, 125] width 42 height 16
click at [365, 127] on button "Main Data Source" at bounding box center [374, 125] width 71 height 16
click at [307, 128] on button "All Fields" at bounding box center [317, 125] width 42 height 16
click at [90, 682] on div at bounding box center [118, 674] width 224 height 56
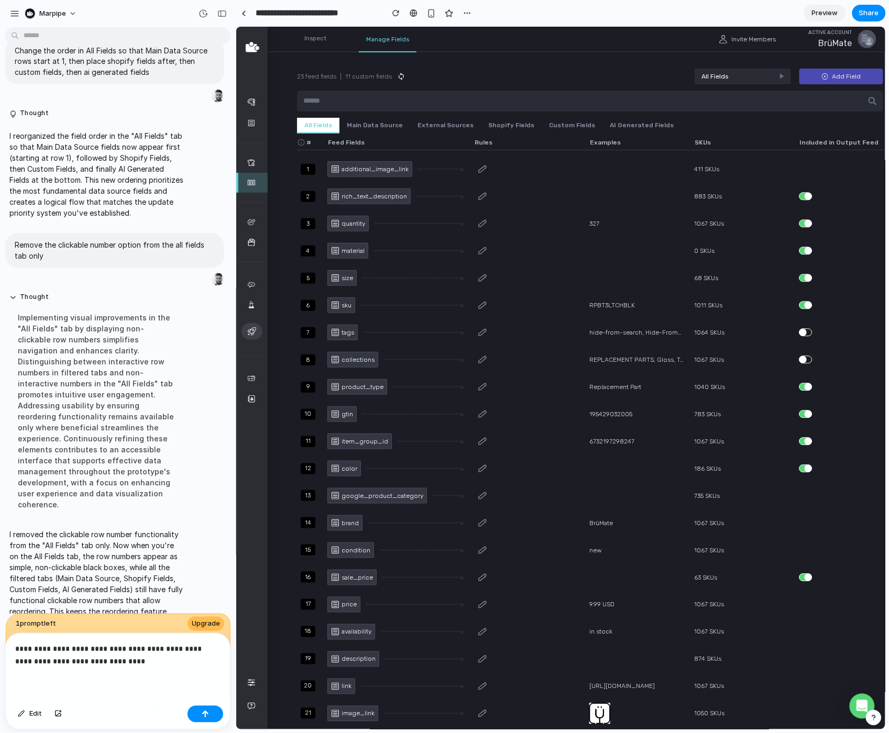
click at [48, 664] on p "**********" at bounding box center [117, 655] width 205 height 25
click at [210, 663] on p "**********" at bounding box center [117, 655] width 205 height 25
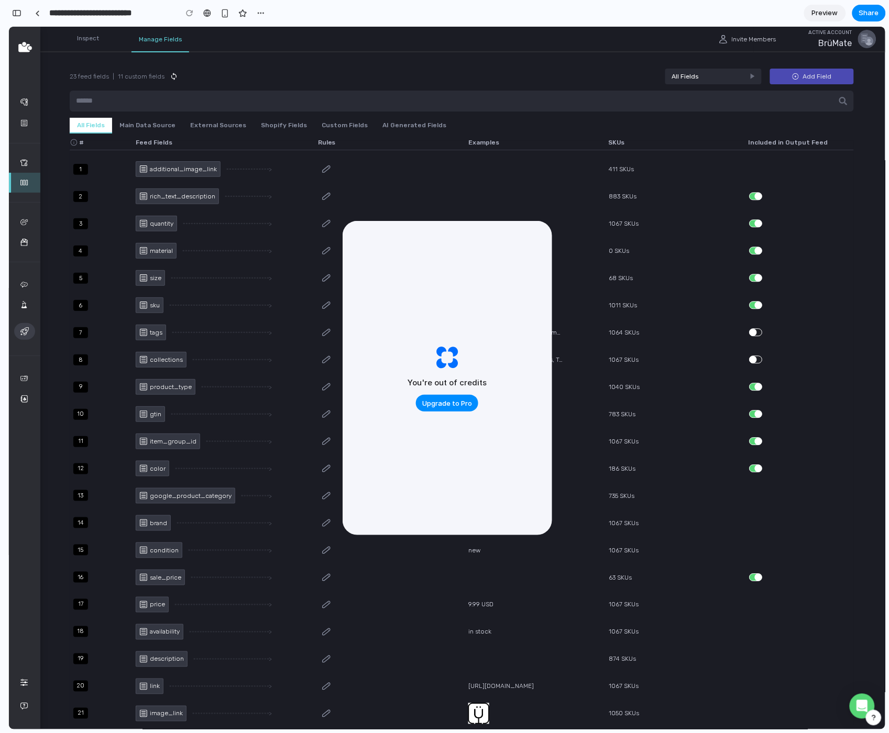
scroll to position [4079, 0]
click at [80, 220] on div "3" at bounding box center [80, 223] width 15 height 11
click at [638, 494] on div "735 SKUs" at bounding box center [660, 495] width 105 height 7
click at [442, 407] on span "Upgrade to Pro" at bounding box center [447, 403] width 50 height 10
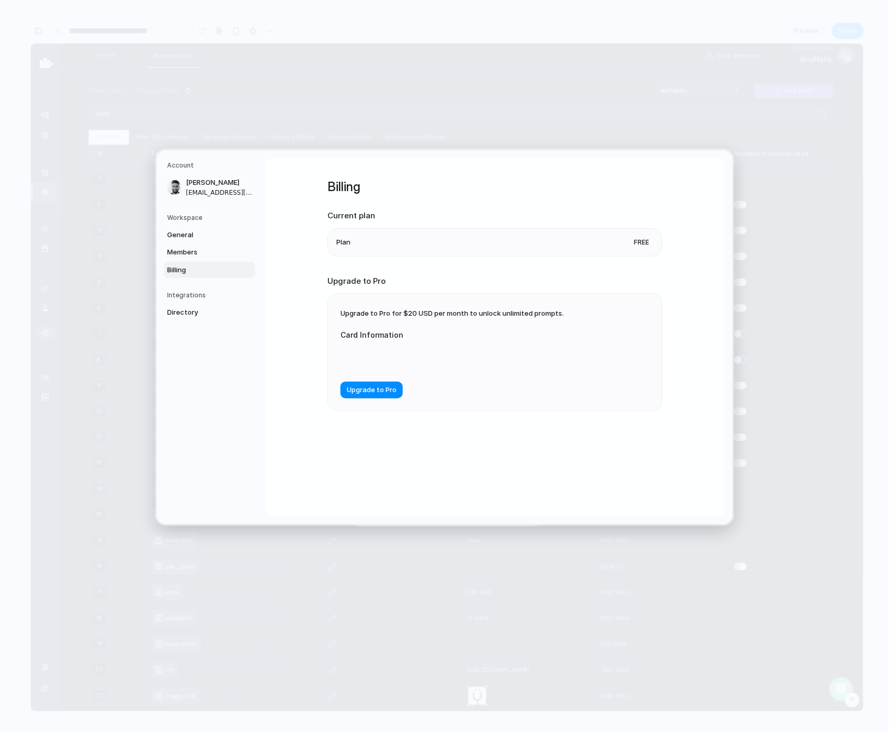
scroll to position [4059, 0]
click at [636, 240] on span "Free" at bounding box center [642, 242] width 24 height 10
click at [183, 252] on span "Members" at bounding box center [200, 252] width 67 height 10
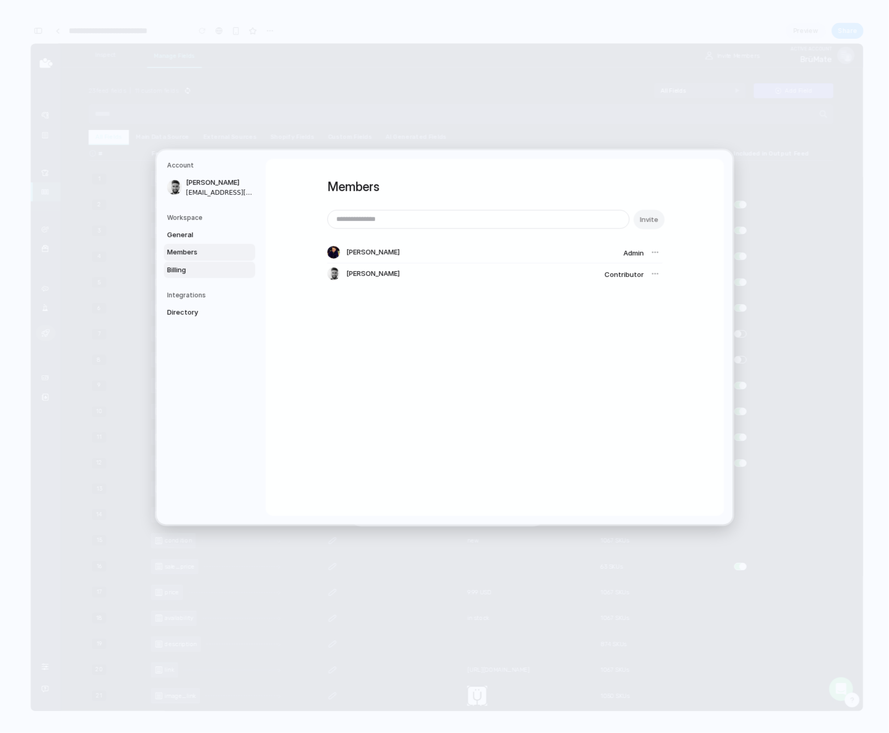
click at [180, 272] on span "Billing" at bounding box center [200, 269] width 67 height 10
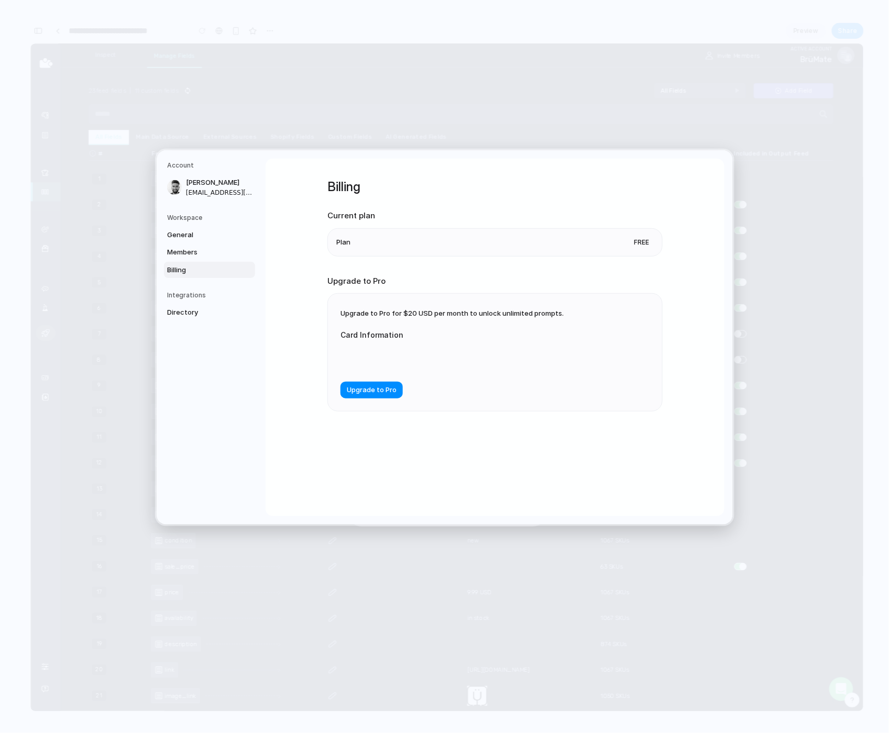
scroll to position [4014, 0]
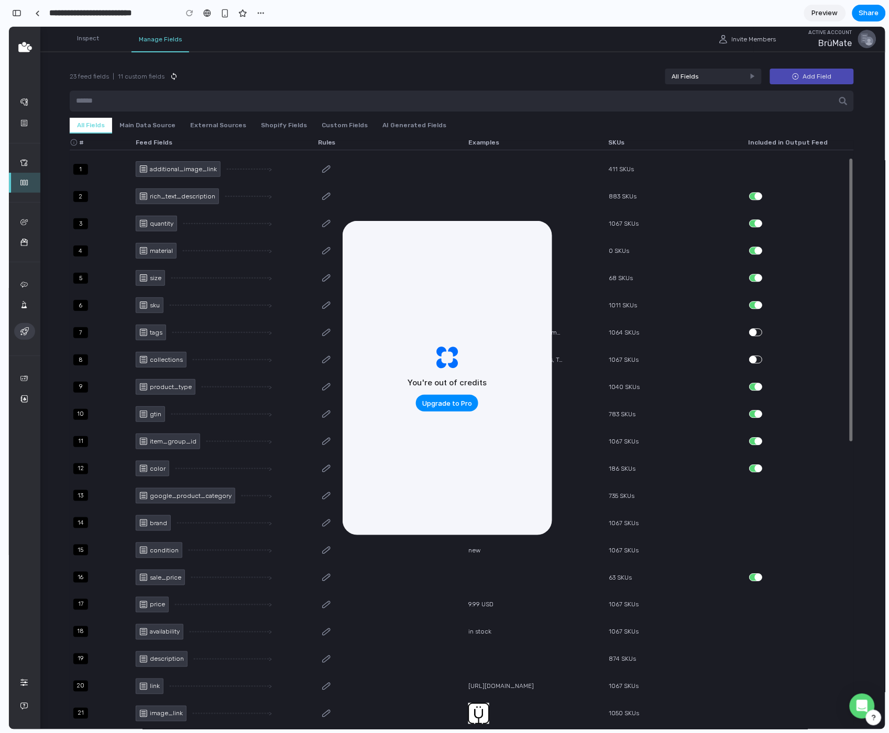
click at [247, 192] on div "rich_text_description Field is updating >" at bounding box center [204, 196] width 136 height 16
click at [40, 15] on link at bounding box center [37, 13] width 16 height 16
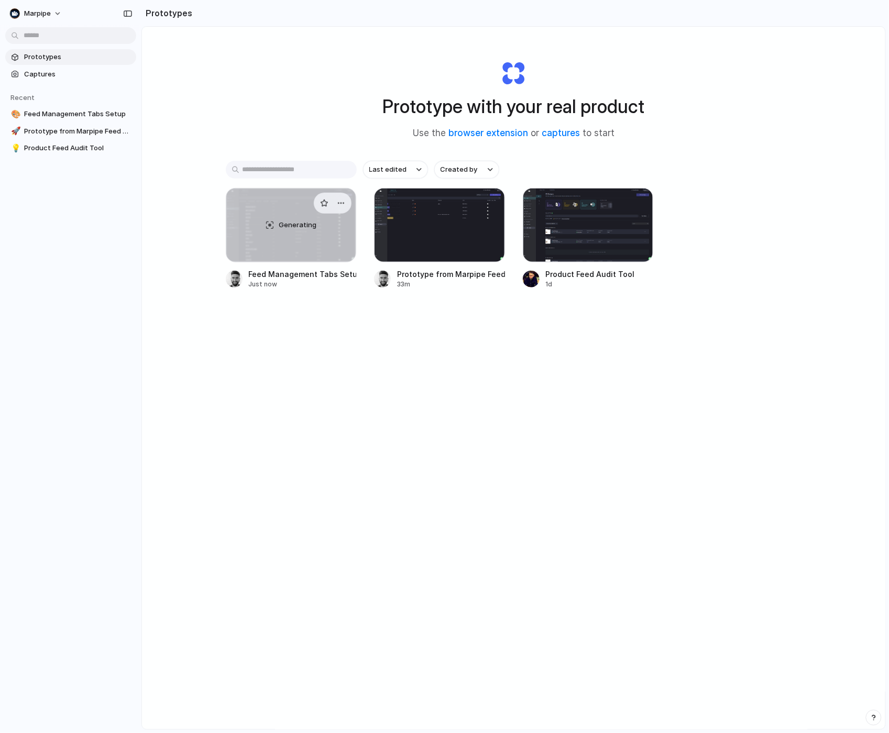
click at [305, 228] on span "Generating" at bounding box center [298, 225] width 38 height 10
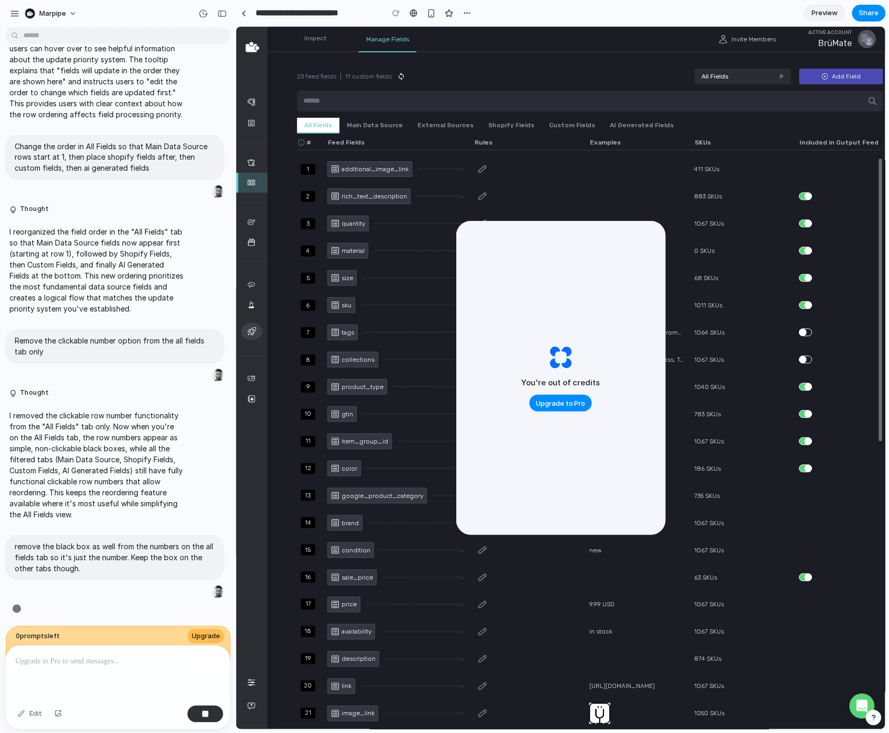
scroll to position [1611, 0]
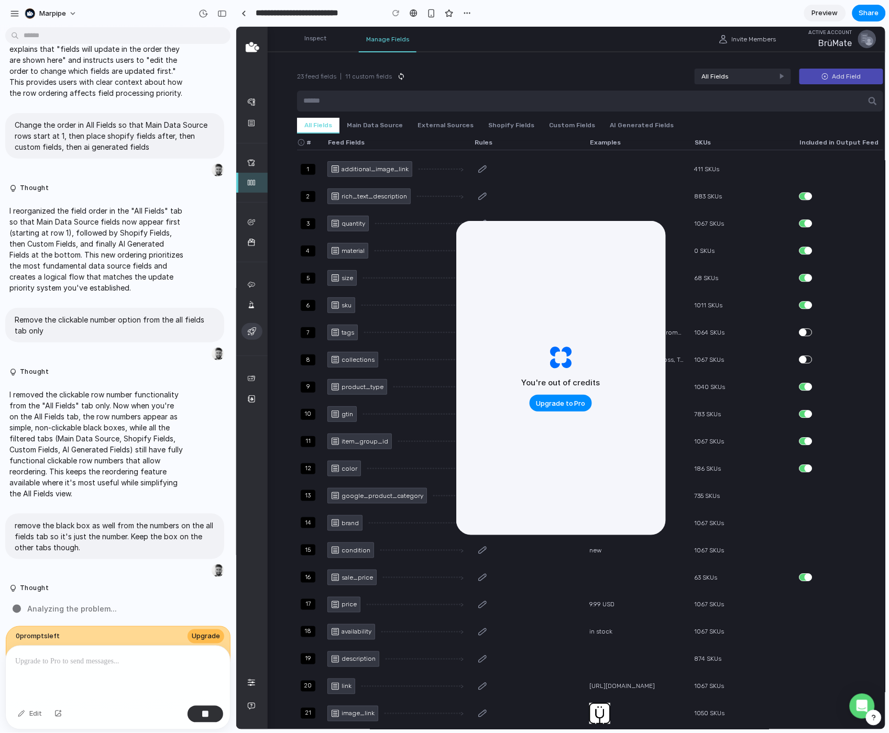
click at [829, 11] on span "Preview" at bounding box center [825, 13] width 26 height 10
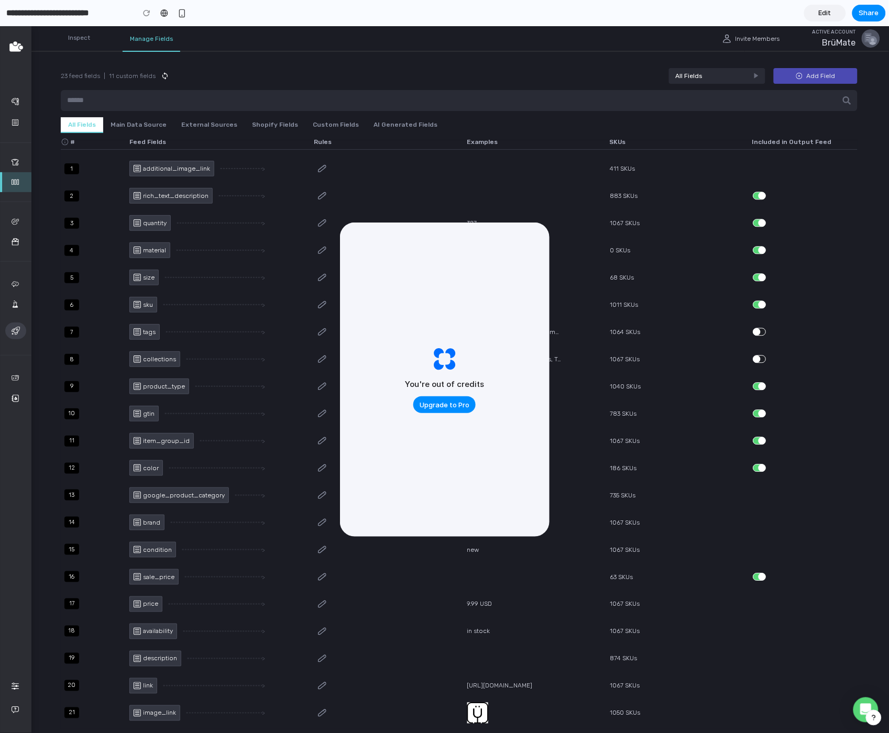
click at [826, 13] on span "Edit" at bounding box center [824, 13] width 13 height 10
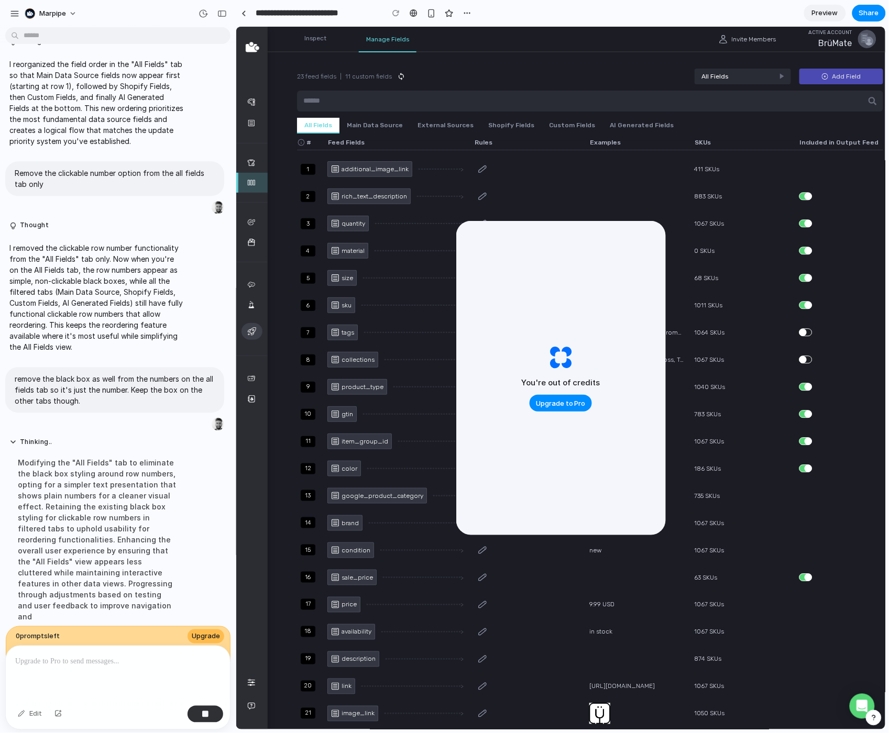
scroll to position [1792, 0]
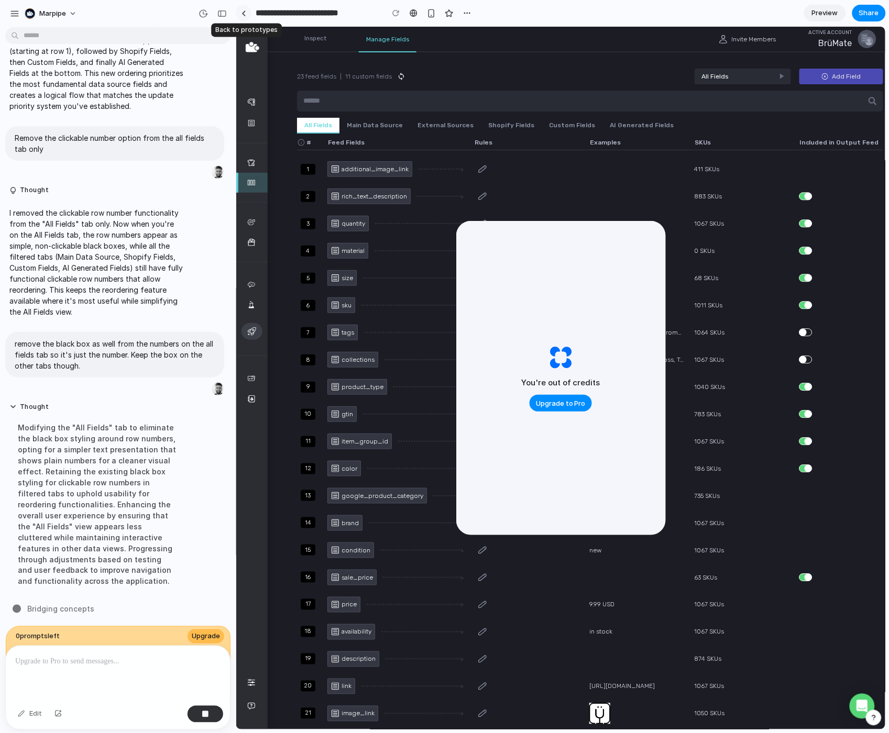
click at [246, 12] on link at bounding box center [244, 13] width 16 height 16
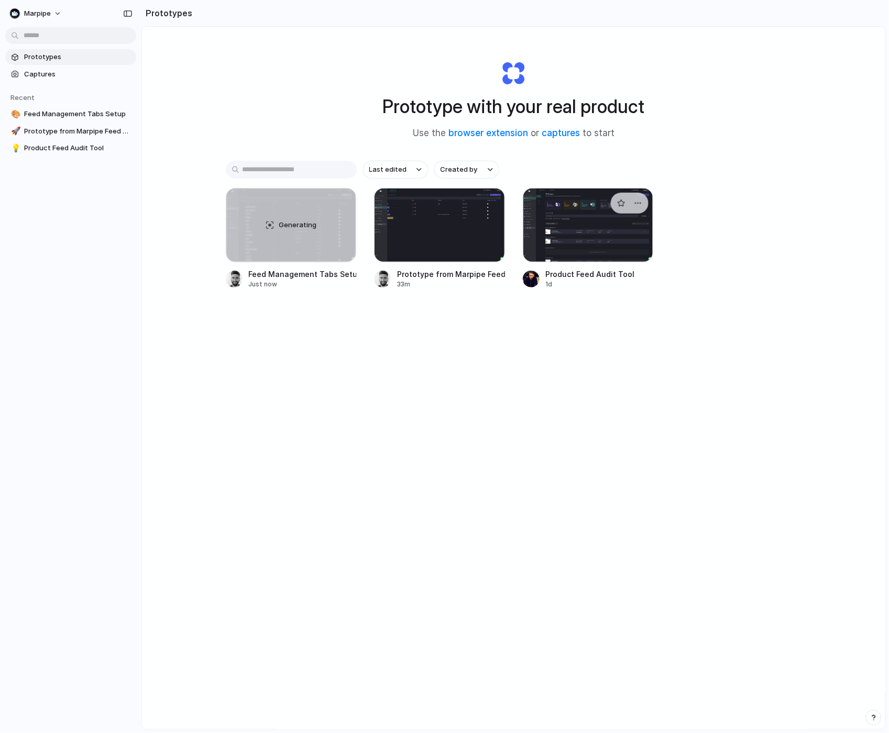
click at [611, 248] on div at bounding box center [588, 225] width 131 height 74
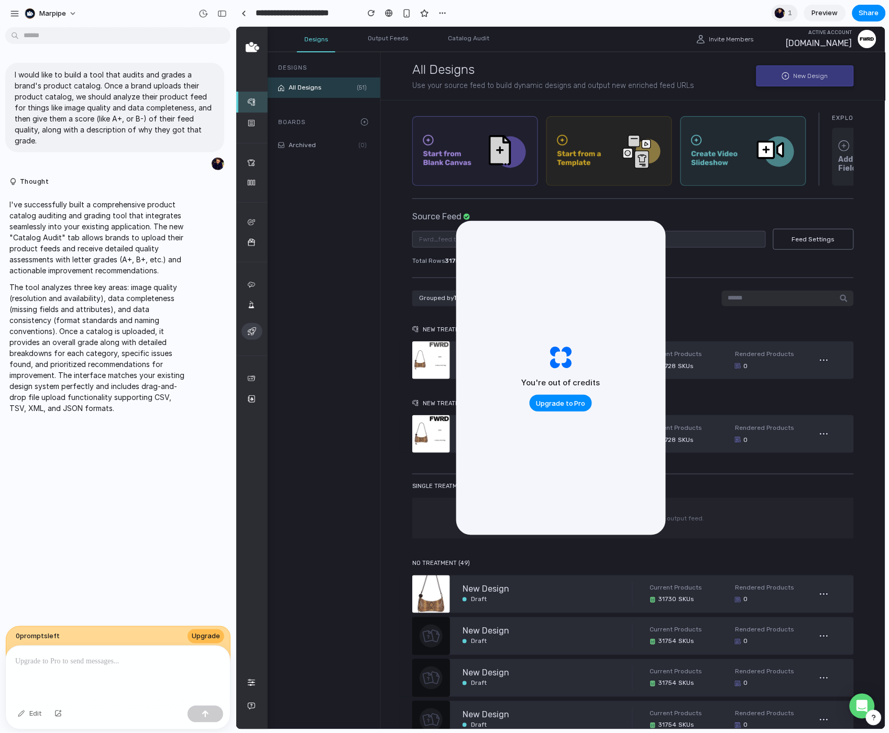
click at [306, 431] on div "Archived (0)" at bounding box center [322, 431] width 115 height 595
click at [458, 37] on div "Catalog Audit" at bounding box center [468, 38] width 56 height 25
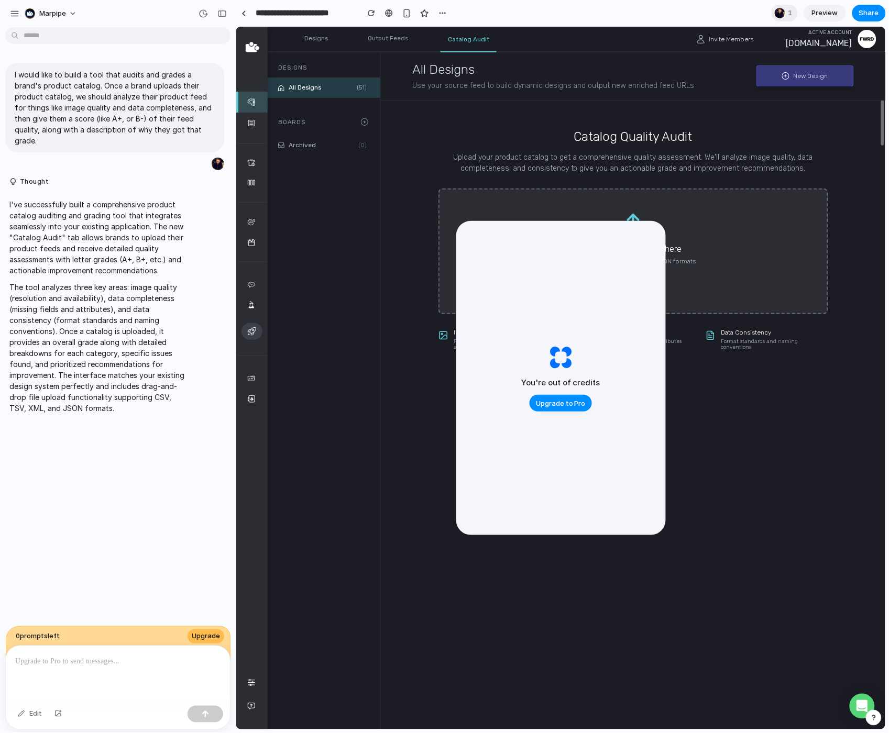
drag, startPoint x: 845, startPoint y: 259, endPoint x: 451, endPoint y: 232, distance: 394.6
click at [242, 15] on div at bounding box center [243, 13] width 5 height 6
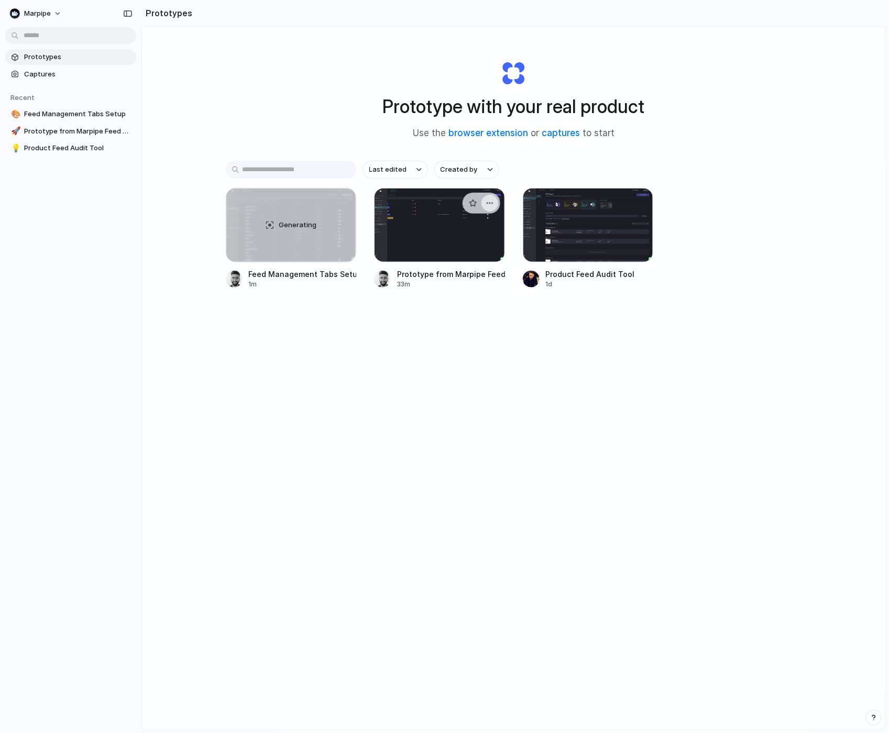
click at [489, 204] on div "button" at bounding box center [489, 203] width 8 height 8
click at [462, 280] on li "Delete" at bounding box center [460, 277] width 74 height 17
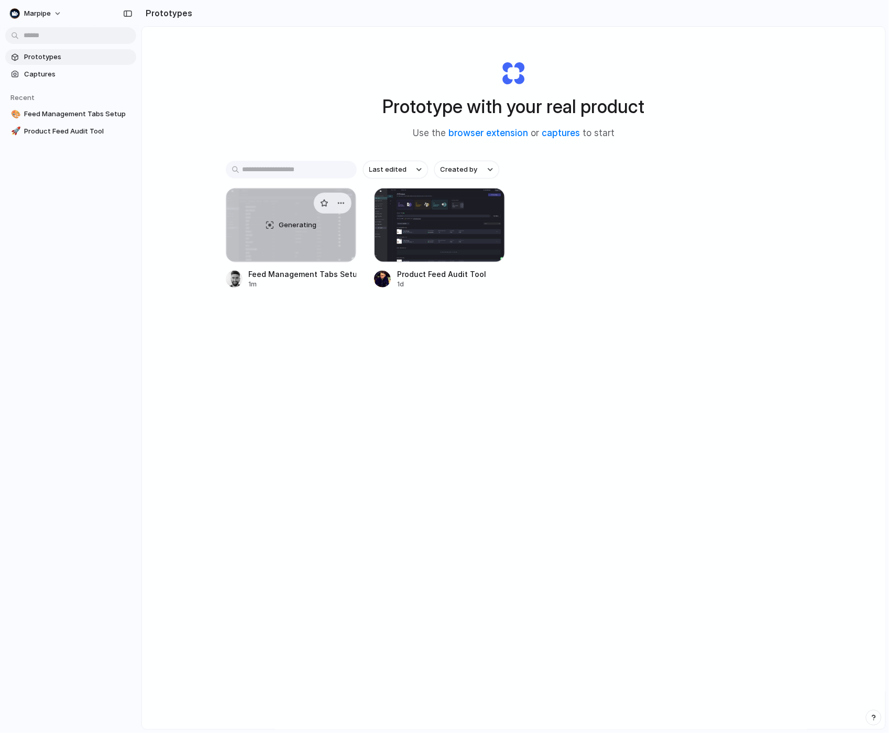
click at [287, 227] on span "Generating" at bounding box center [298, 225] width 38 height 10
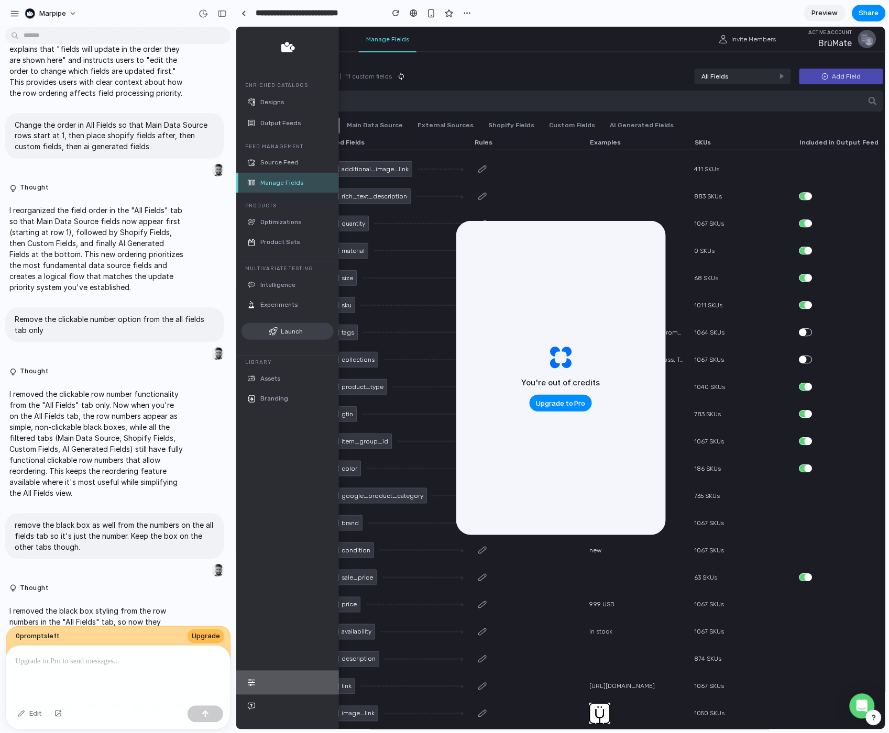
scroll to position [1699, 0]
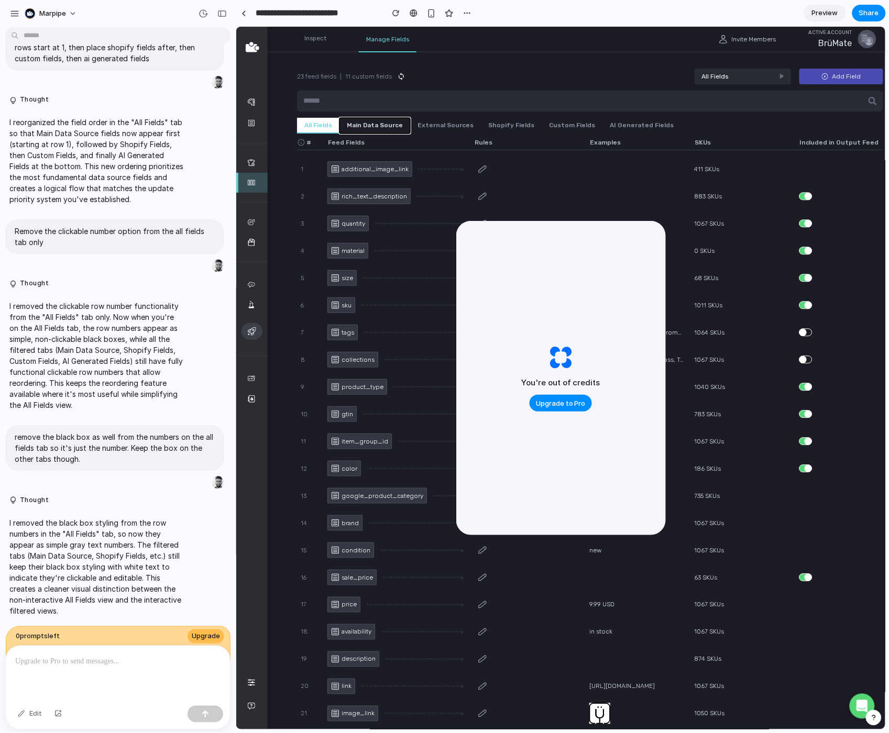
click at [375, 124] on button "Main Data Source" at bounding box center [374, 125] width 71 height 16
click at [391, 13] on button "button" at bounding box center [396, 13] width 16 height 16
click at [393, 12] on div "button" at bounding box center [395, 12] width 7 height 7
click at [555, 345] on div at bounding box center [561, 358] width 26 height 26
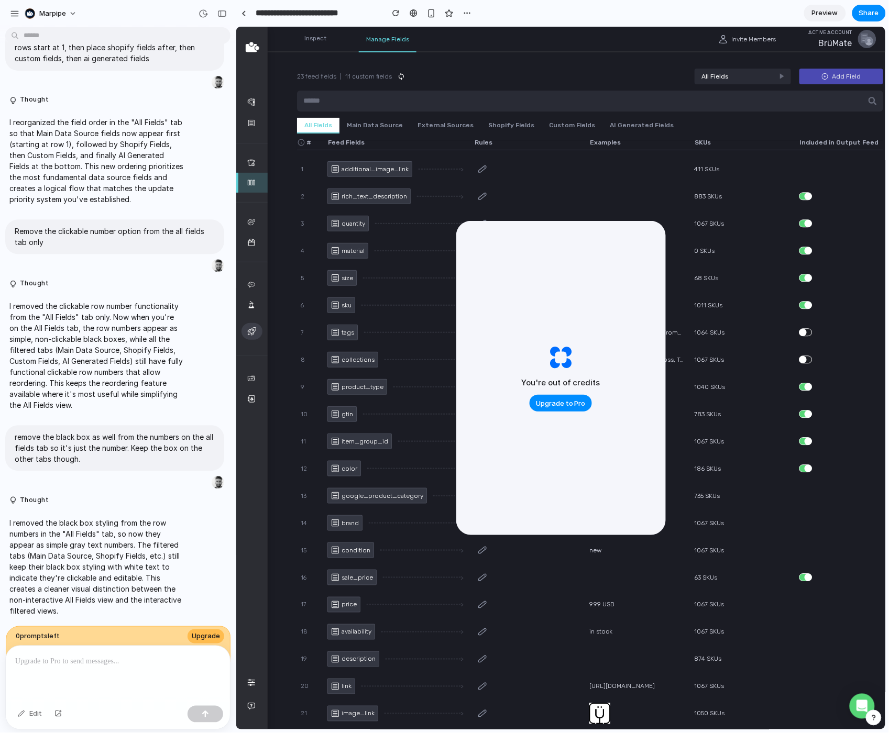
click at [555, 345] on div at bounding box center [561, 358] width 26 height 26
click at [376, 127] on button "Main Data Source" at bounding box center [374, 125] width 71 height 16
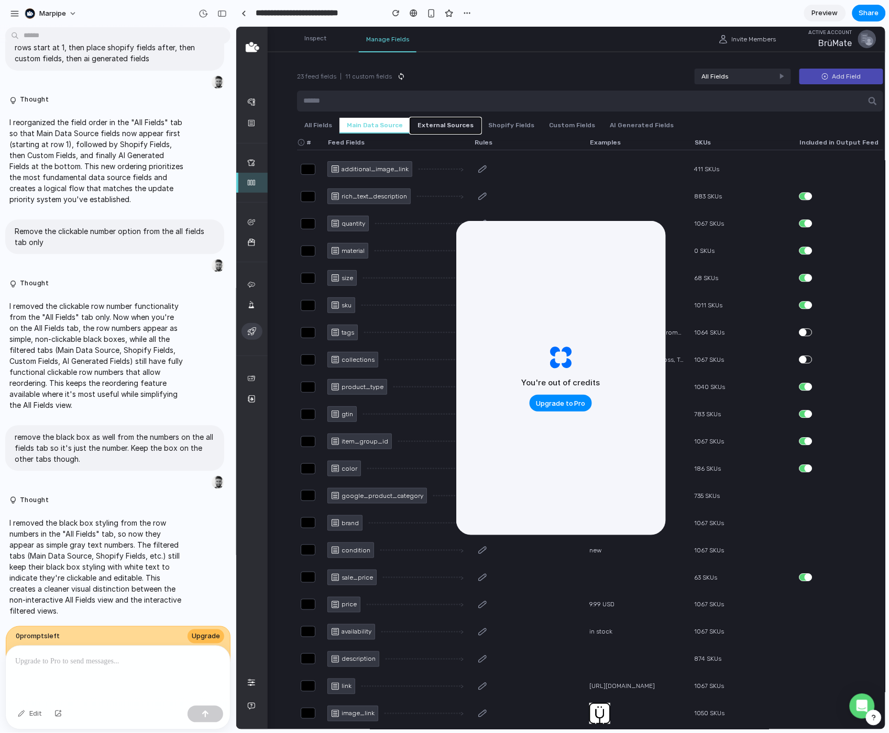
click at [421, 118] on button "External Sources" at bounding box center [444, 125] width 71 height 16
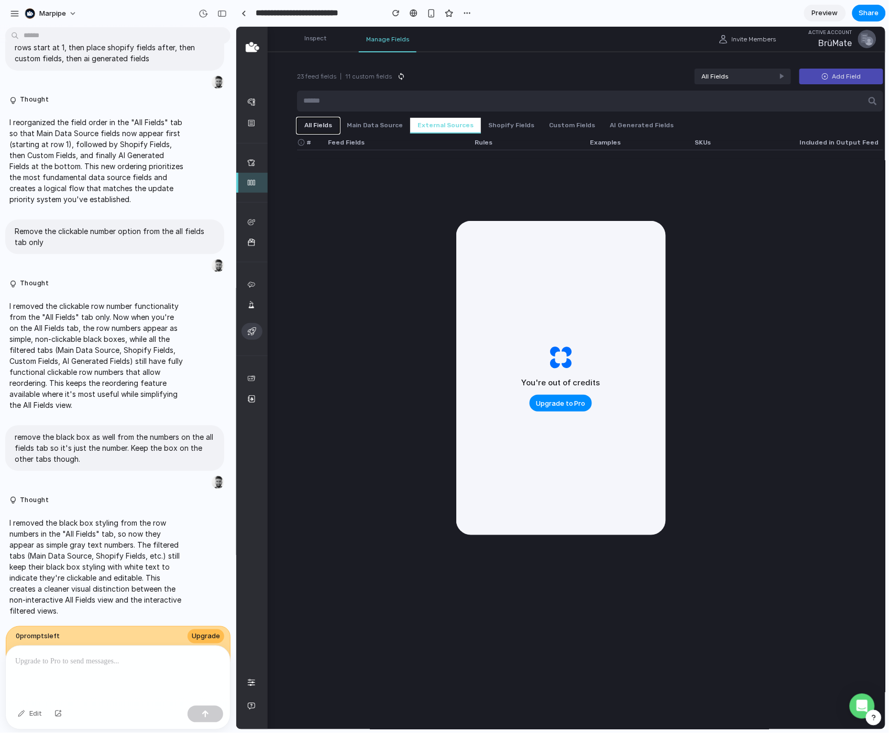
click at [321, 125] on button "All Fields" at bounding box center [317, 125] width 42 height 16
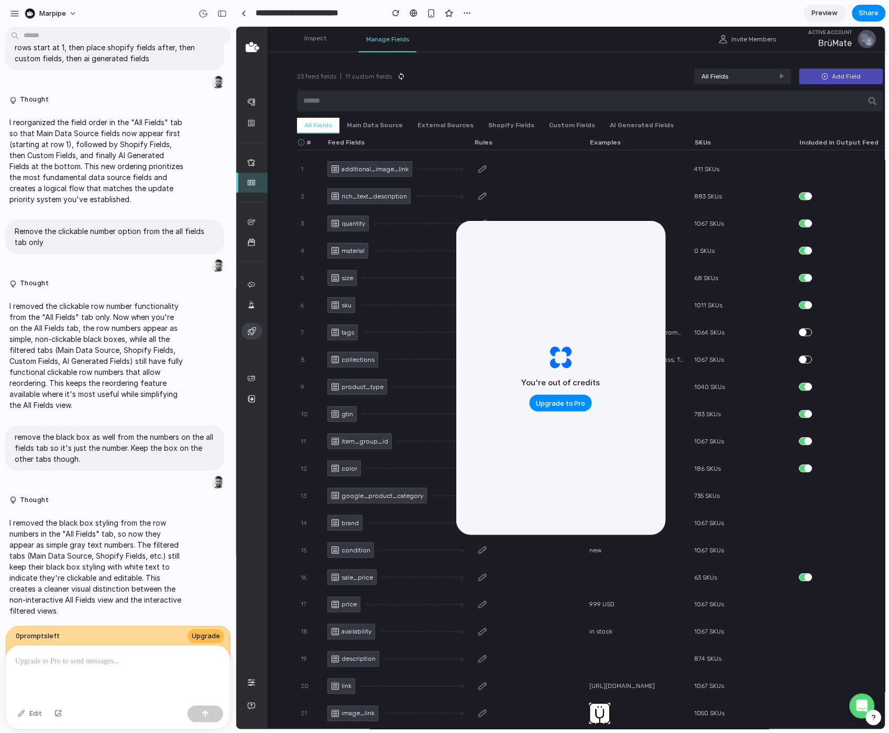
click at [821, 16] on span "Preview" at bounding box center [825, 13] width 26 height 10
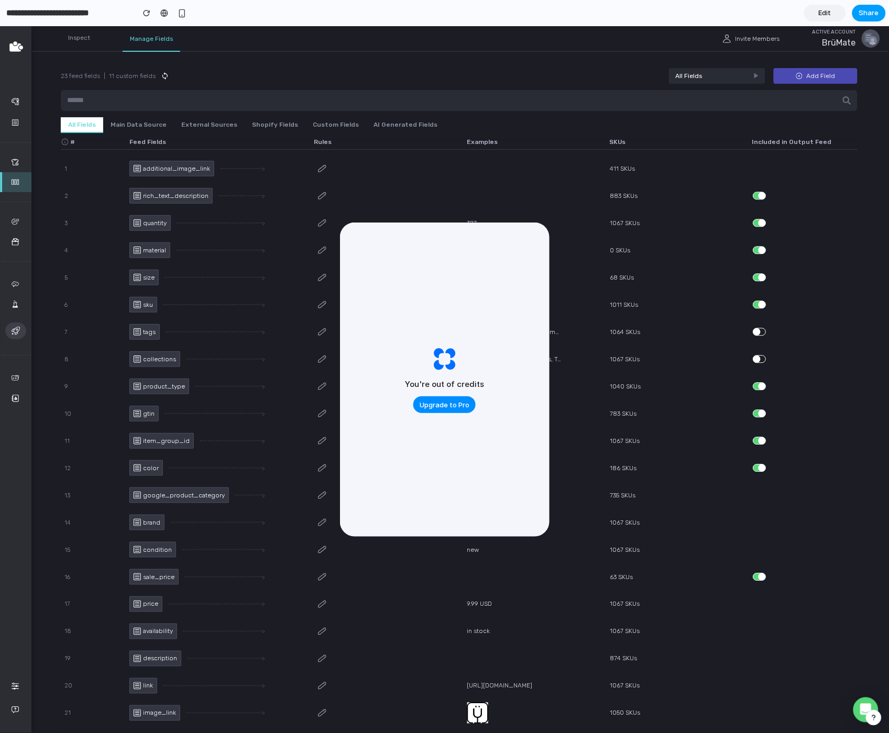
click at [858, 7] on button "Share" at bounding box center [869, 13] width 34 height 17
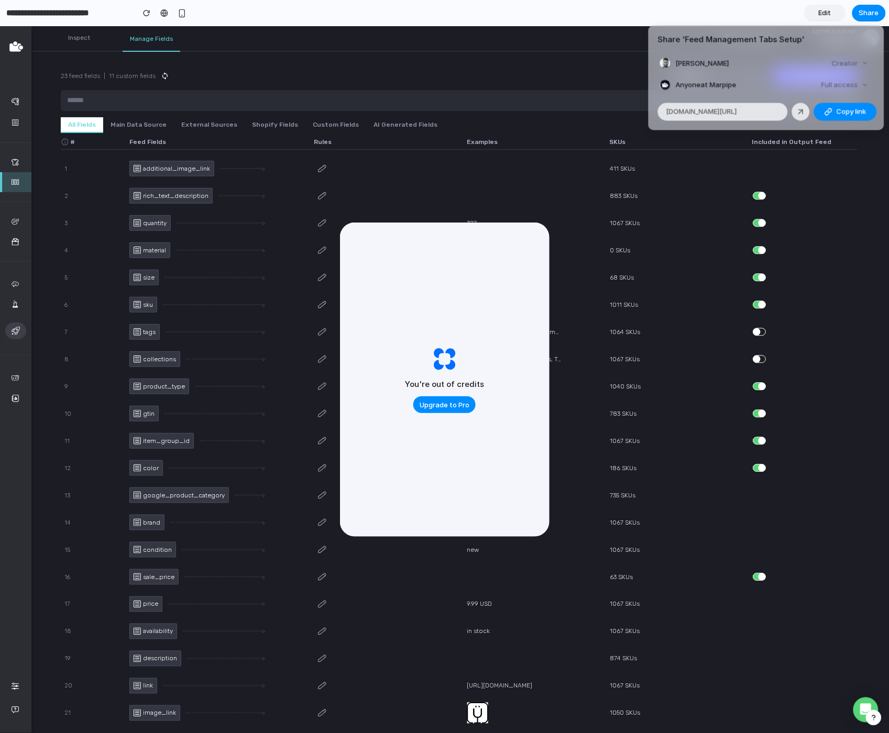
click at [861, 63] on div "Creator" at bounding box center [849, 63] width 45 height 15
click at [829, 109] on div "button" at bounding box center [828, 111] width 8 height 8
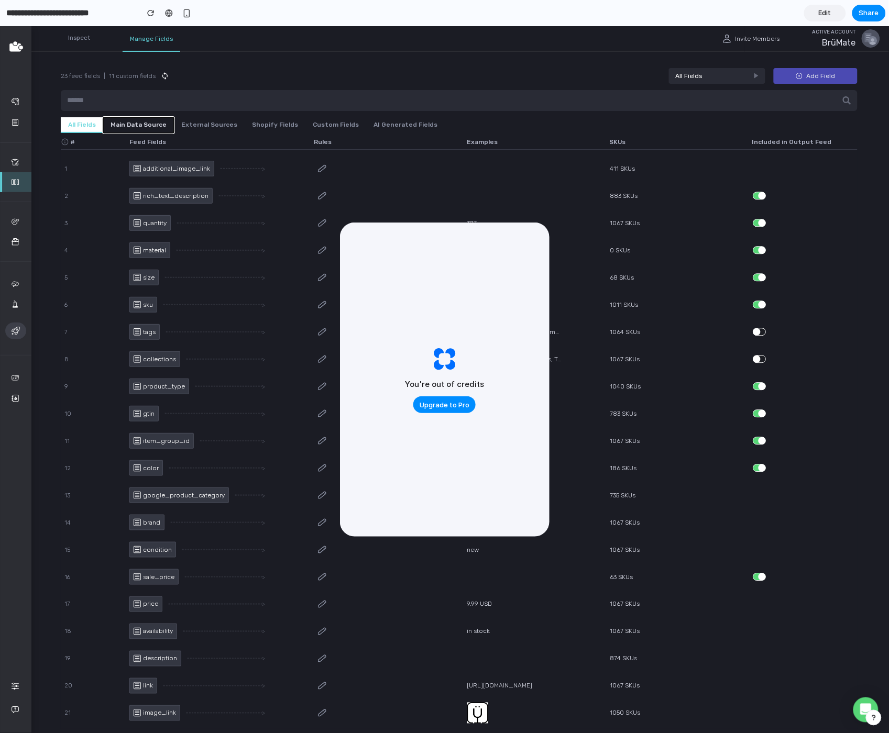
click at [137, 122] on button "Main Data Source" at bounding box center [138, 125] width 71 height 16
click at [201, 114] on main "23 feed fields | 11 custom fields All Fields Add Field All Fields Main Data Sou…" at bounding box center [458, 379] width 859 height 707
click at [209, 122] on button "External Sources" at bounding box center [209, 125] width 71 height 16
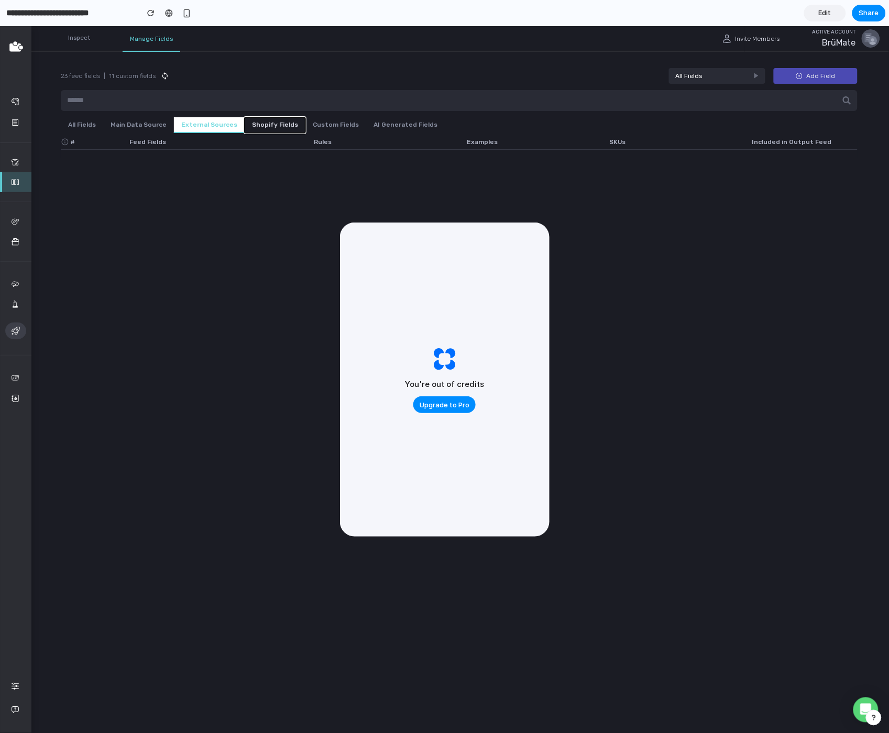
click at [251, 123] on button "Shopify Fields" at bounding box center [275, 125] width 61 height 16
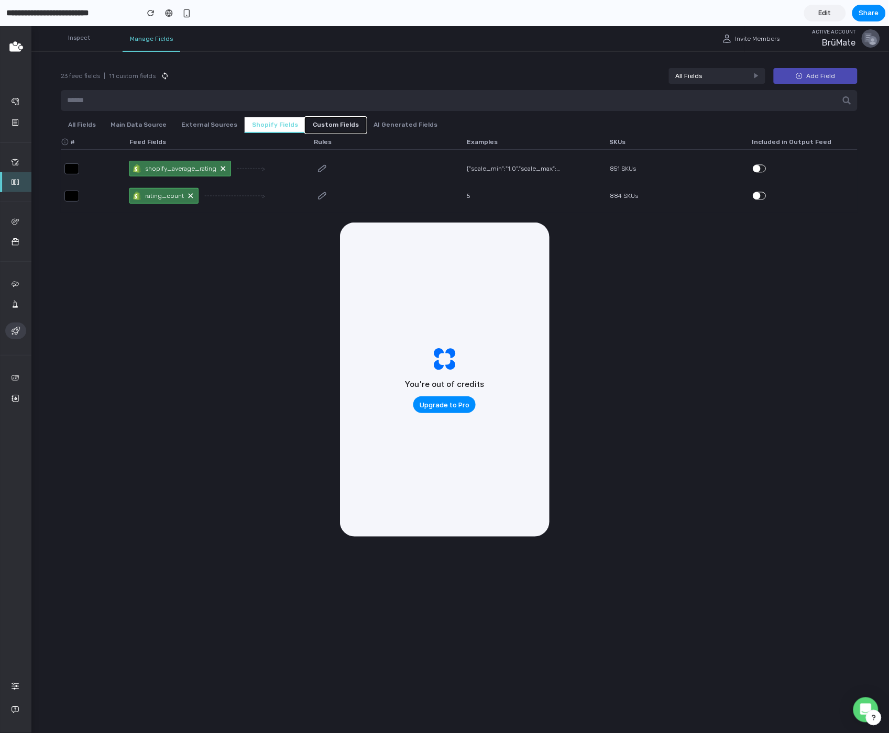
click at [307, 121] on button "Custom Fields" at bounding box center [335, 125] width 61 height 16
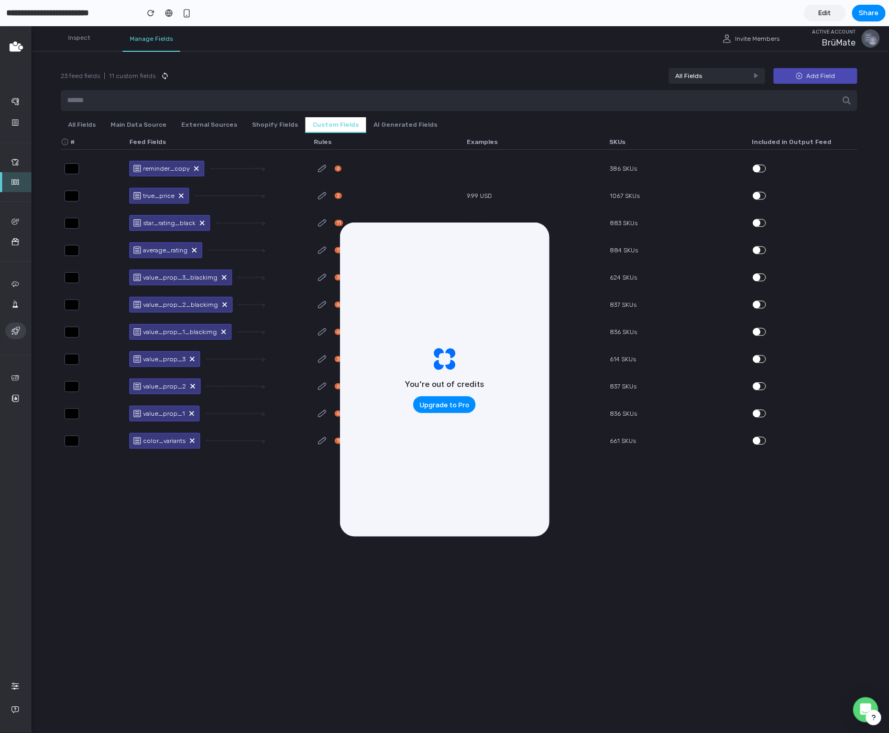
drag, startPoint x: 405, startPoint y: 250, endPoint x: 474, endPoint y: 254, distance: 68.7
click at [474, 254] on div "You're out of credits Upgrade to Pro" at bounding box center [444, 380] width 209 height 314
click at [816, 15] on link "Edit" at bounding box center [825, 13] width 42 height 17
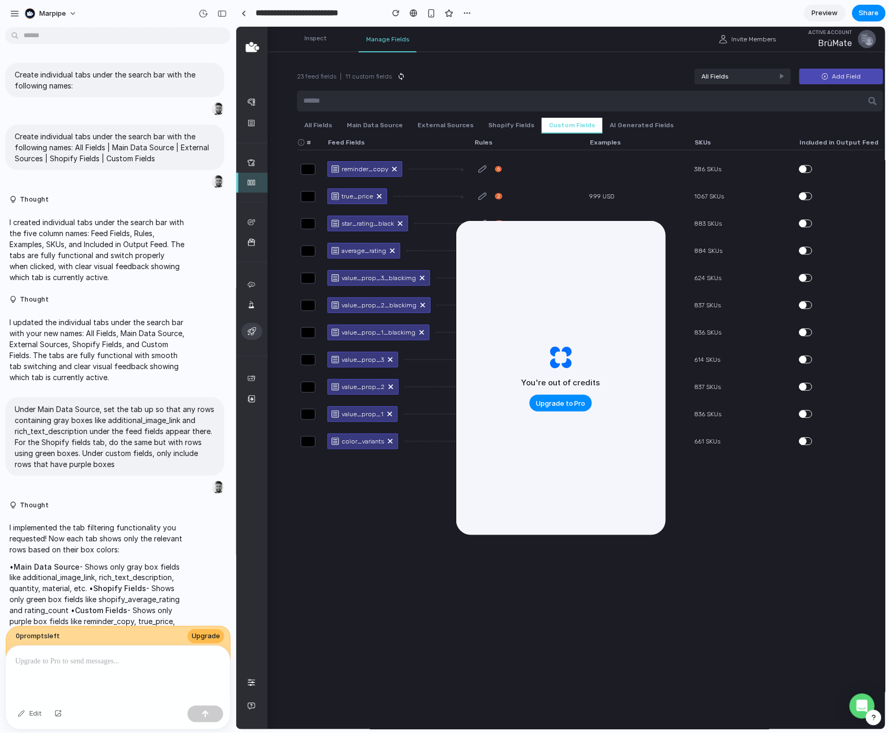
scroll to position [1699, 0]
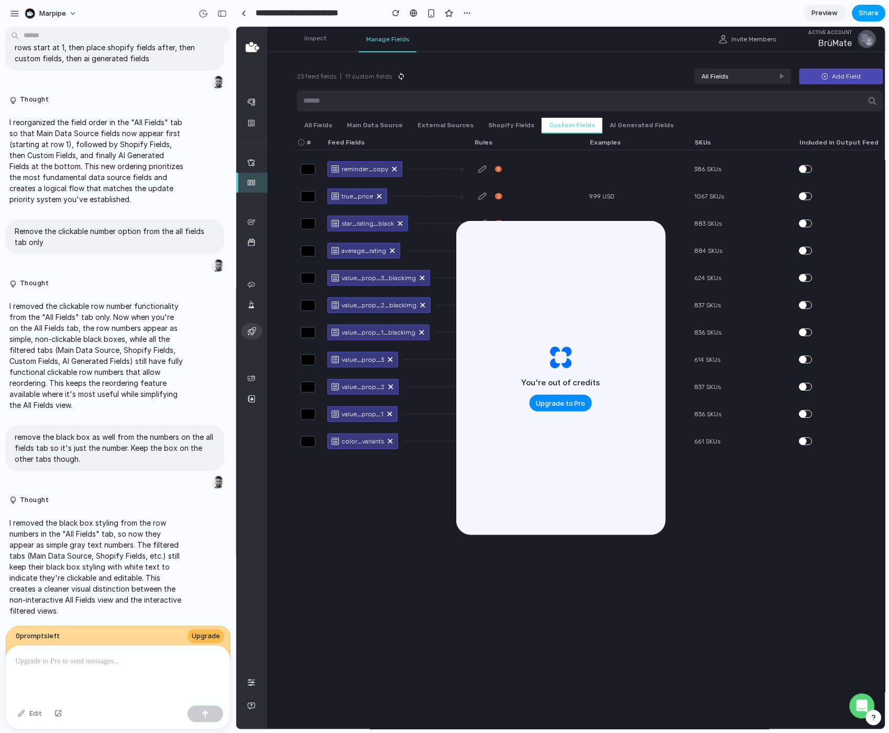
click at [863, 14] on span "Share" at bounding box center [869, 13] width 20 height 10
click at [737, 112] on span "alloy.app/marpipe/p/3d5ed263-4583-4919-ba5b-98df00818abf" at bounding box center [701, 111] width 71 height 10
click at [798, 107] on div at bounding box center [800, 111] width 9 height 9
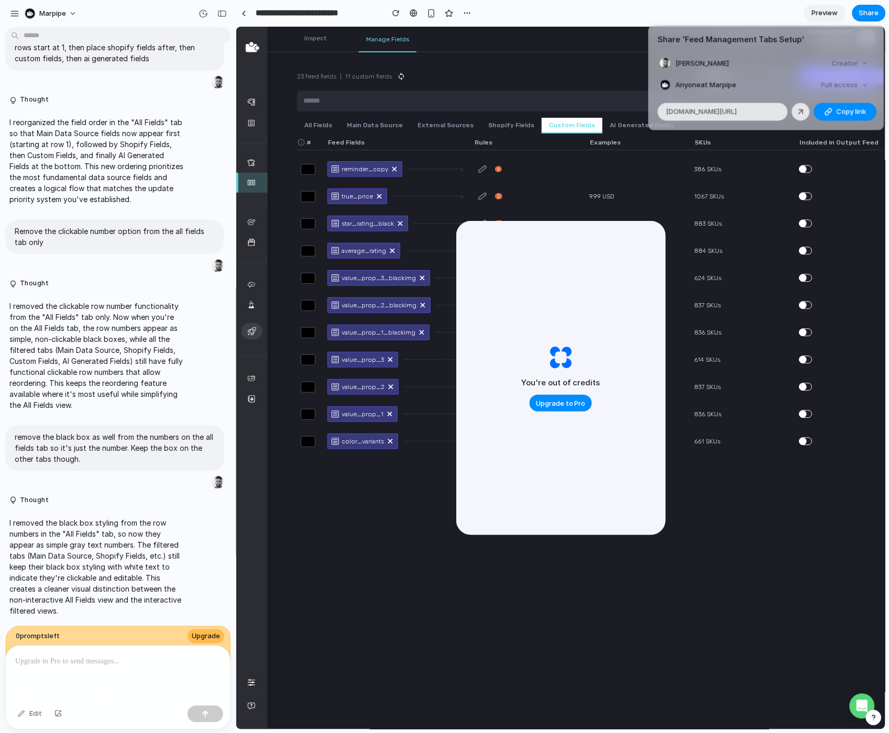
click at [721, 485] on div "Share ' Feed Management Tabs Setup ' Austin Alexander Creator Anyone at Marpipe…" at bounding box center [444, 366] width 889 height 733
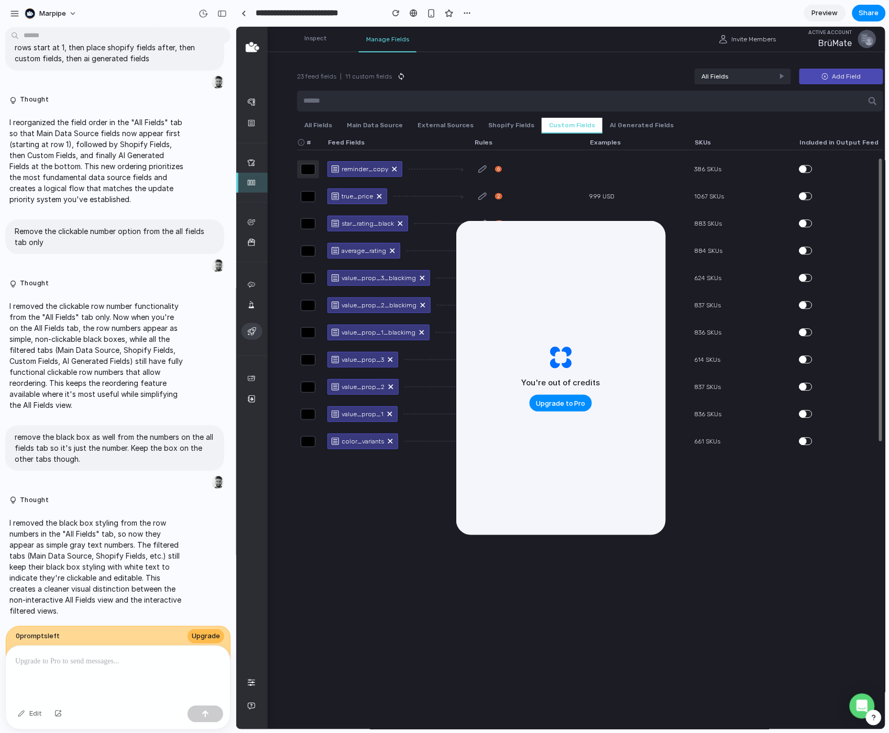
click at [311, 173] on input "*" at bounding box center [307, 168] width 15 height 11
drag, startPoint x: 296, startPoint y: 171, endPoint x: 285, endPoint y: 171, distance: 11.0
click at [290, 171] on main "23 feed fields | 11 custom fields All Fields Add Field All Fields Main Data Sou…" at bounding box center [589, 377] width 649 height 703
type input "*"
click at [305, 412] on input "*" at bounding box center [307, 413] width 15 height 11
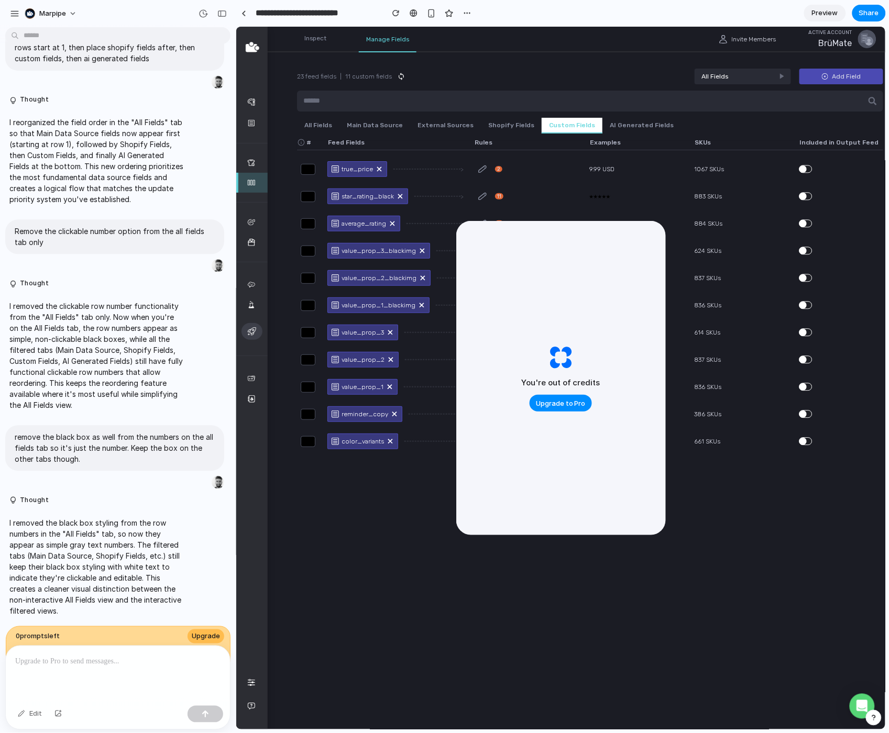
click at [283, 403] on main "23 feed fields | 11 custom fields All Fields Add Field All Fields Main Data Sou…" at bounding box center [589, 377] width 649 height 703
click at [310, 412] on input "**" at bounding box center [307, 413] width 15 height 11
click at [313, 413] on input "**" at bounding box center [307, 413] width 15 height 11
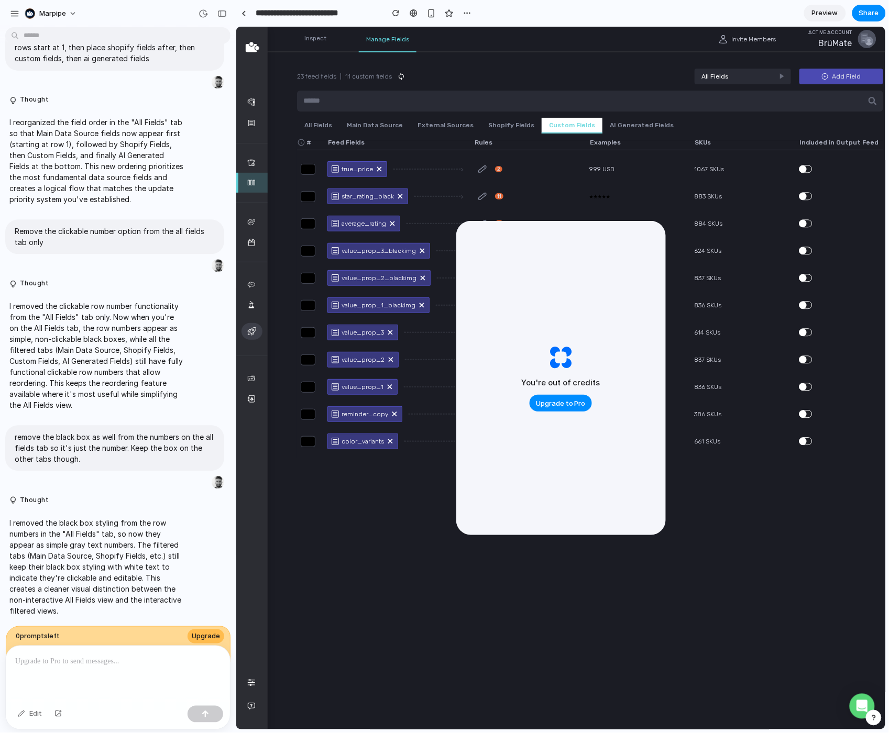
drag, startPoint x: 313, startPoint y: 413, endPoint x: 291, endPoint y: 413, distance: 22.0
click at [291, 413] on main "23 feed fields | 11 custom fields All Fields Add Field All Fields Main Data Sou…" at bounding box center [589, 377] width 649 height 703
type input "*"
click at [285, 339] on main "23 feed fields | 11 custom fields All Fields Add Field All Fields Main Data Sou…" at bounding box center [589, 377] width 649 height 703
click at [308, 418] on input "*" at bounding box center [307, 413] width 15 height 11
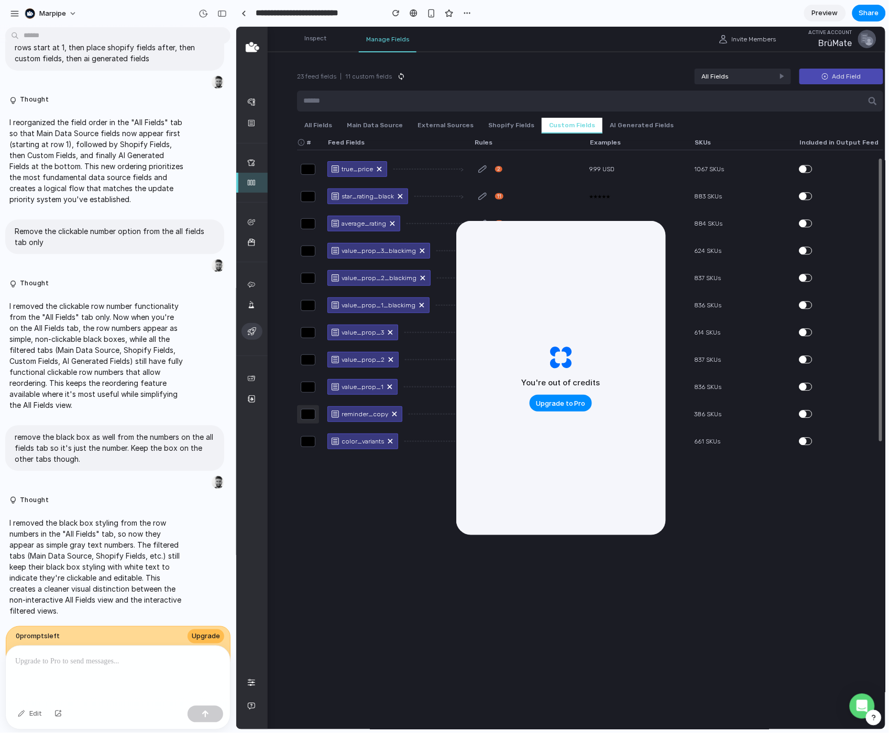
drag, startPoint x: 309, startPoint y: 416, endPoint x: 301, endPoint y: 416, distance: 8.4
click at [301, 416] on input "**" at bounding box center [307, 413] width 15 height 11
click at [306, 165] on input "**" at bounding box center [307, 168] width 15 height 11
type input "*"
click at [286, 164] on main "23 feed fields | 11 custom fields All Fields Add Field All Fields Main Data Sou…" at bounding box center [589, 377] width 649 height 703
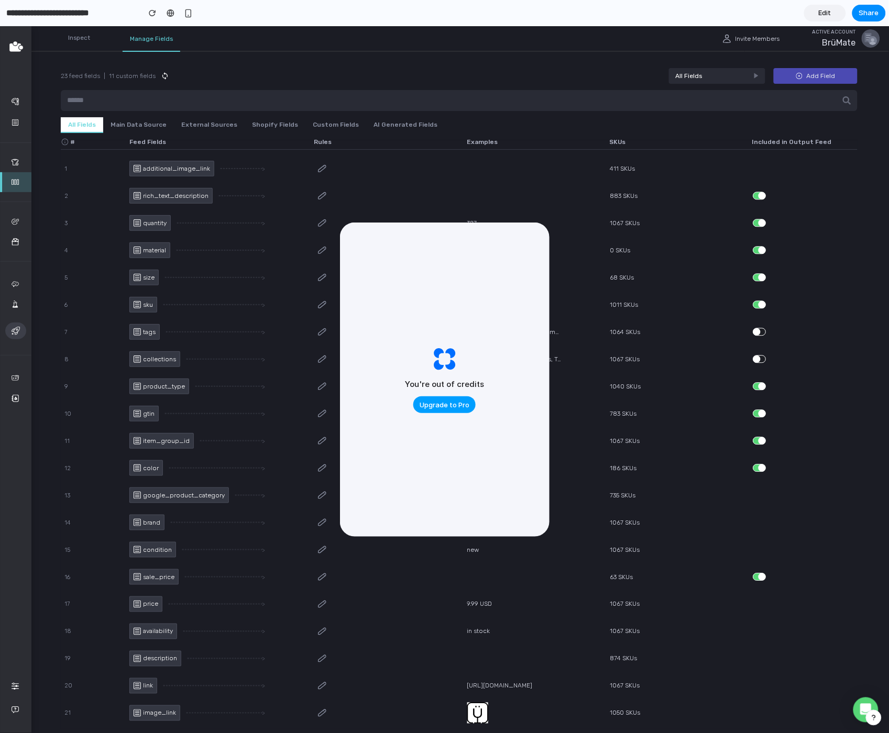
click at [441, 408] on span "Upgrade to Pro" at bounding box center [444, 405] width 50 height 10
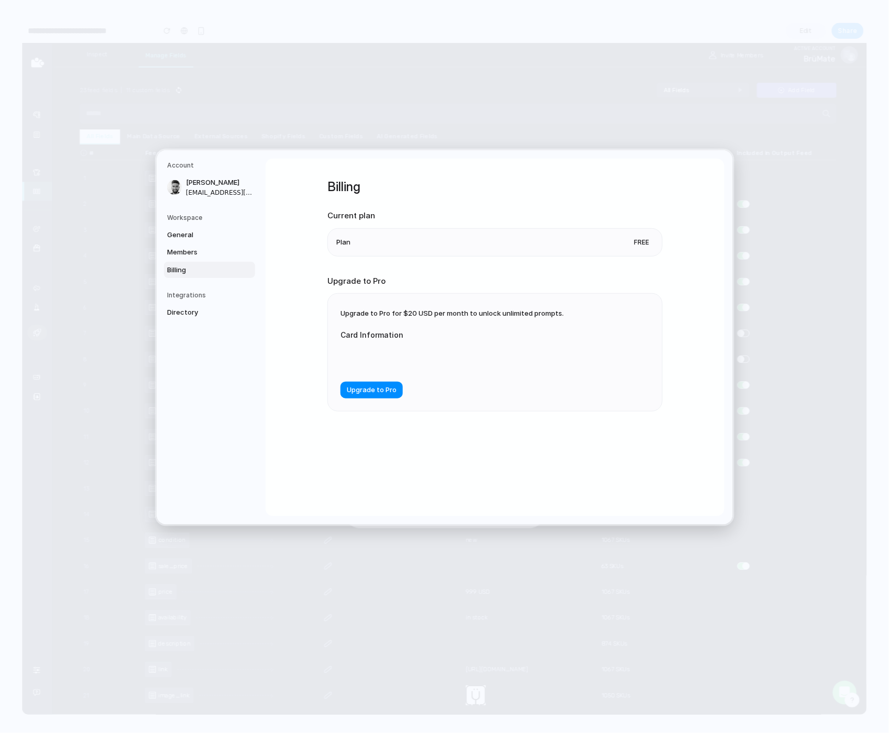
click at [392, 239] on li "Plan Free" at bounding box center [494, 241] width 317 height 27
click at [640, 240] on span "Free" at bounding box center [642, 242] width 24 height 10
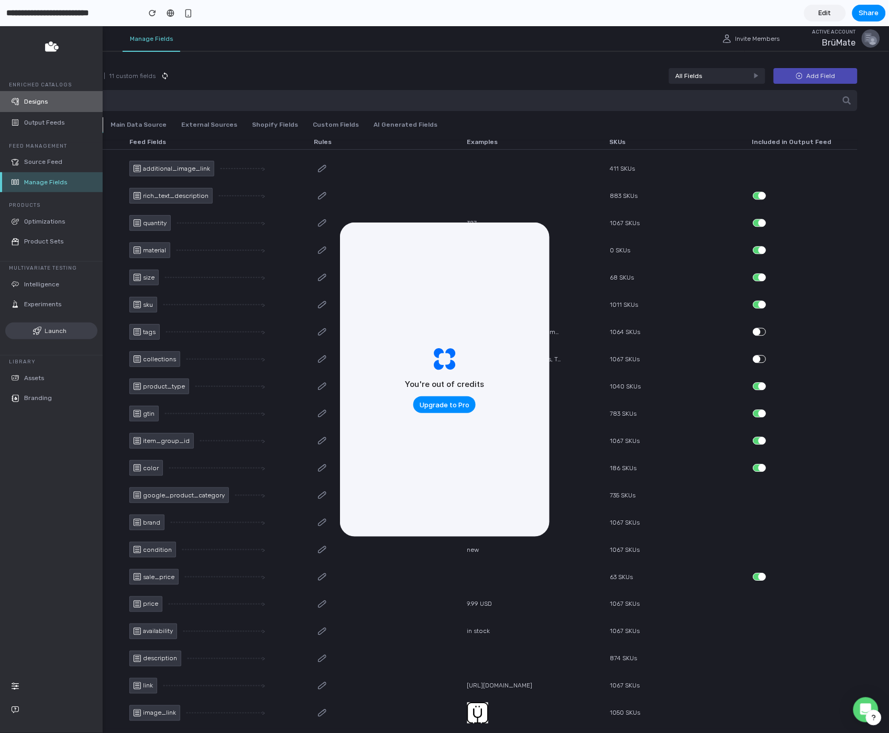
click at [20, 105] on link "Designs" at bounding box center [51, 101] width 103 height 21
click at [36, 180] on span "Manage Fields" at bounding box center [58, 181] width 69 height 7
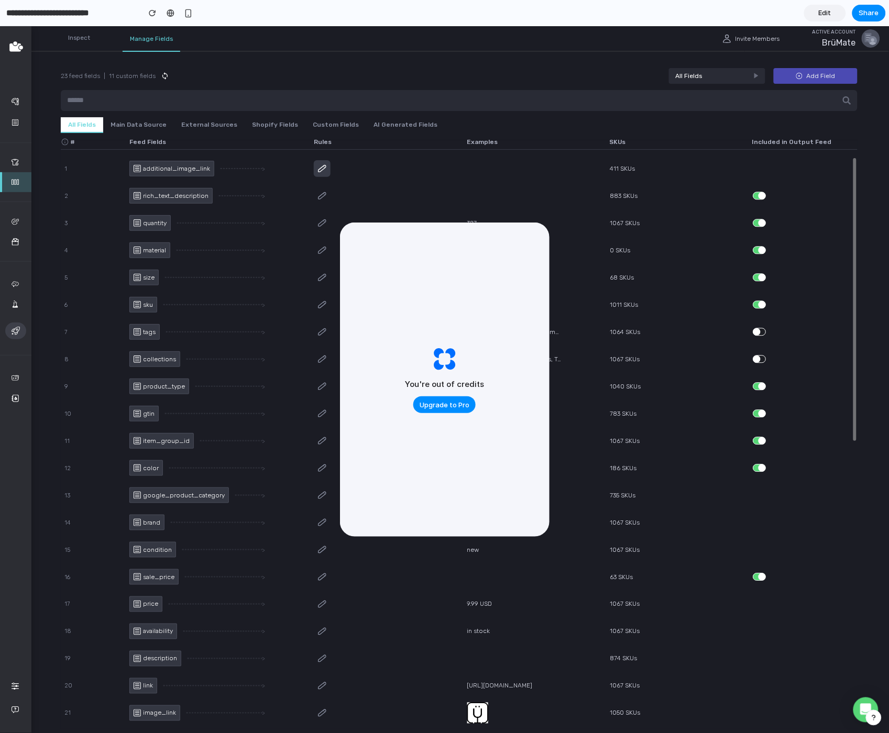
click at [327, 169] on div at bounding box center [322, 168] width 17 height 17
click at [140, 124] on button "Main Data Source" at bounding box center [138, 125] width 71 height 16
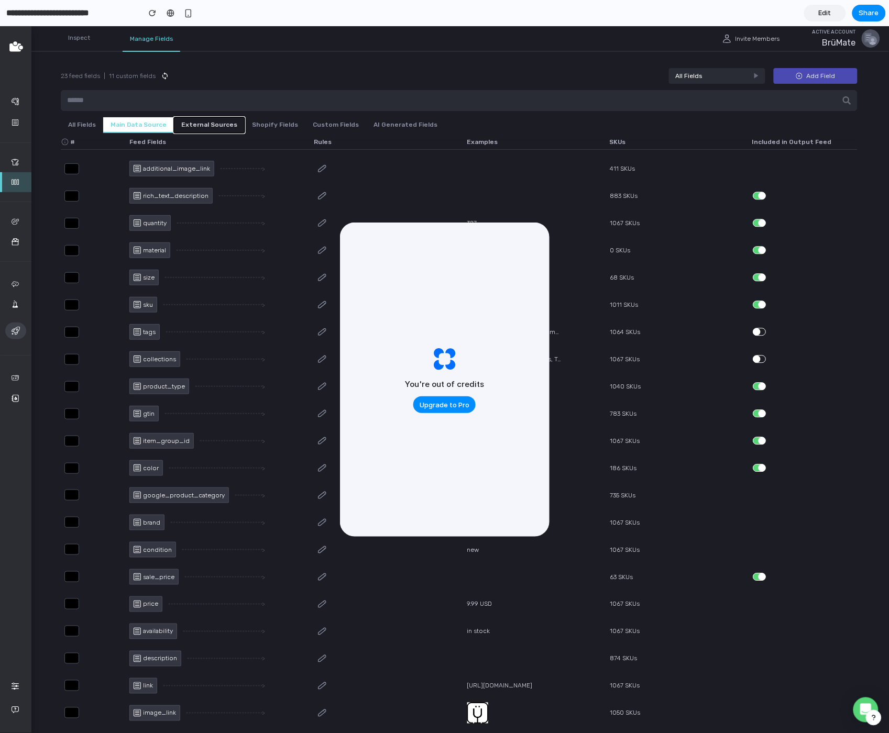
click at [189, 124] on button "External Sources" at bounding box center [209, 125] width 71 height 16
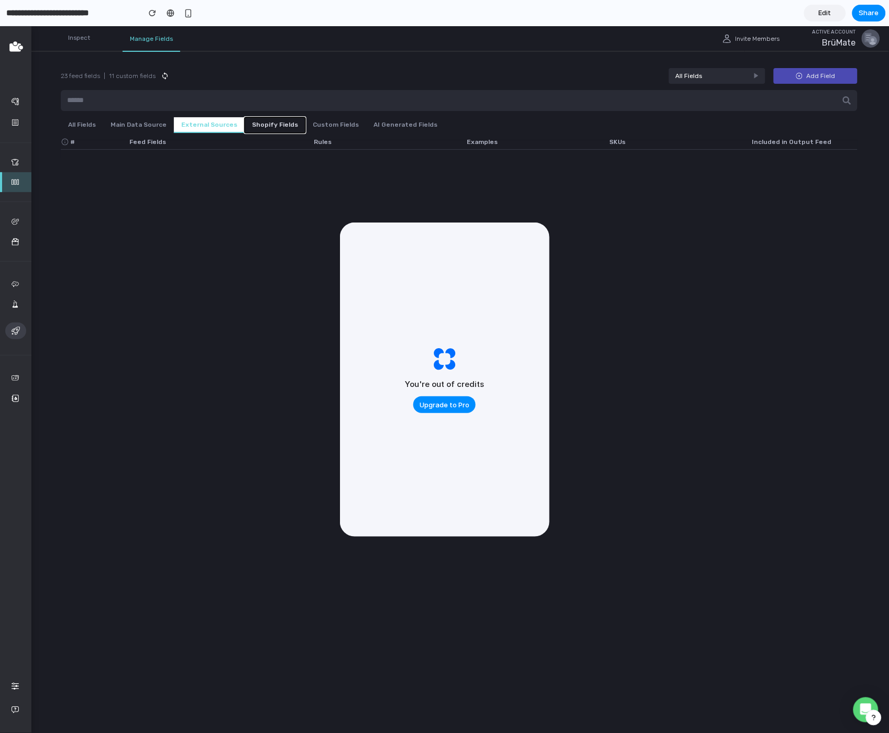
click at [260, 122] on button "Shopify Fields" at bounding box center [275, 125] width 61 height 16
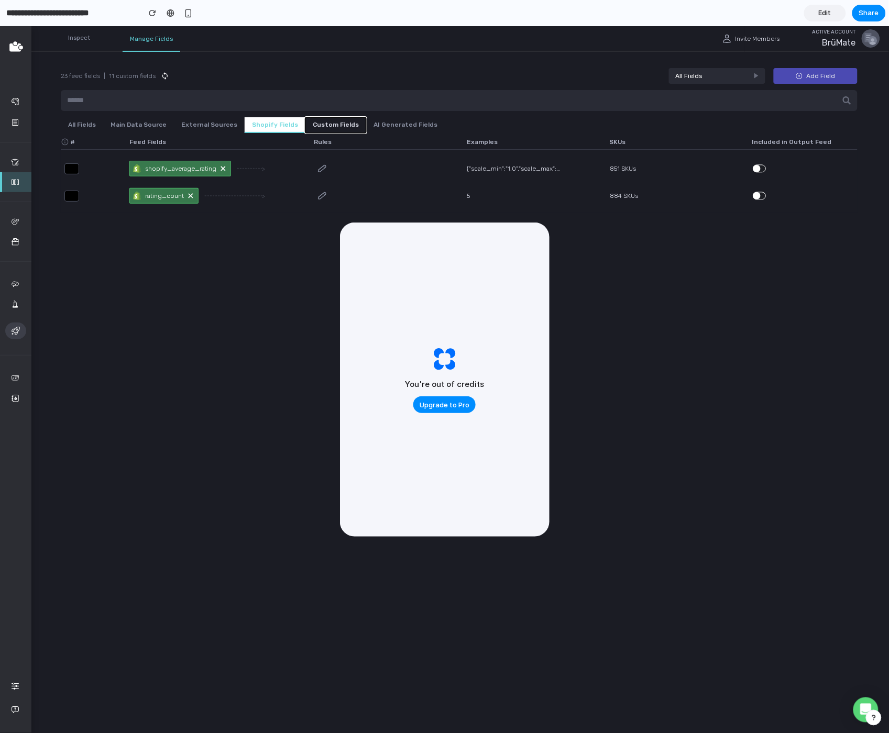
click at [313, 120] on button "Custom Fields" at bounding box center [335, 125] width 61 height 16
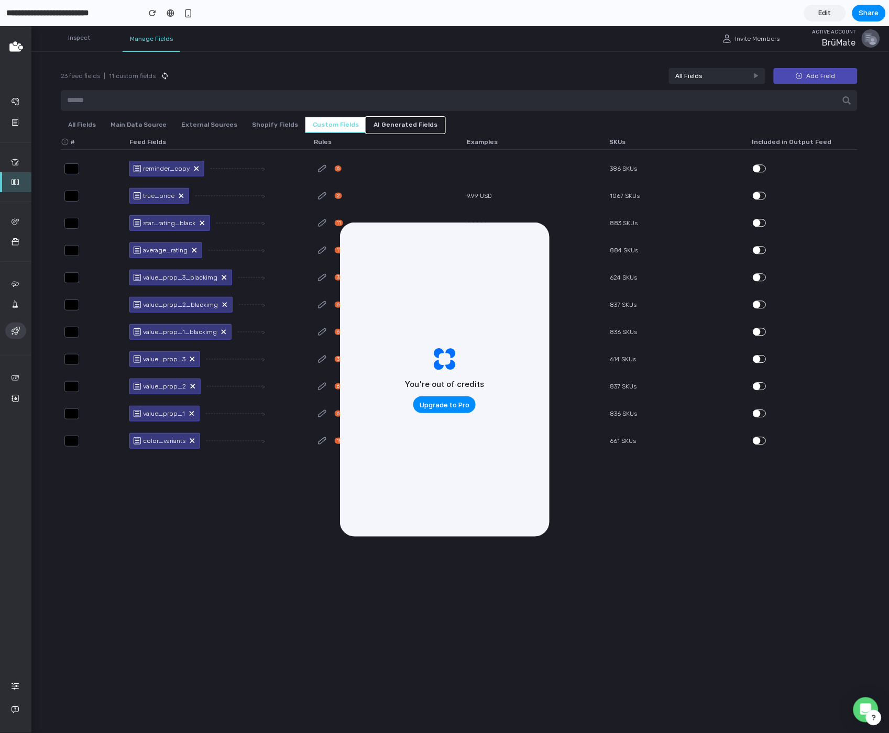
click at [394, 120] on button "AI Generated Fields" at bounding box center [405, 125] width 79 height 16
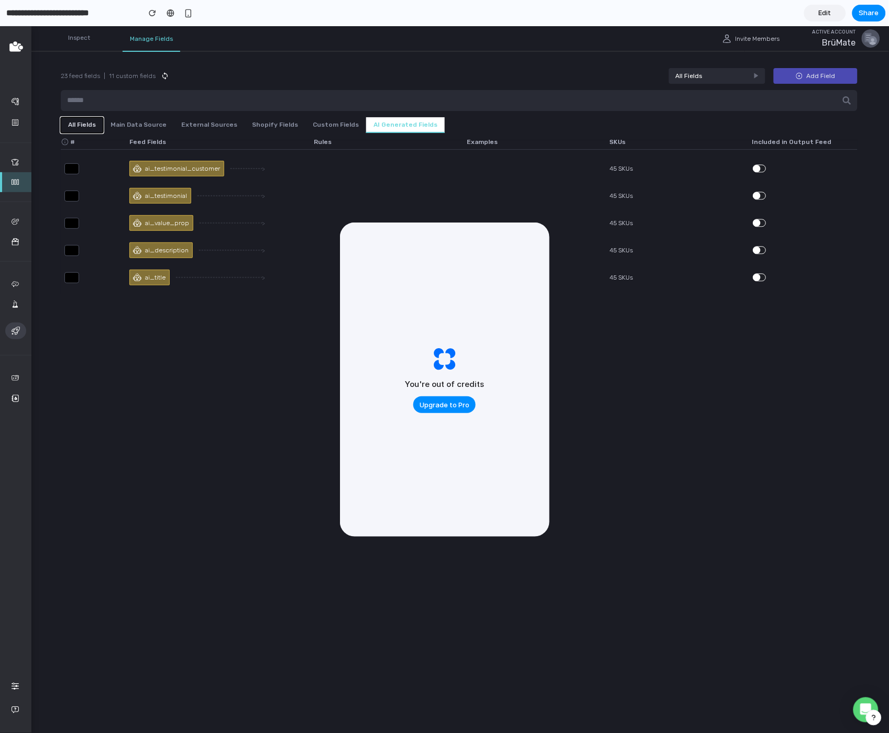
click at [87, 125] on button "All Fields" at bounding box center [82, 125] width 42 height 16
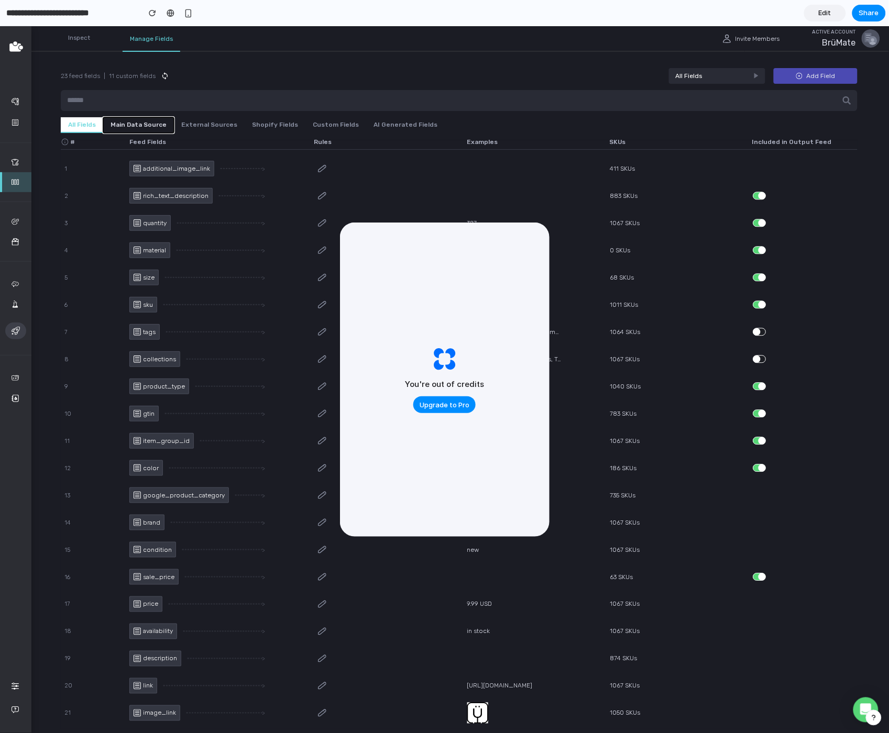
click at [145, 121] on button "Main Data Source" at bounding box center [138, 125] width 71 height 16
click at [194, 127] on button "External Sources" at bounding box center [209, 125] width 71 height 16
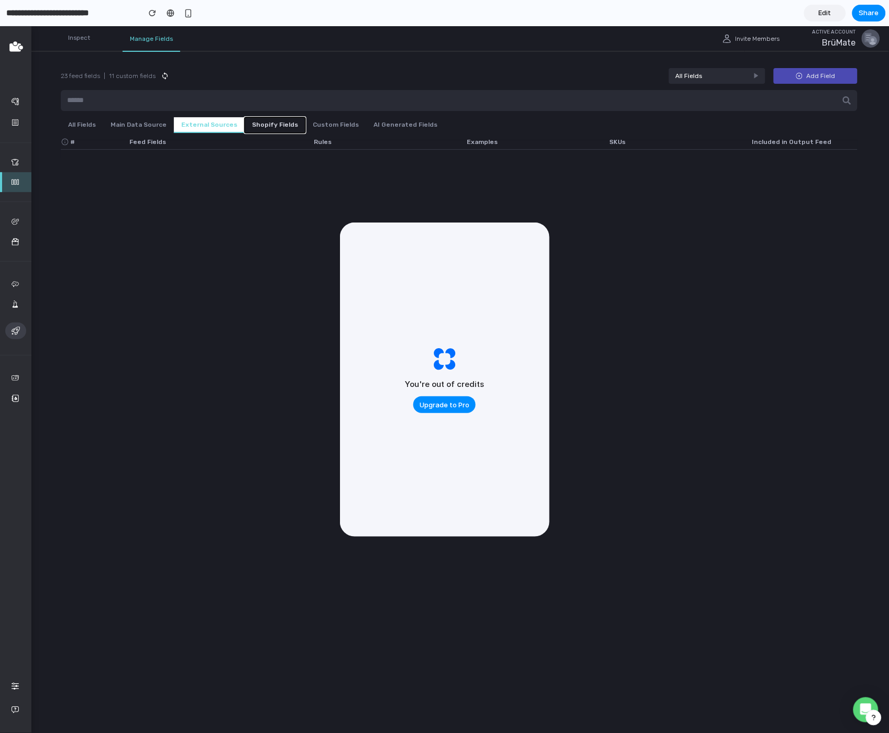
click at [255, 125] on button "Shopify Fields" at bounding box center [275, 125] width 61 height 16
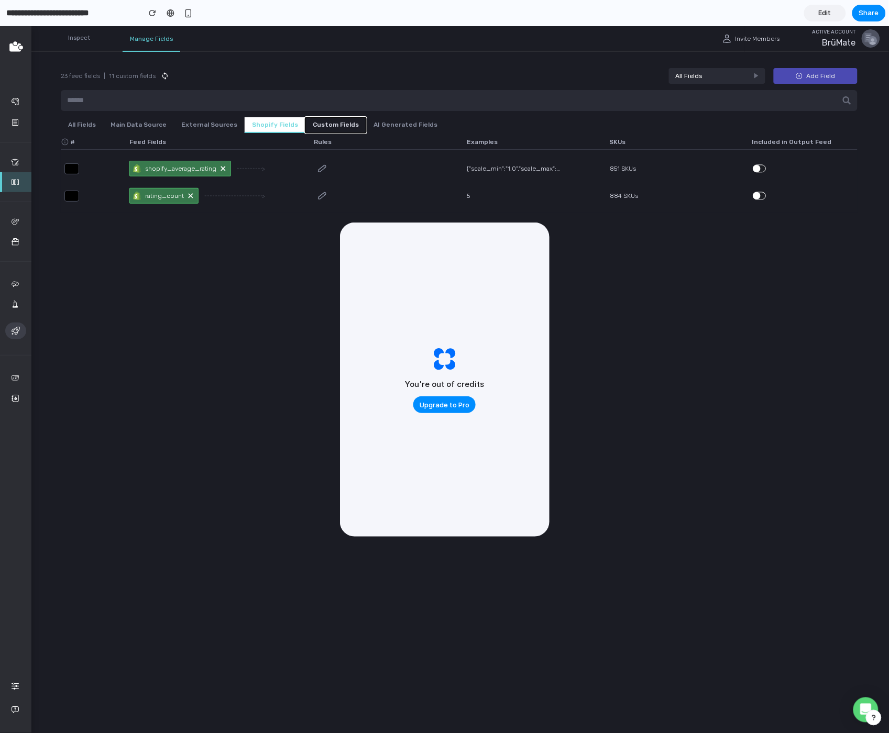
click at [312, 124] on button "Custom Fields" at bounding box center [335, 125] width 61 height 16
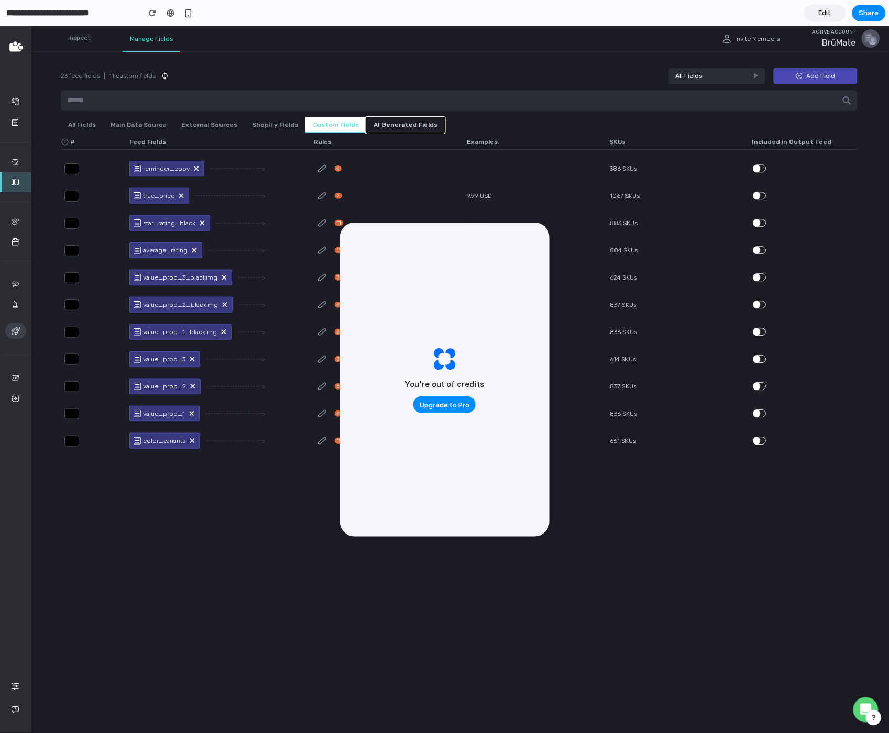
click at [387, 122] on button "AI Generated Fields" at bounding box center [405, 125] width 79 height 16
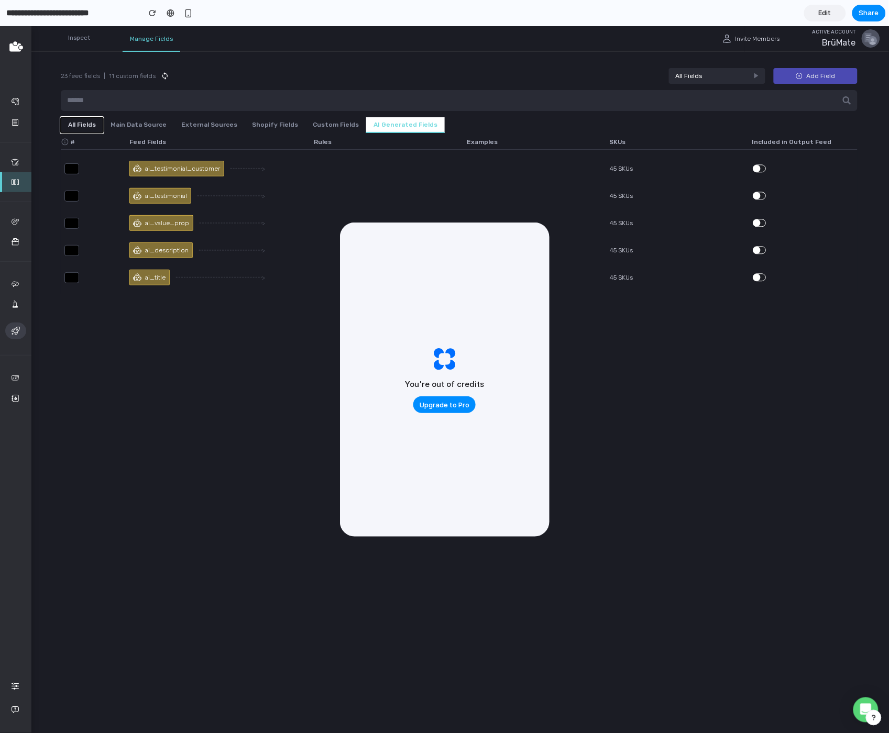
click at [86, 125] on button "All Fields" at bounding box center [82, 125] width 42 height 16
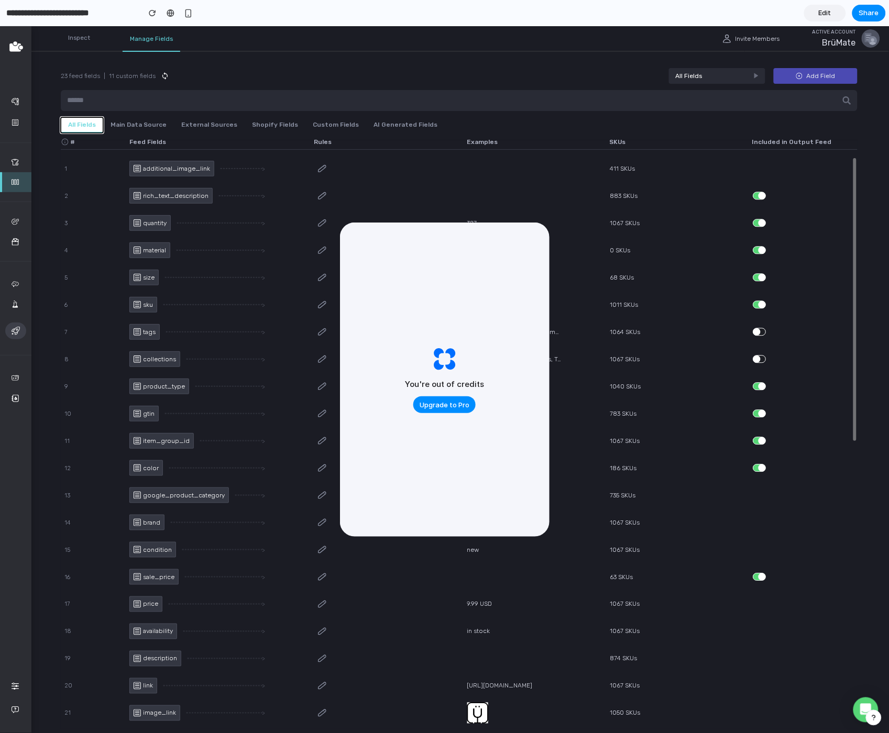
scroll to position [8, 0]
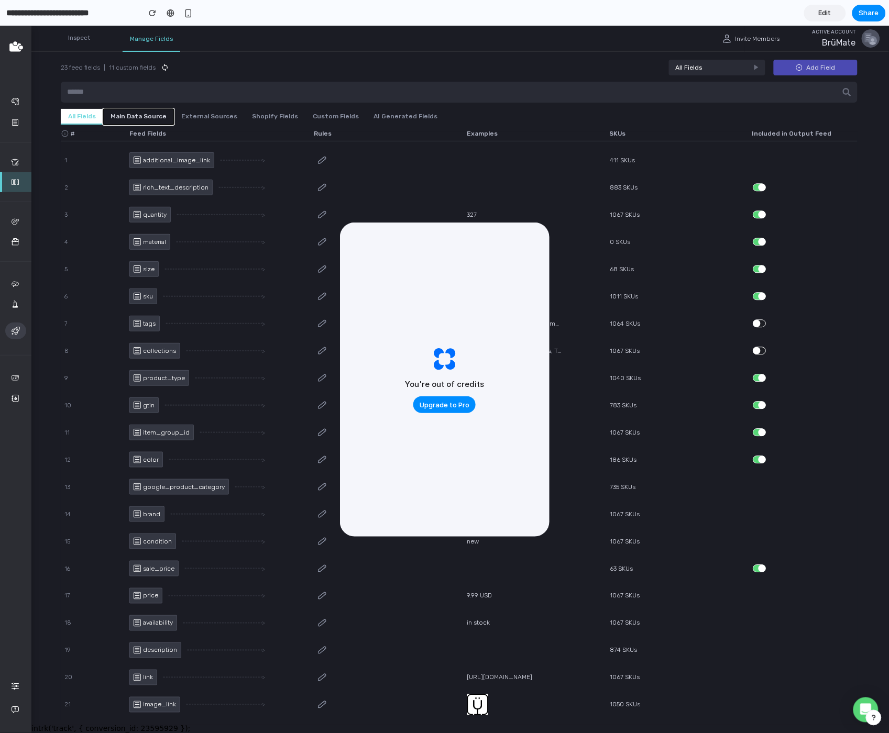
click at [126, 115] on button "Main Data Source" at bounding box center [138, 116] width 71 height 16
click at [189, 124] on main "23 feed fields | 11 custom fields All Fields Add Field All Fields Main Data Sou…" at bounding box center [458, 370] width 859 height 707
click at [190, 121] on button "External Sources" at bounding box center [209, 116] width 71 height 16
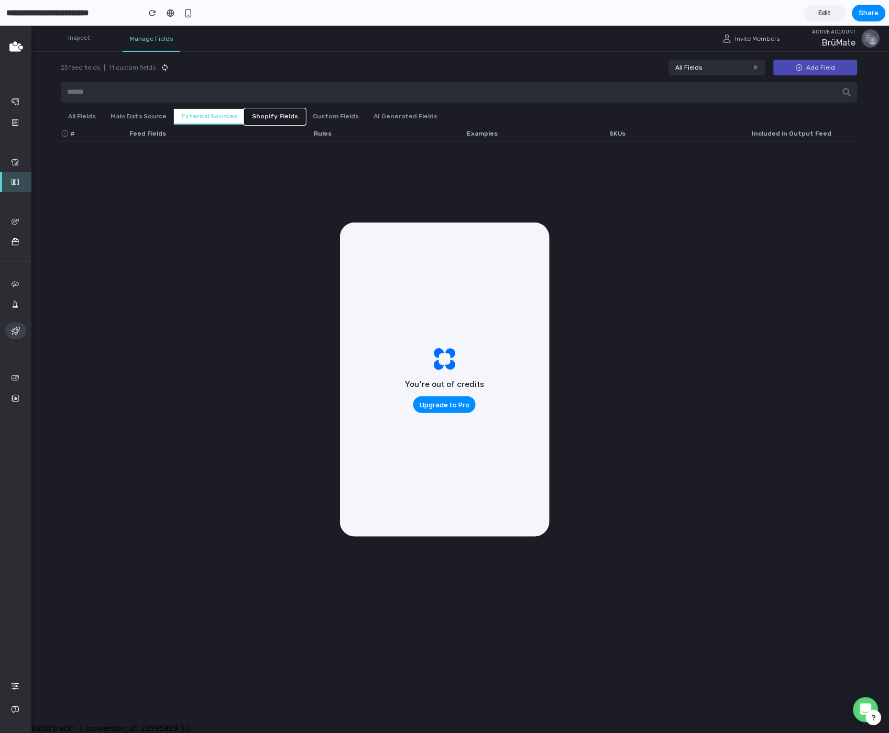
click at [272, 110] on button "Shopify Fields" at bounding box center [275, 116] width 61 height 16
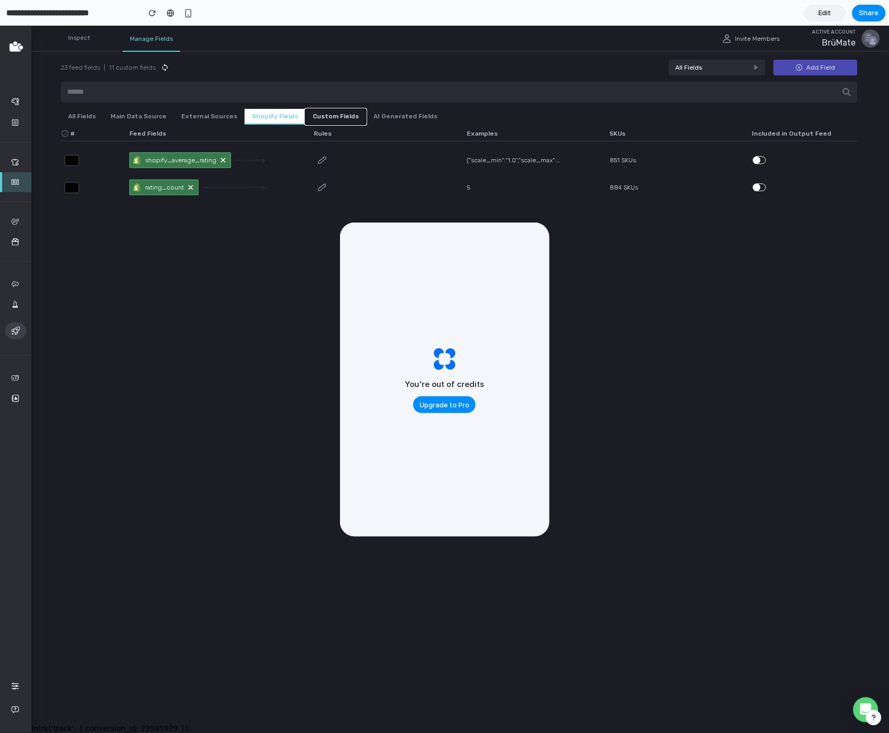
click at [318, 117] on button "Custom Fields" at bounding box center [335, 116] width 61 height 16
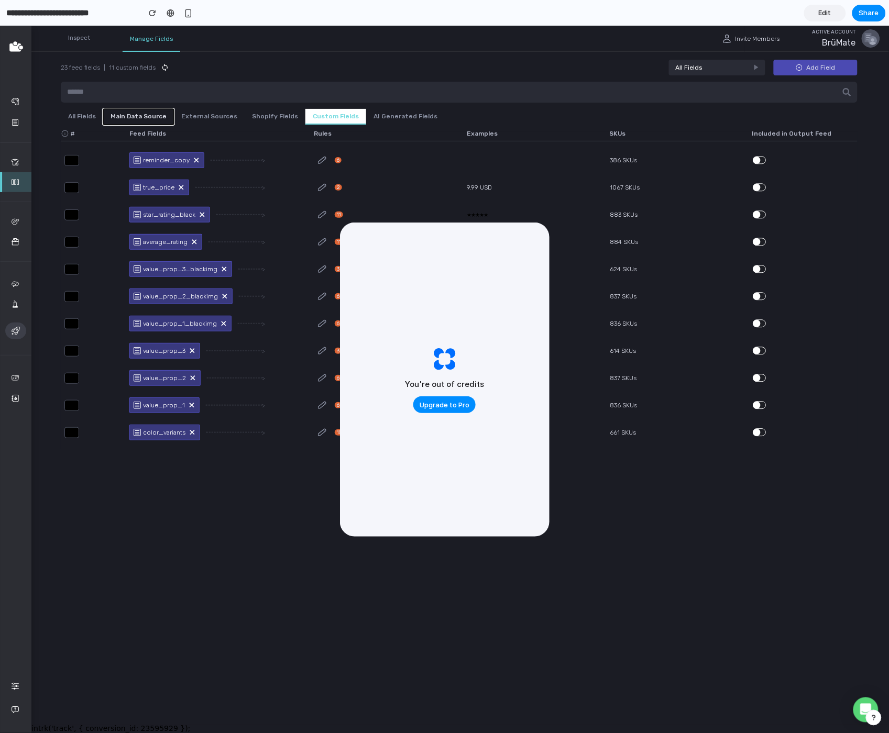
click at [120, 114] on button "Main Data Source" at bounding box center [138, 116] width 71 height 16
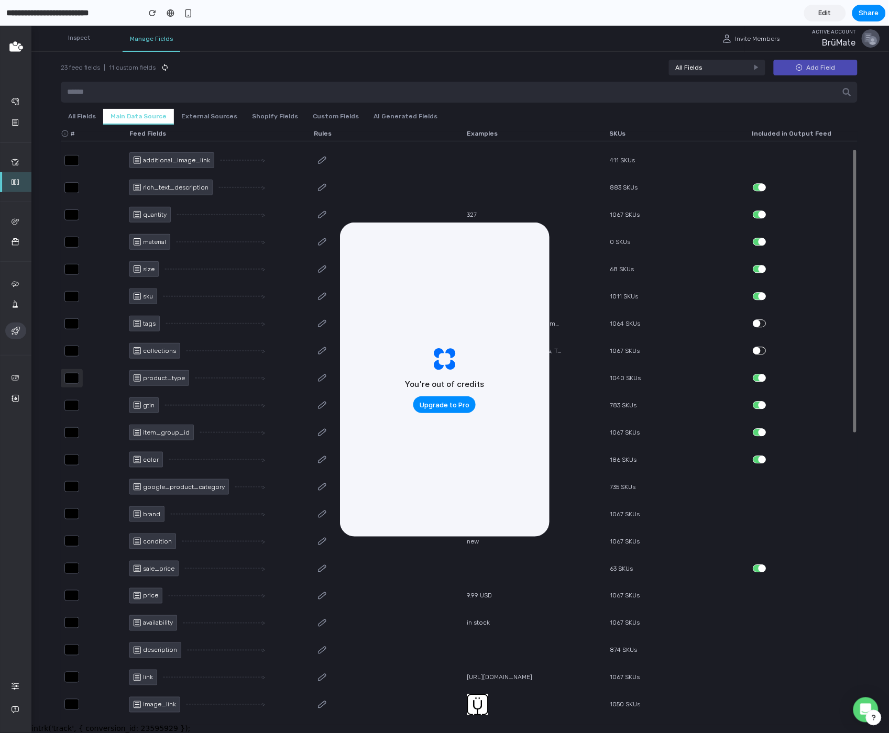
click at [72, 382] on input "*" at bounding box center [71, 377] width 15 height 11
drag, startPoint x: 73, startPoint y: 378, endPoint x: 65, endPoint y: 378, distance: 7.9
click at [65, 378] on input "*" at bounding box center [71, 377] width 15 height 11
type input "*"
click at [60, 165] on main "23 feed fields | 11 custom fields All Fields Add Field All Fields Main Data Sou…" at bounding box center [458, 370] width 859 height 707
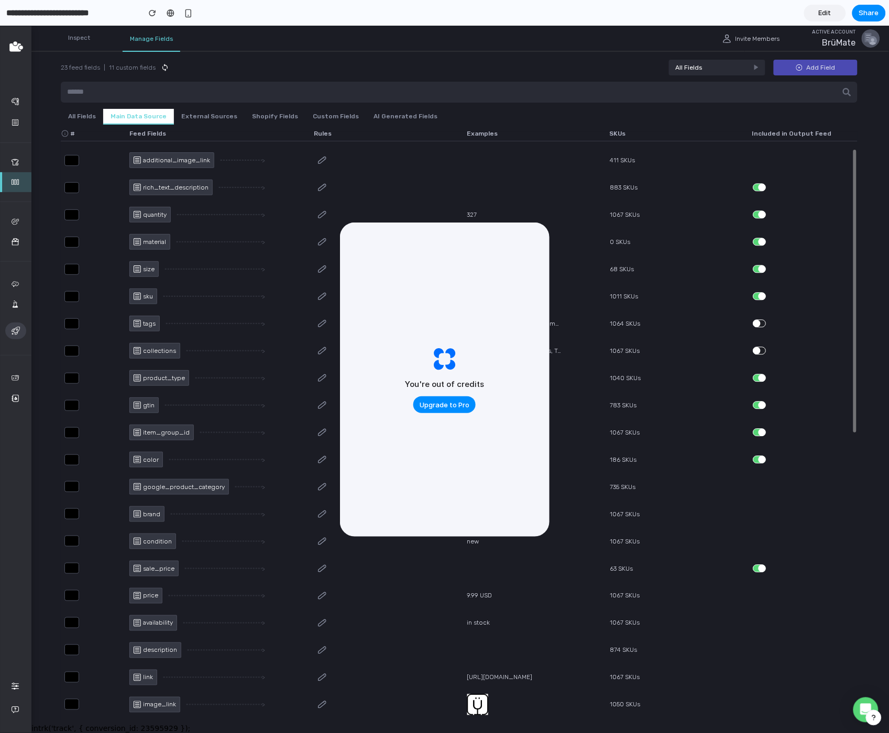
scroll to position [0, 0]
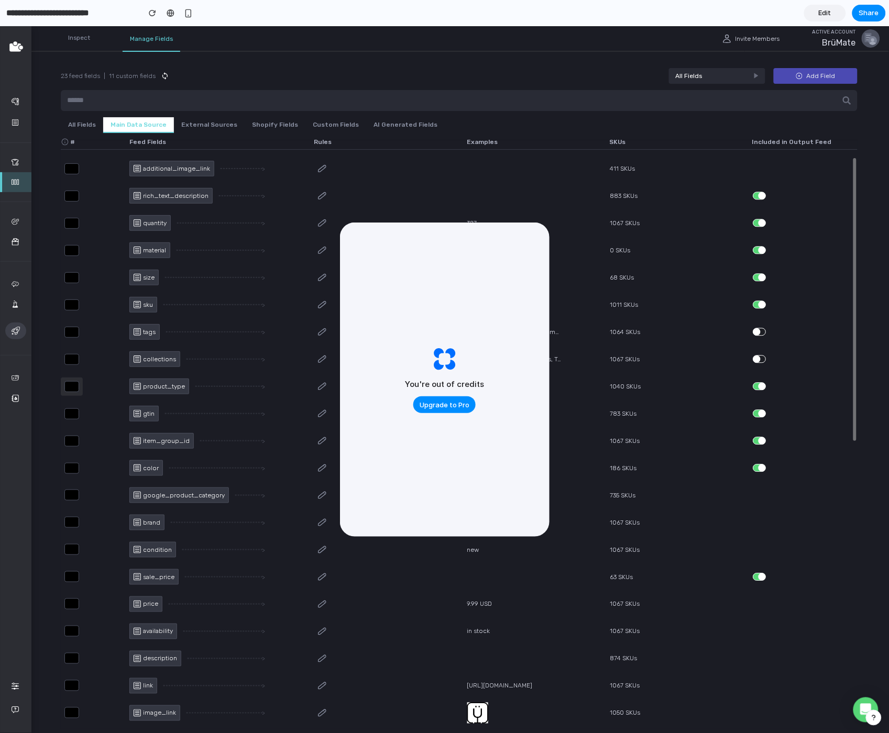
click at [71, 385] on input "*" at bounding box center [71, 386] width 15 height 11
type input "*"
click at [73, 167] on input "*" at bounding box center [71, 168] width 15 height 11
type input "*"
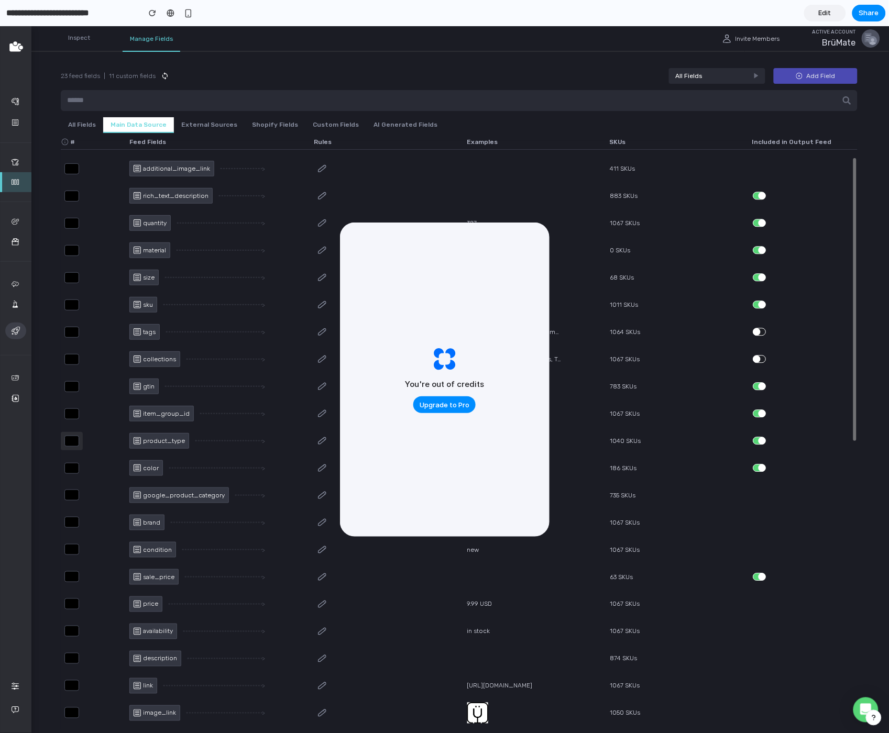
click at [72, 438] on input "*" at bounding box center [71, 440] width 15 height 11
type input "**"
click at [84, 407] on div "** item_group_id Field is updating > 6732197298247 1067 SKUs" at bounding box center [459, 413] width 796 height 21
click at [323, 123] on button "Custom Fields" at bounding box center [335, 125] width 61 height 16
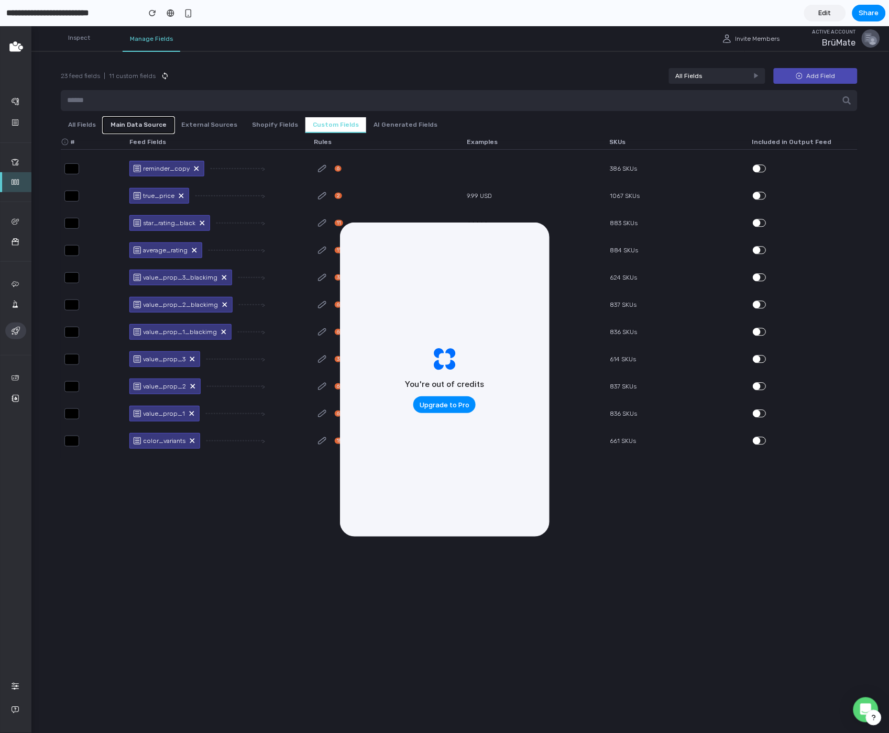
click at [115, 124] on button "Main Data Source" at bounding box center [138, 125] width 71 height 16
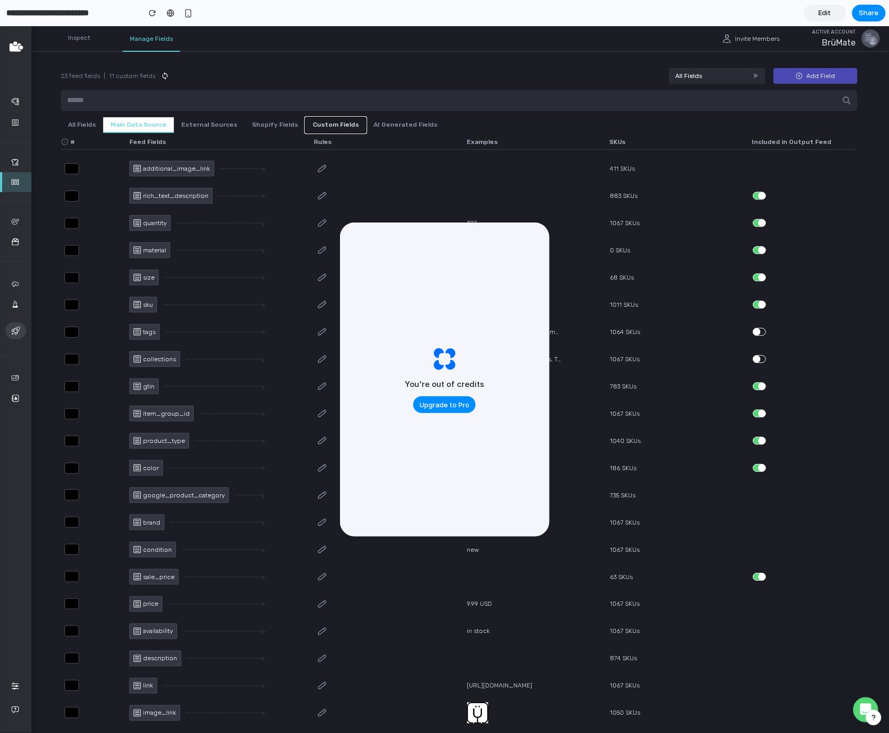
click at [319, 126] on button "Custom Fields" at bounding box center [335, 125] width 61 height 16
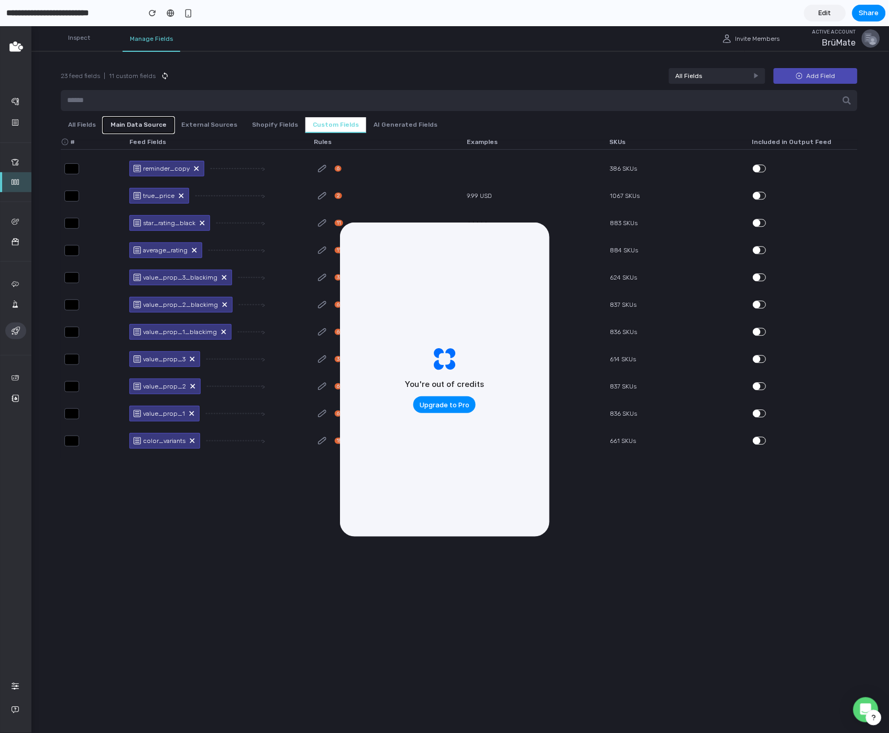
click at [127, 124] on button "Main Data Source" at bounding box center [138, 125] width 71 height 16
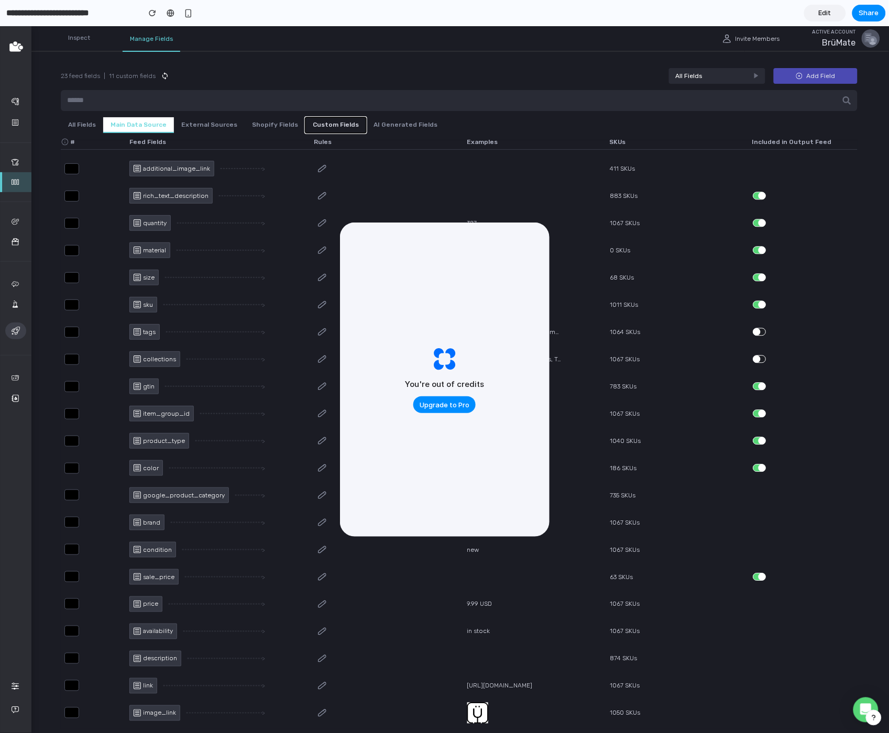
click at [326, 128] on button "Custom Fields" at bounding box center [335, 125] width 61 height 16
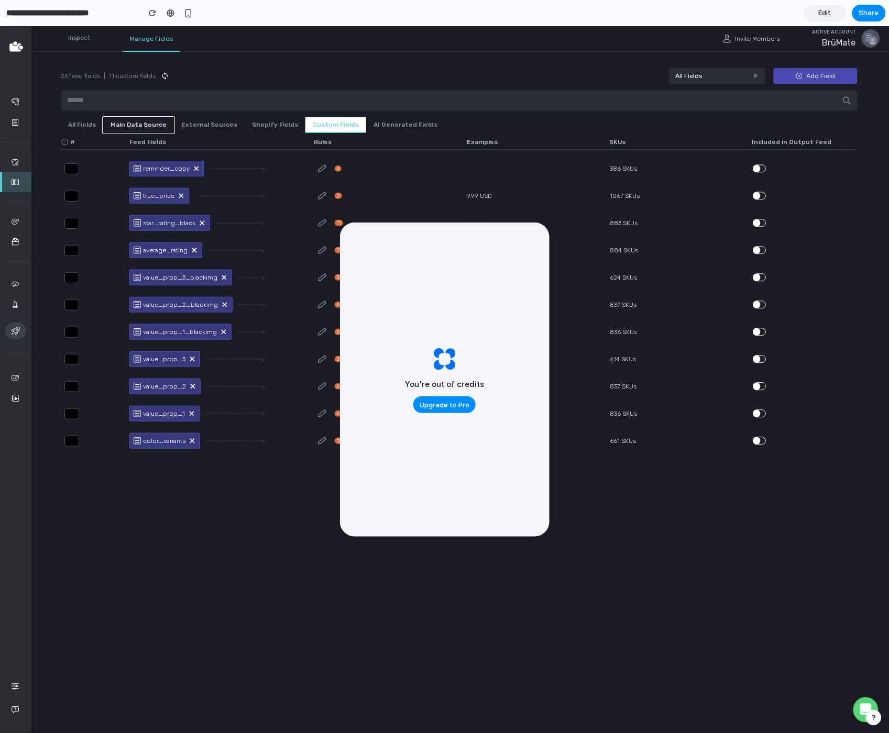
click at [137, 120] on button "Main Data Source" at bounding box center [138, 125] width 71 height 16
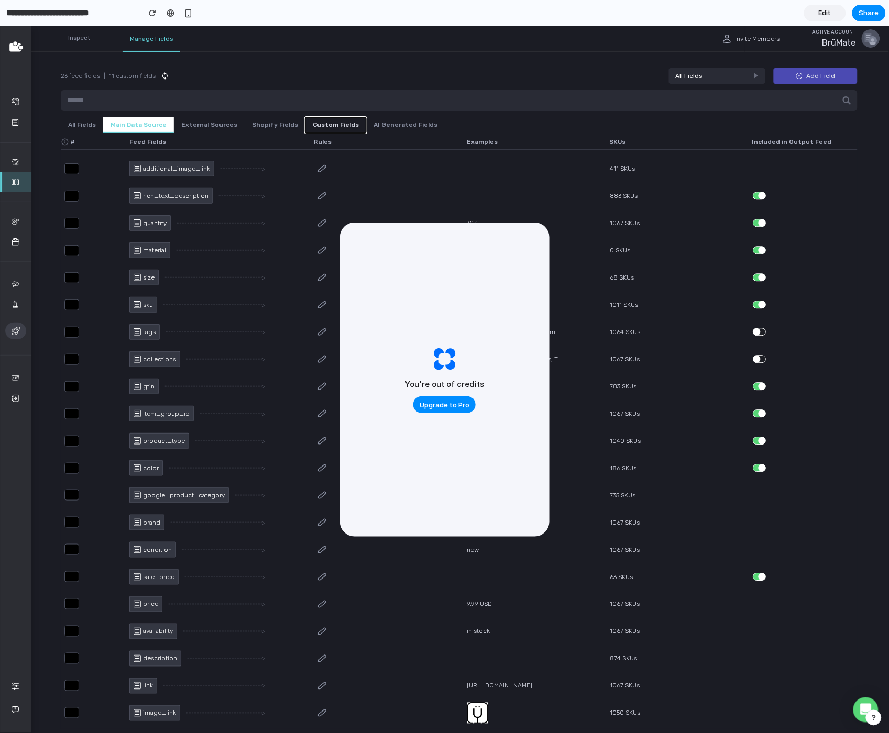
click at [321, 124] on button "Custom Fields" at bounding box center [335, 125] width 61 height 16
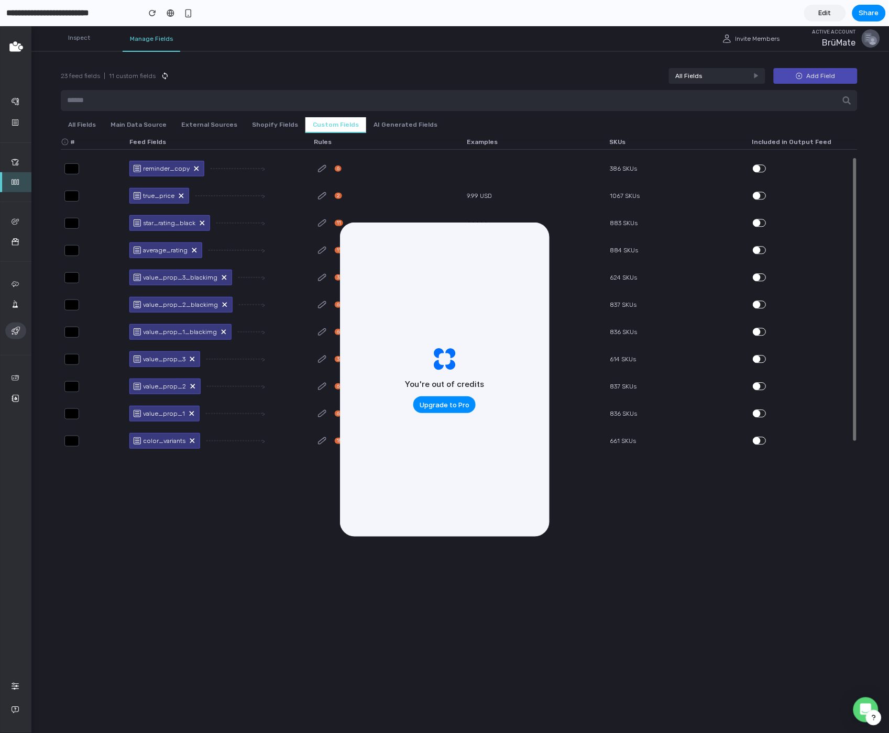
click at [437, 184] on div "* reminder_copy Field is updating > 6 386 SKUs * true_price Field is updating >…" at bounding box center [459, 307] width 796 height 299
click at [756, 76] on icon at bounding box center [756, 75] width 4 height 5
click at [431, 160] on div "* reminder_copy Field is updating > 6 386 SKUs" at bounding box center [459, 168] width 796 height 21
click at [276, 83] on div "23 feed fields | 11 custom fields All Fields Add Field" at bounding box center [459, 76] width 796 height 16
click at [99, 168] on div "* reminder_copy Field is updating > 6 386 SKUs" at bounding box center [459, 168] width 796 height 21
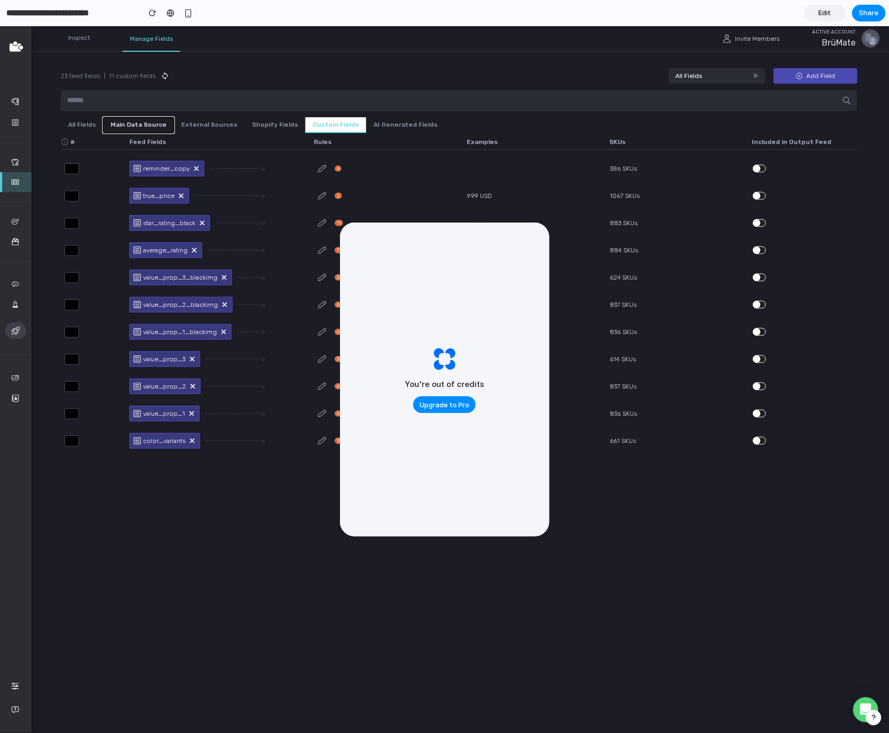
click at [139, 123] on button "Main Data Source" at bounding box center [138, 125] width 71 height 16
